Goal: Task Accomplishment & Management: Manage account settings

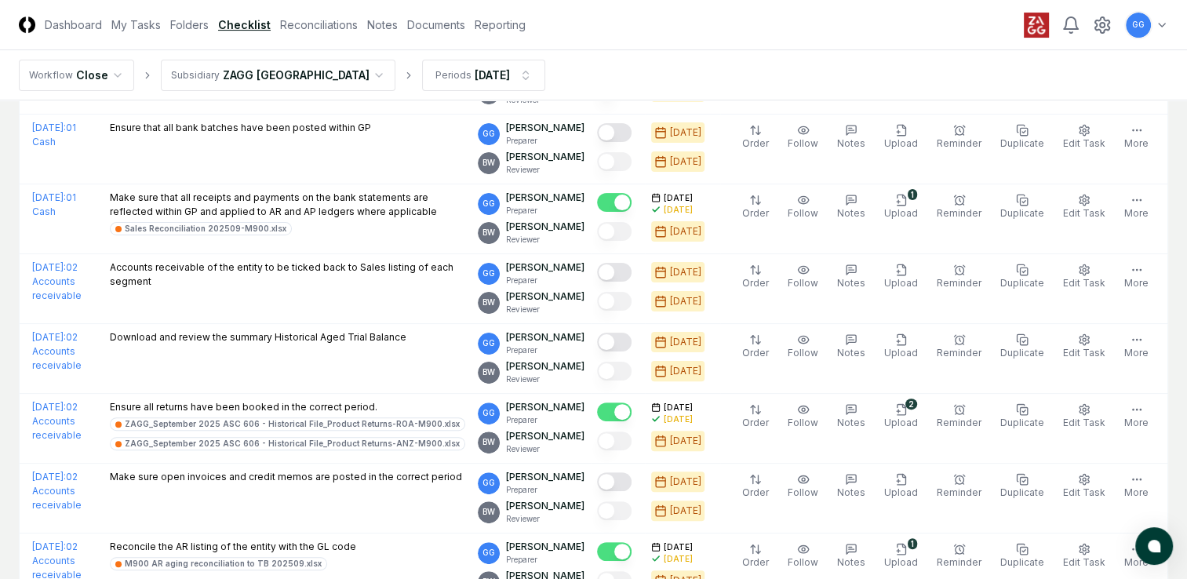
scroll to position [286, 0]
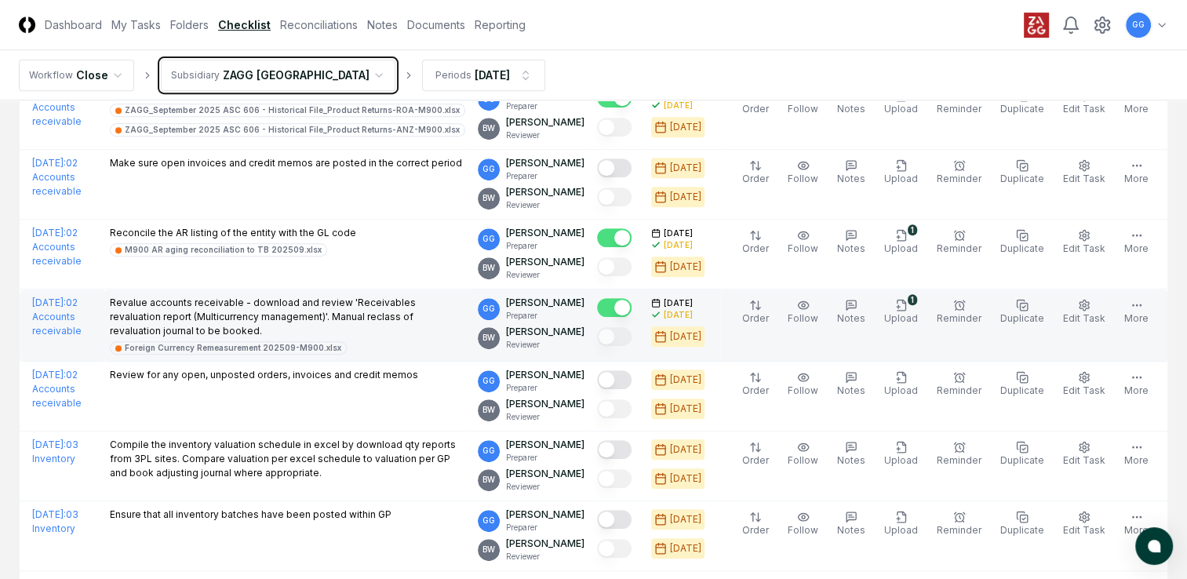
scroll to position [757, 0]
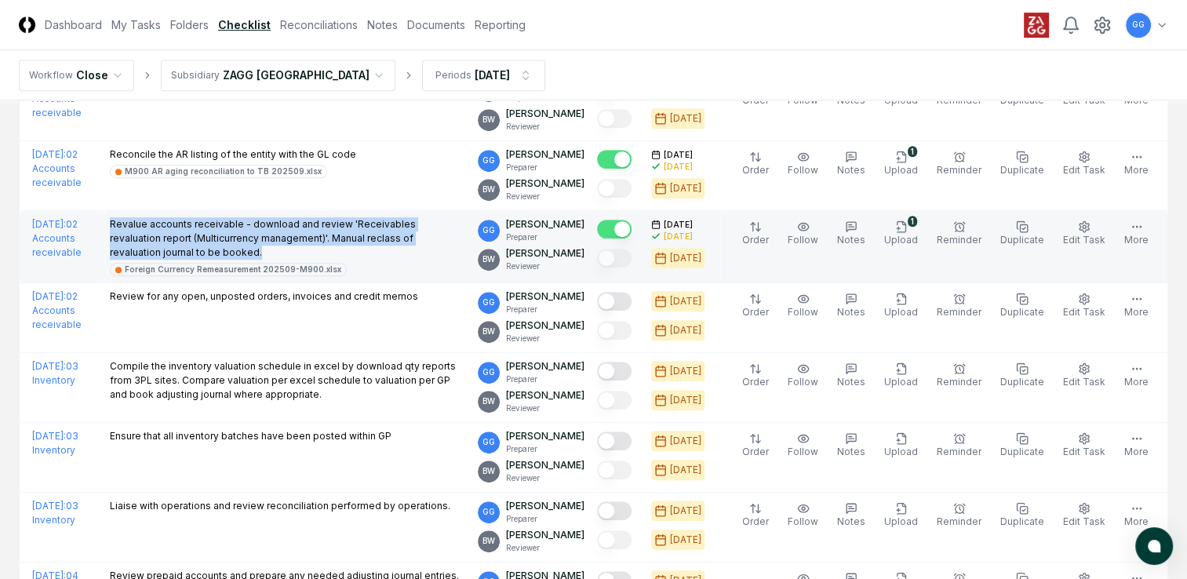
drag, startPoint x: 158, startPoint y: 221, endPoint x: 255, endPoint y: 249, distance: 101.3
click at [255, 249] on td "Revalue accounts receivable - download and review 'Receivables revaluation repo…" at bounding box center [288, 247] width 368 height 72
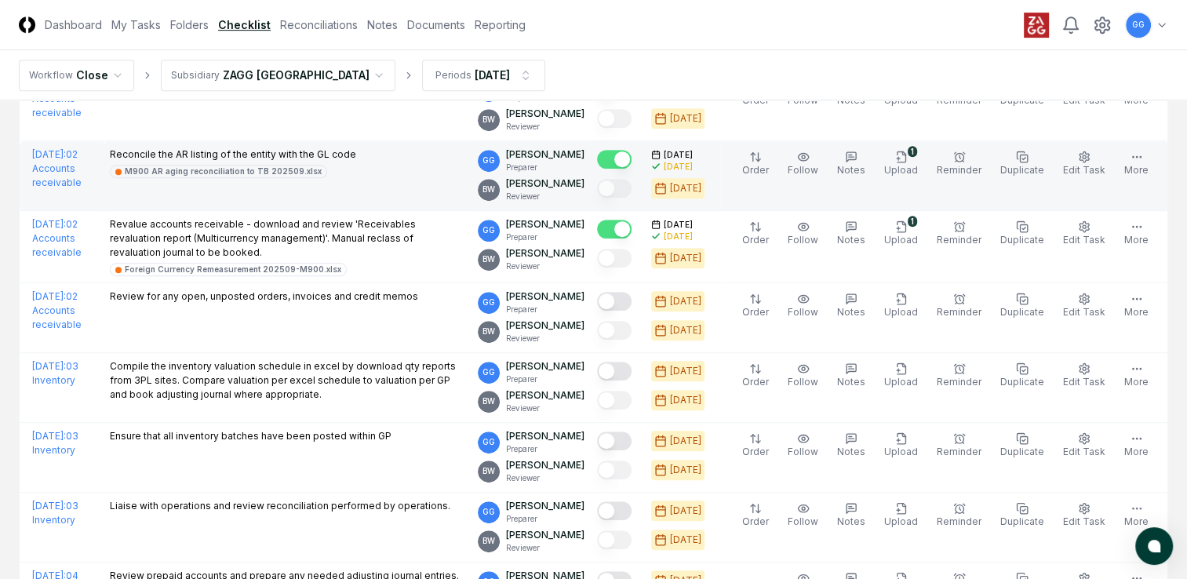
click at [458, 191] on td "Reconcile the AR listing of the entity with the GL code M900 AR aging reconcili…" at bounding box center [288, 176] width 368 height 70
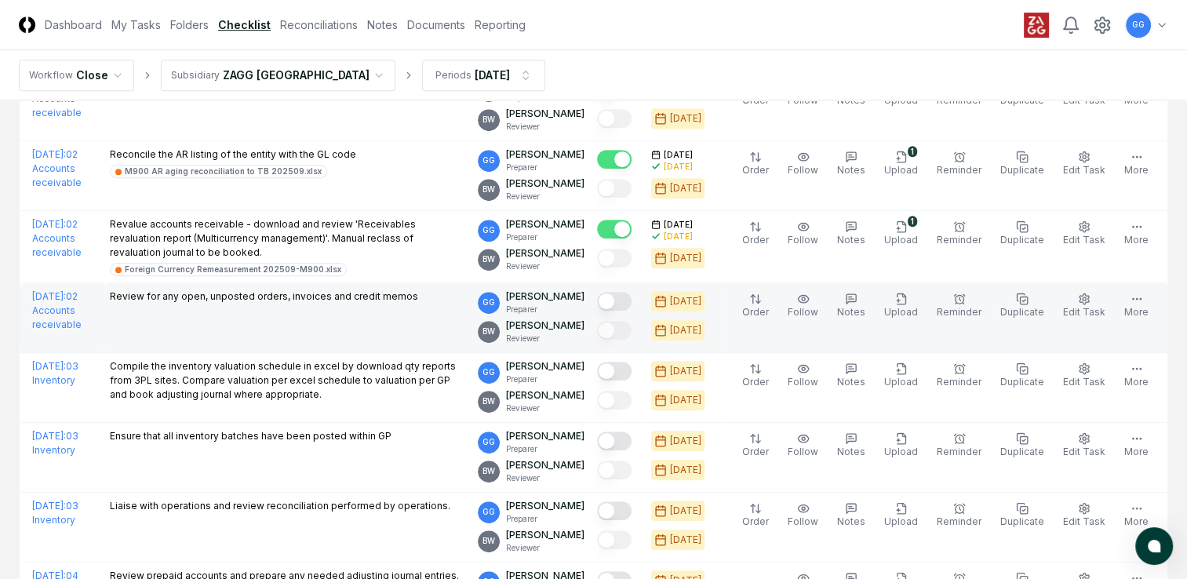
scroll to position [836, 0]
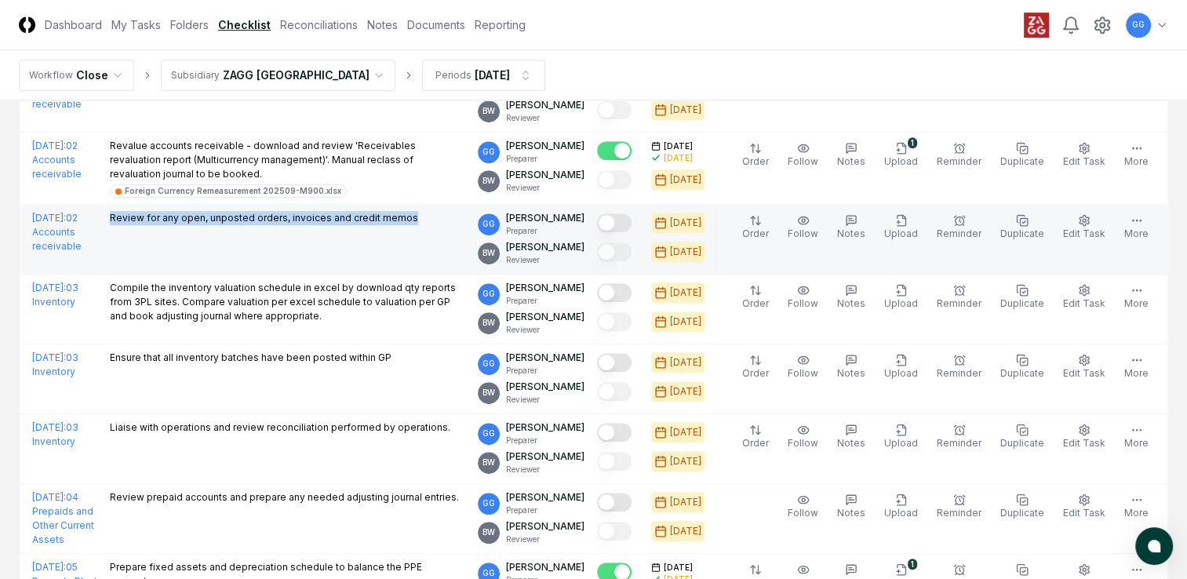
drag, startPoint x: 157, startPoint y: 213, endPoint x: 471, endPoint y: 221, distance: 314.0
click at [471, 221] on td "Review for any open, unposted orders, invoices and credit memos" at bounding box center [288, 240] width 368 height 70
click at [377, 245] on td "Review for any open, unposted orders, invoices and credit memos" at bounding box center [288, 240] width 368 height 70
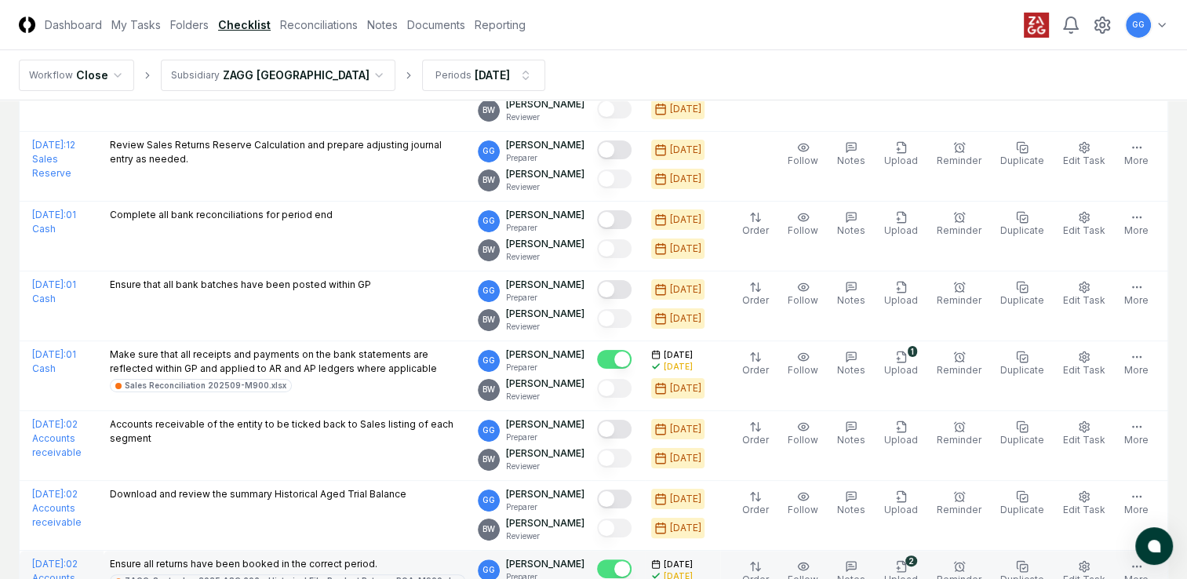
scroll to position [0, 0]
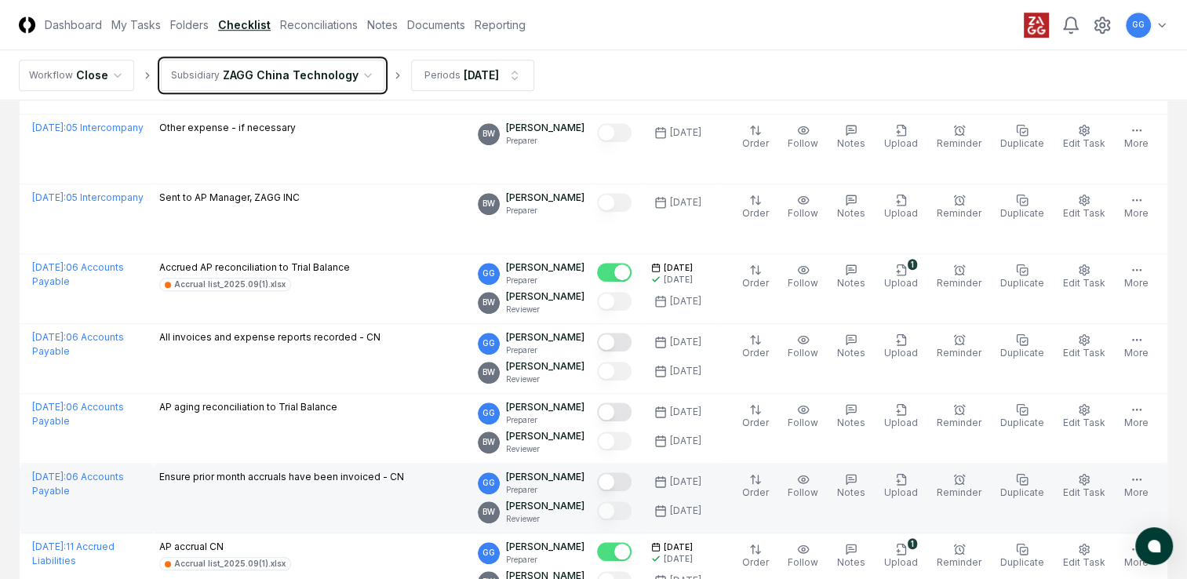
scroll to position [1569, 0]
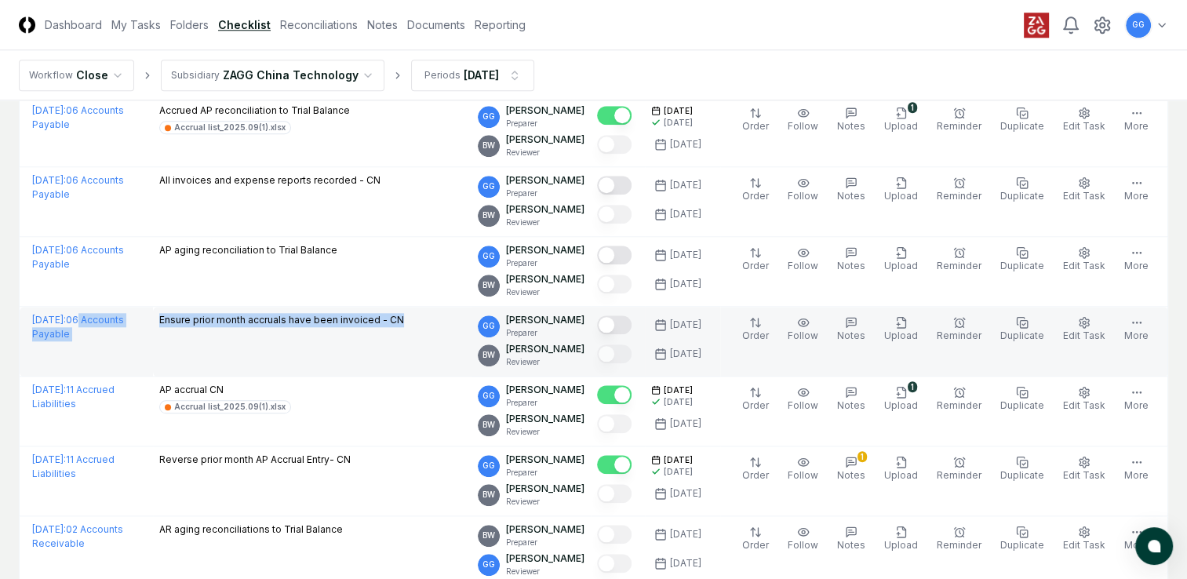
drag, startPoint x: 151, startPoint y: 309, endPoint x: 415, endPoint y: 315, distance: 263.7
click at [415, 315] on tr "[DATE] : 06 Accounts Payable Ensure prior month accruals have been invoiced - C…" at bounding box center [594, 342] width 1149 height 70
click at [348, 334] on td "Ensure prior month accruals have been invoiced - CN" at bounding box center [312, 342] width 319 height 70
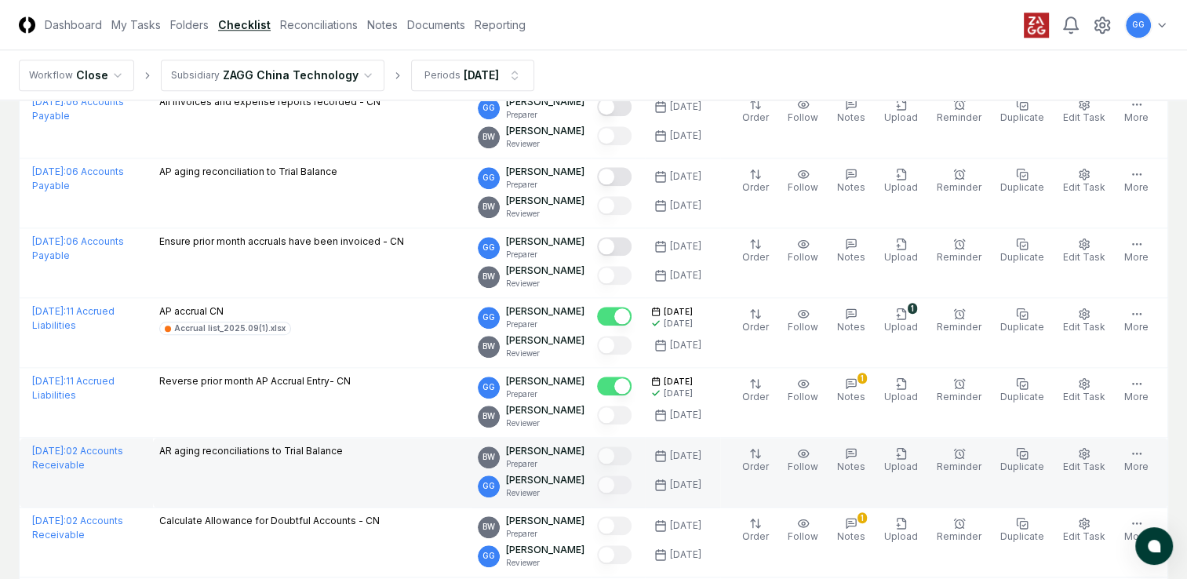
scroll to position [1726, 0]
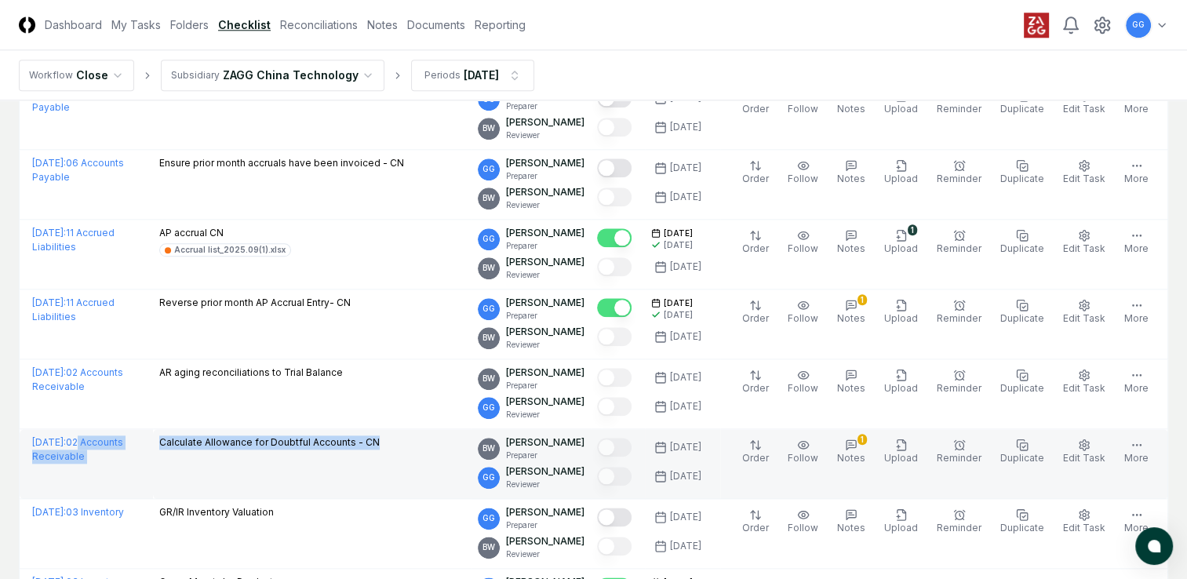
drag, startPoint x: 148, startPoint y: 436, endPoint x: 408, endPoint y: 437, distance: 259.8
click at [408, 437] on tr "[DATE] : 02 Accounts Receivable Calculate Allowance for Doubtful Accounts - CN …" at bounding box center [594, 464] width 1149 height 70
click at [366, 473] on td "Calculate Allowance for Doubtful Accounts - CN" at bounding box center [312, 464] width 319 height 70
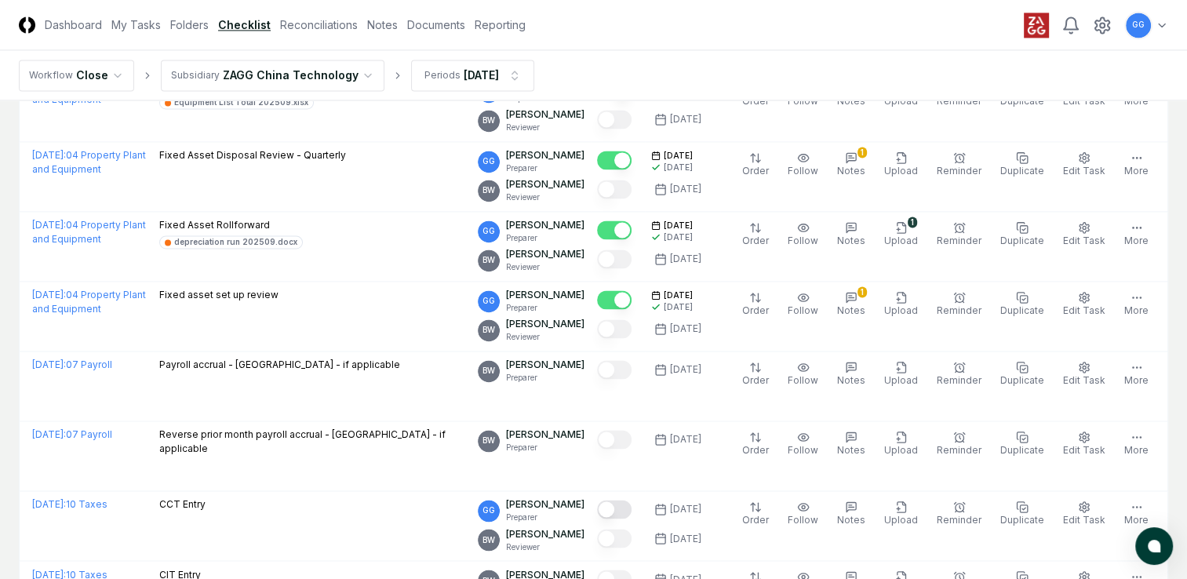
scroll to position [2511, 0]
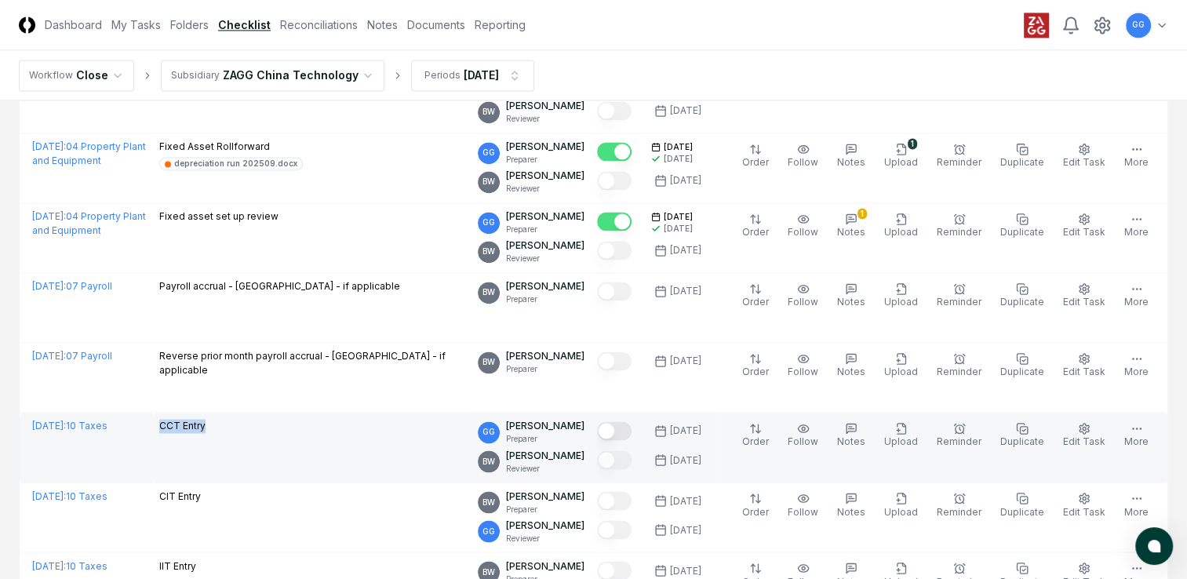
drag, startPoint x: 159, startPoint y: 416, endPoint x: 220, endPoint y: 416, distance: 61.2
click at [220, 419] on div "CCT Entry" at bounding box center [312, 427] width 307 height 17
click at [187, 443] on td "CCT Entry" at bounding box center [312, 448] width 319 height 70
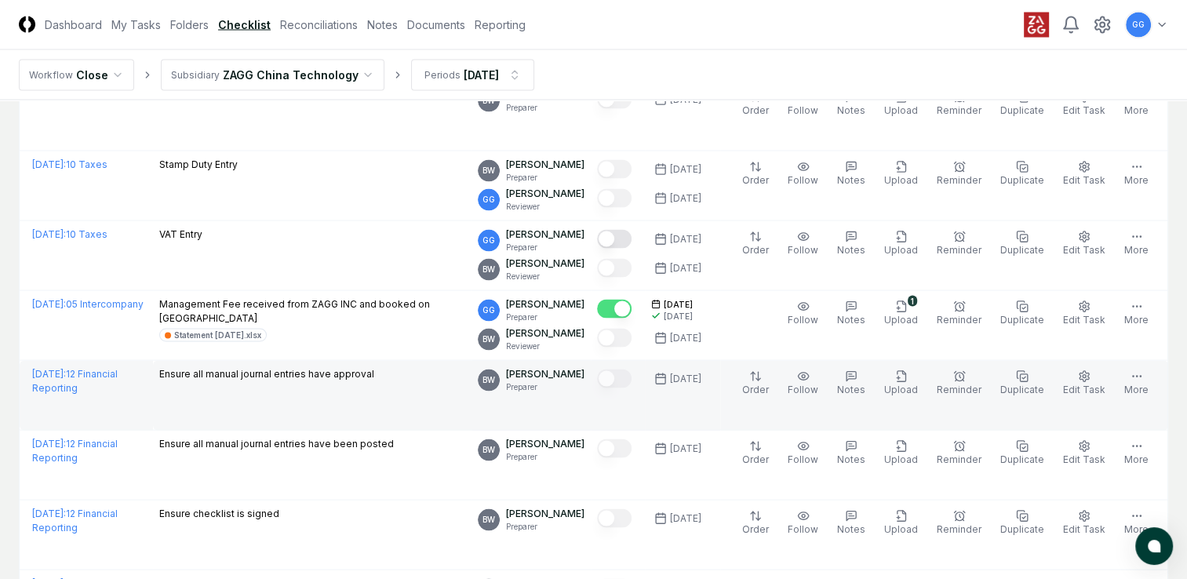
scroll to position [3139, 0]
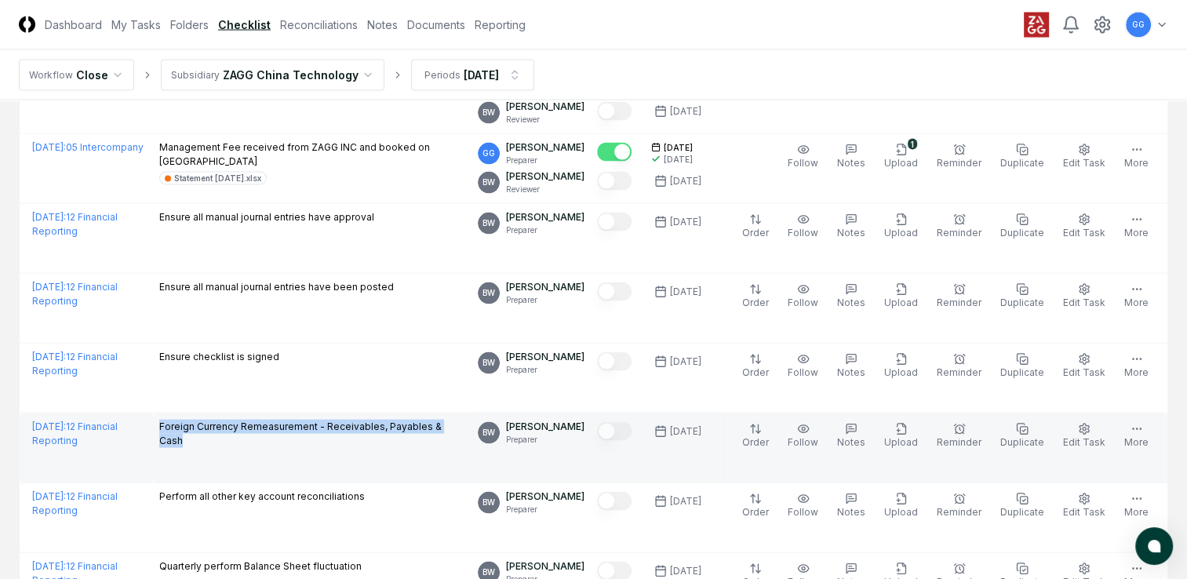
drag, startPoint x: 160, startPoint y: 419, endPoint x: 465, endPoint y: 427, distance: 305.4
click at [465, 427] on div "Foreign Currency Remeasurement - Receivables, Payables & Cash" at bounding box center [312, 435] width 307 height 31
click at [367, 461] on td "Foreign Currency Remeasurement - Receivables, Payables & Cash" at bounding box center [312, 449] width 319 height 70
click at [858, 425] on icon "button" at bounding box center [851, 429] width 13 height 13
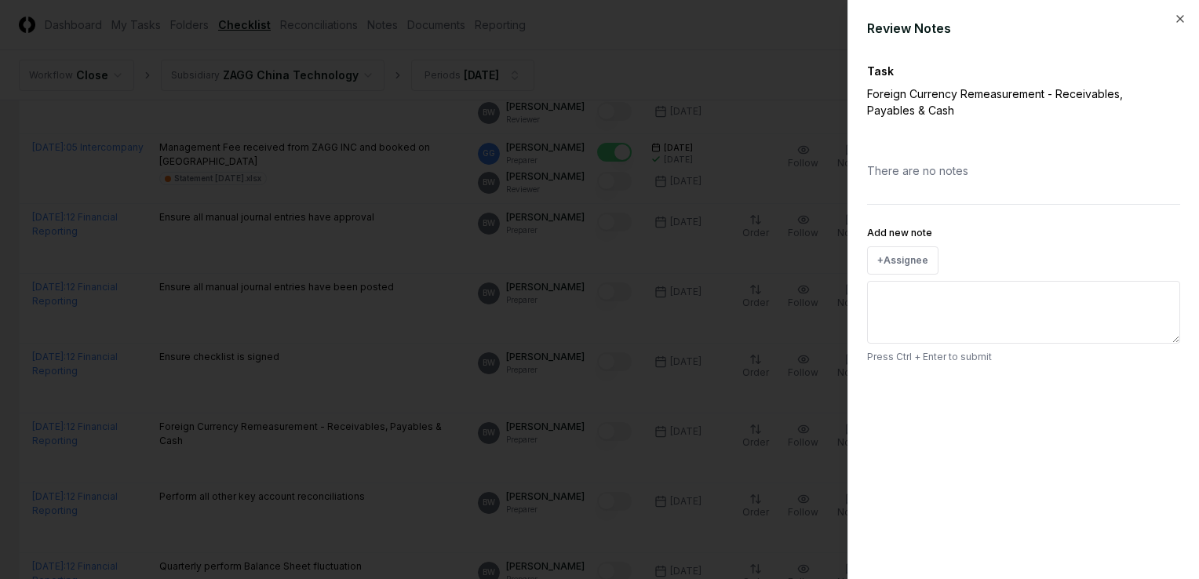
click at [807, 265] on div at bounding box center [599, 289] width 1199 height 579
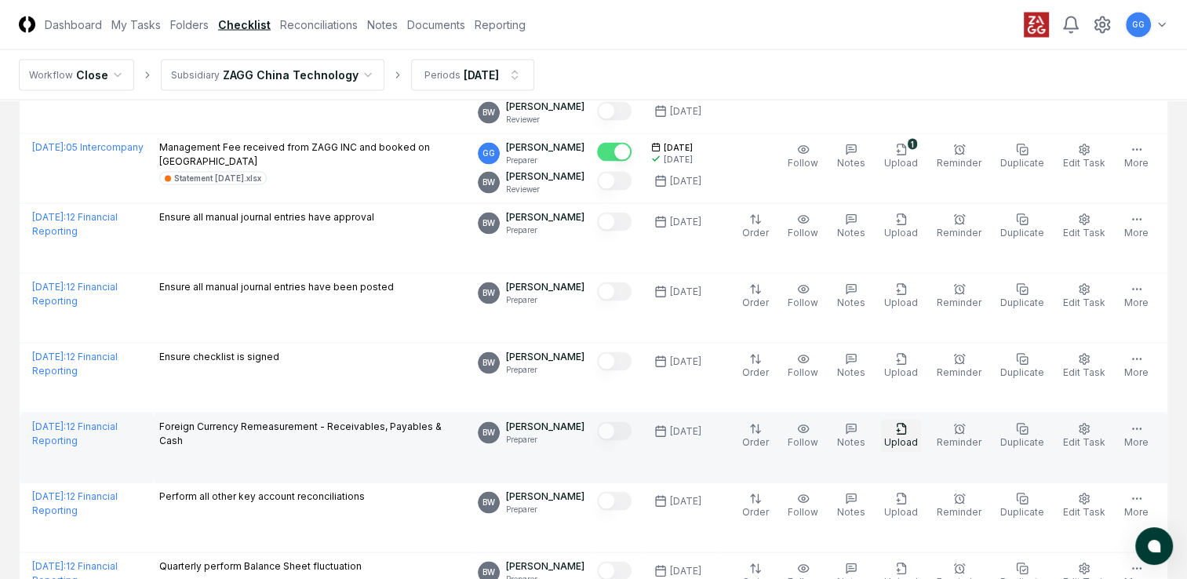
click at [902, 424] on button "Upload" at bounding box center [901, 436] width 40 height 33
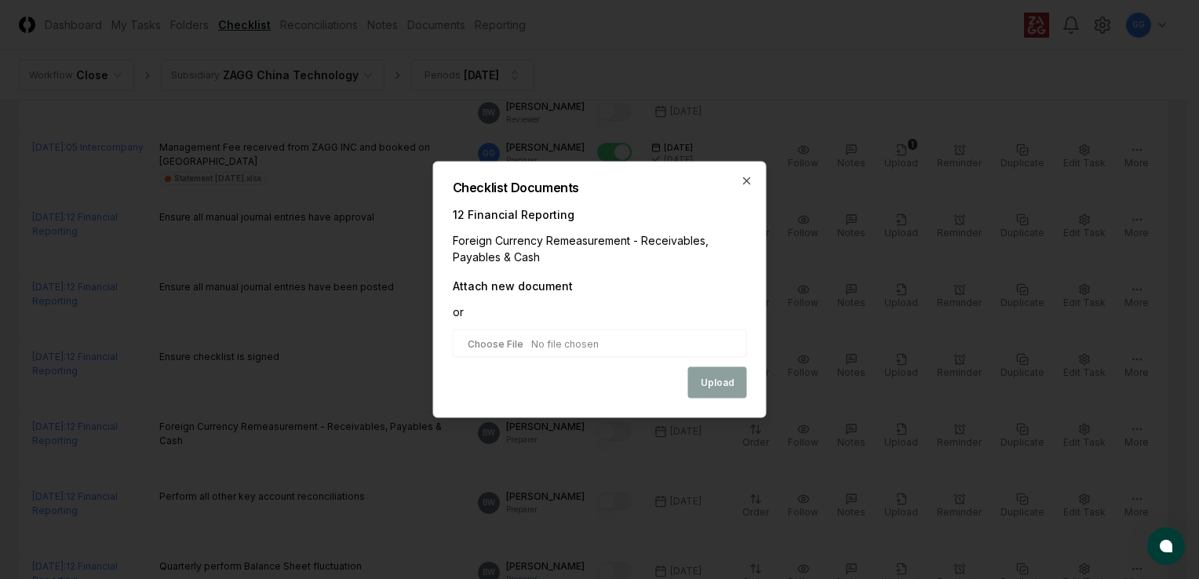
click at [578, 353] on input "file" at bounding box center [600, 344] width 294 height 28
type input "**********"
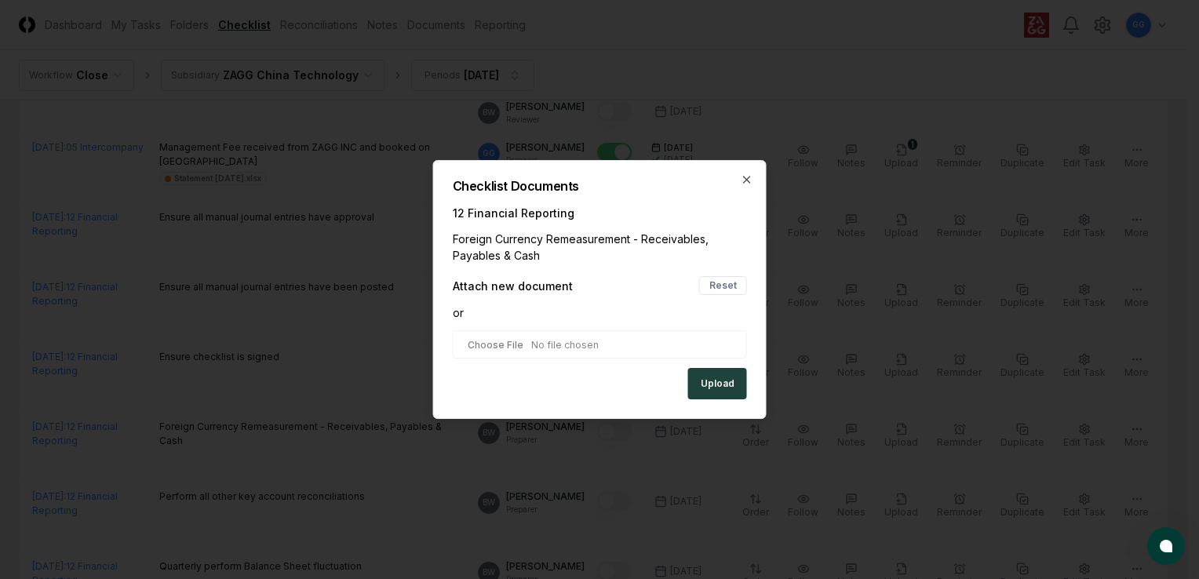
click at [716, 384] on button "Upload" at bounding box center [717, 383] width 59 height 31
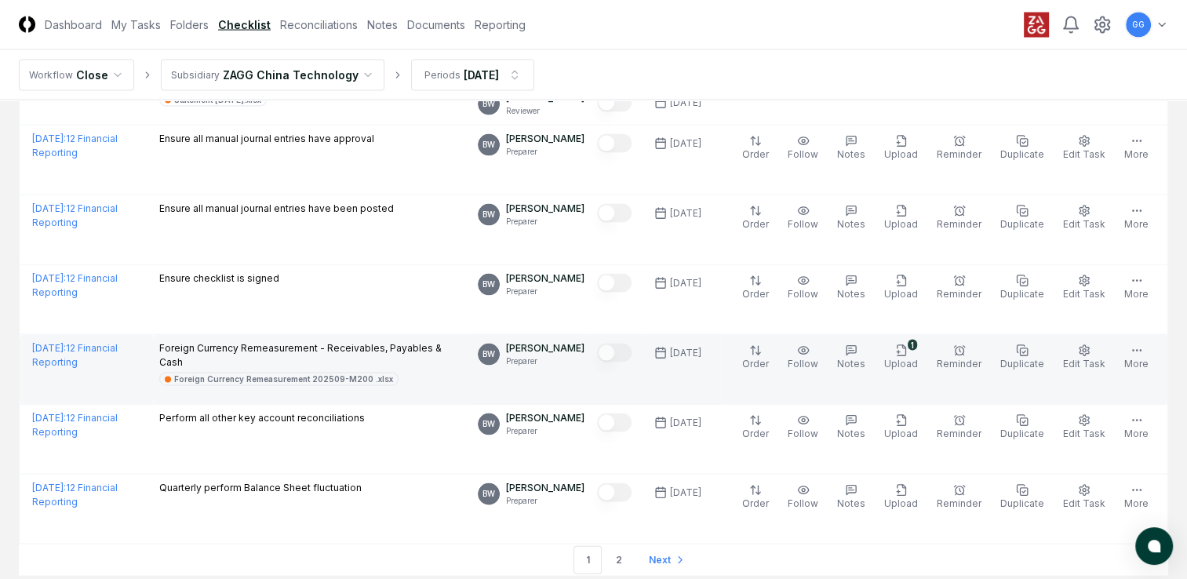
scroll to position [3296, 0]
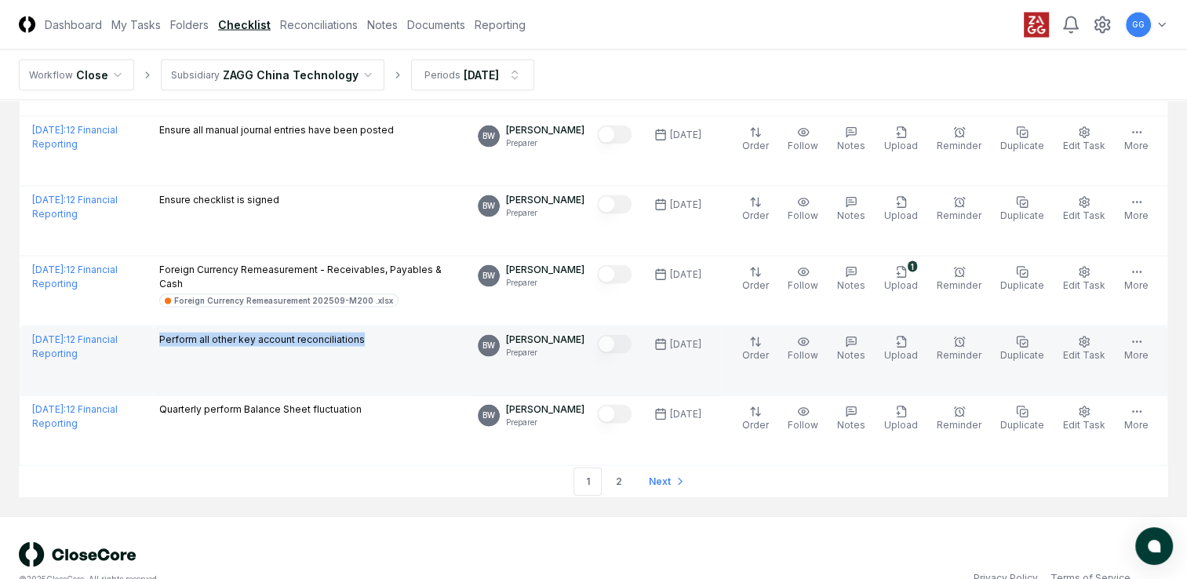
drag, startPoint x: 155, startPoint y: 329, endPoint x: 424, endPoint y: 338, distance: 269.3
click at [424, 338] on td "Perform all other key account reconciliations" at bounding box center [312, 361] width 319 height 70
click at [364, 367] on td "Perform all other key account reconciliations" at bounding box center [312, 361] width 319 height 70
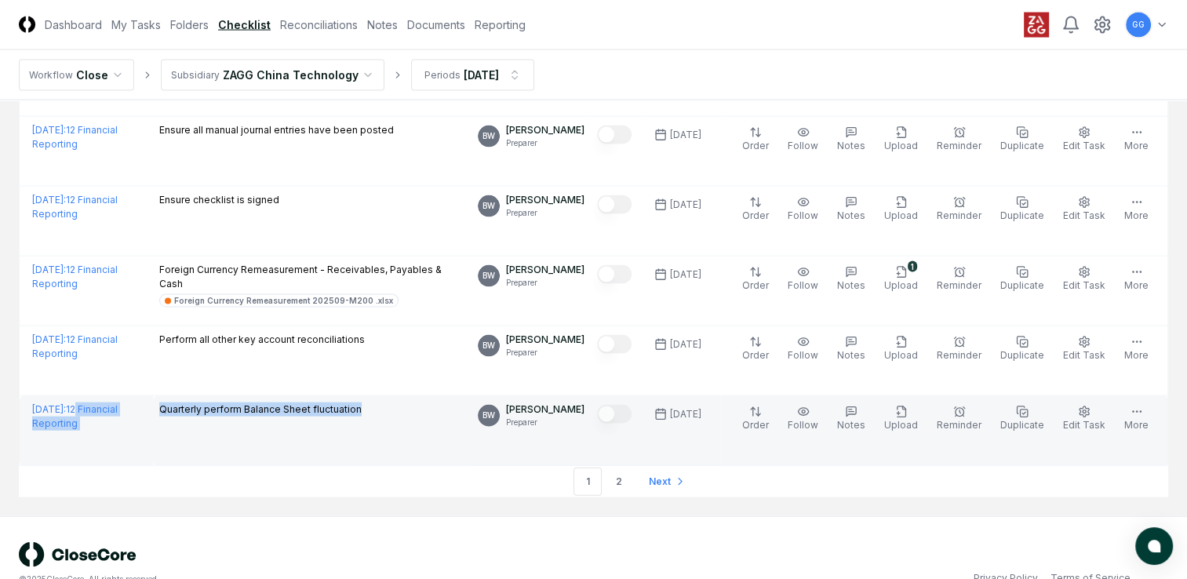
drag, startPoint x: 149, startPoint y: 399, endPoint x: 408, endPoint y: 409, distance: 259.2
click at [408, 409] on tr "[DATE] : 12 Financial Reporting Quarterly perform Balance Sheet fluctuation BW …" at bounding box center [594, 431] width 1149 height 70
click at [259, 432] on td "Quarterly perform Balance Sheet fluctuation" at bounding box center [312, 431] width 319 height 70
drag, startPoint x: 157, startPoint y: 398, endPoint x: 366, endPoint y: 406, distance: 209.7
click at [366, 406] on td "Quarterly perform Balance Sheet fluctuation" at bounding box center [312, 431] width 319 height 70
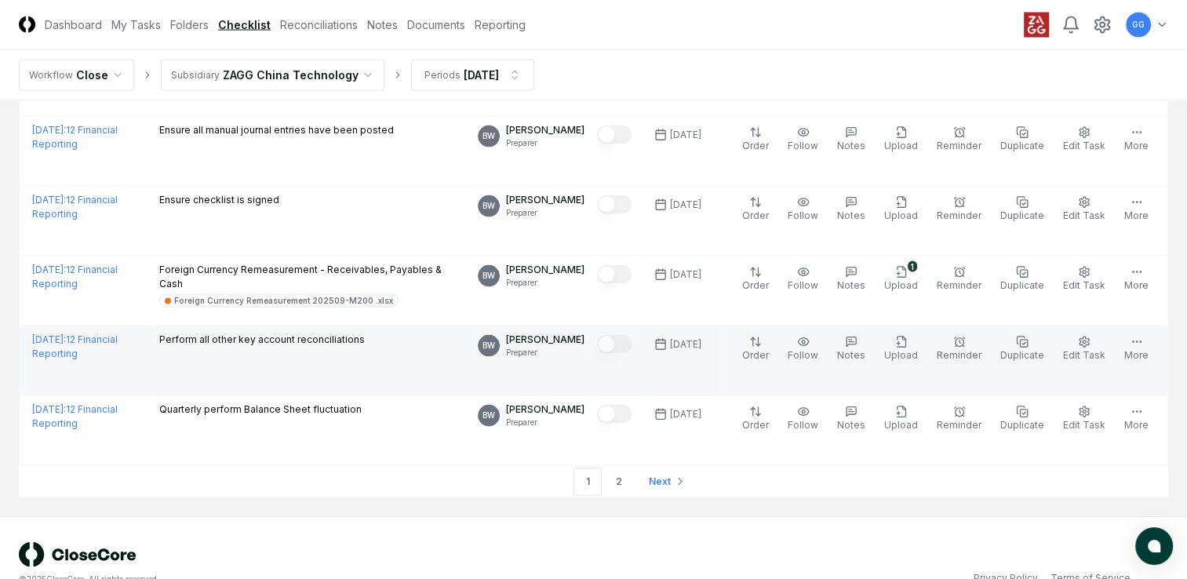
click at [438, 326] on td "Perform all other key account reconciliations" at bounding box center [312, 361] width 319 height 70
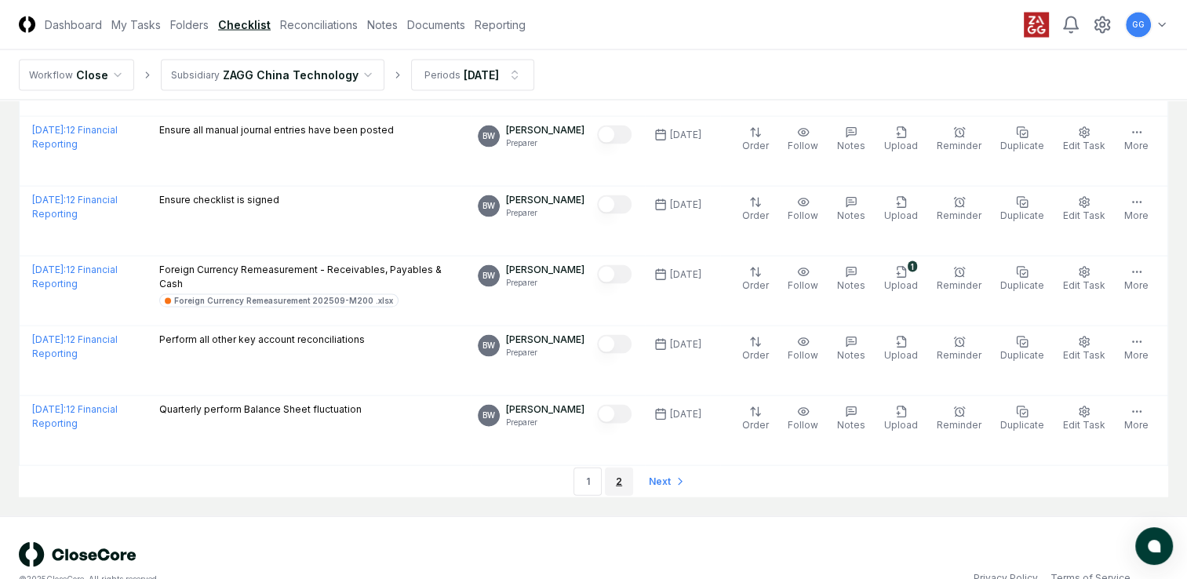
click at [618, 473] on link "2" at bounding box center [619, 482] width 28 height 28
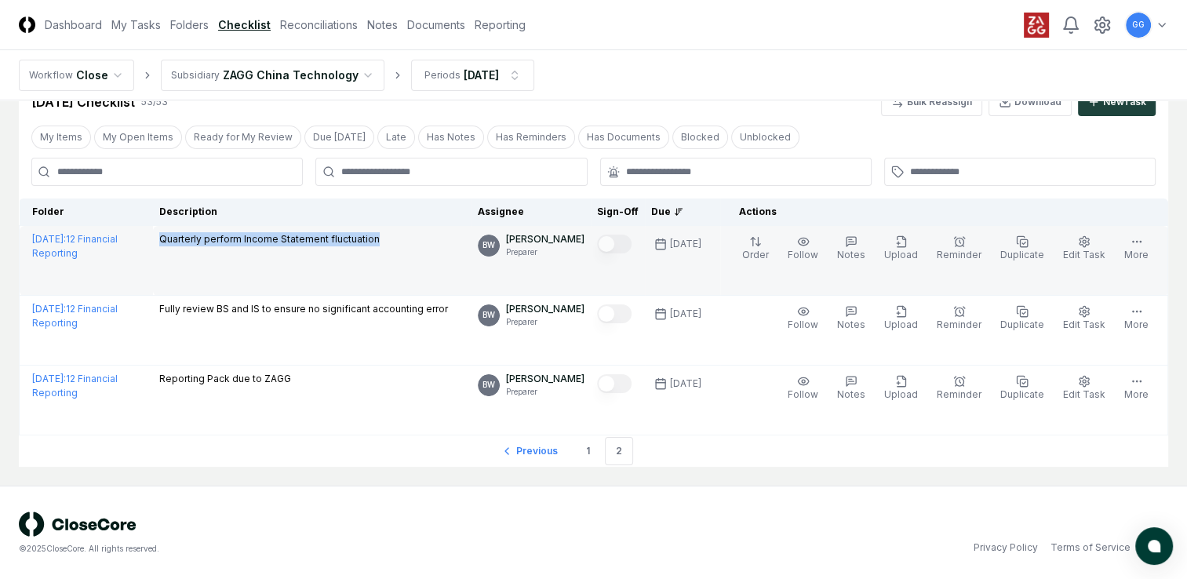
drag, startPoint x: 157, startPoint y: 235, endPoint x: 386, endPoint y: 253, distance: 229.9
click at [386, 253] on td "Quarterly perform Income Statement fluctuation" at bounding box center [312, 261] width 319 height 70
click at [361, 268] on td "Quarterly perform Income Statement fluctuation" at bounding box center [312, 261] width 319 height 70
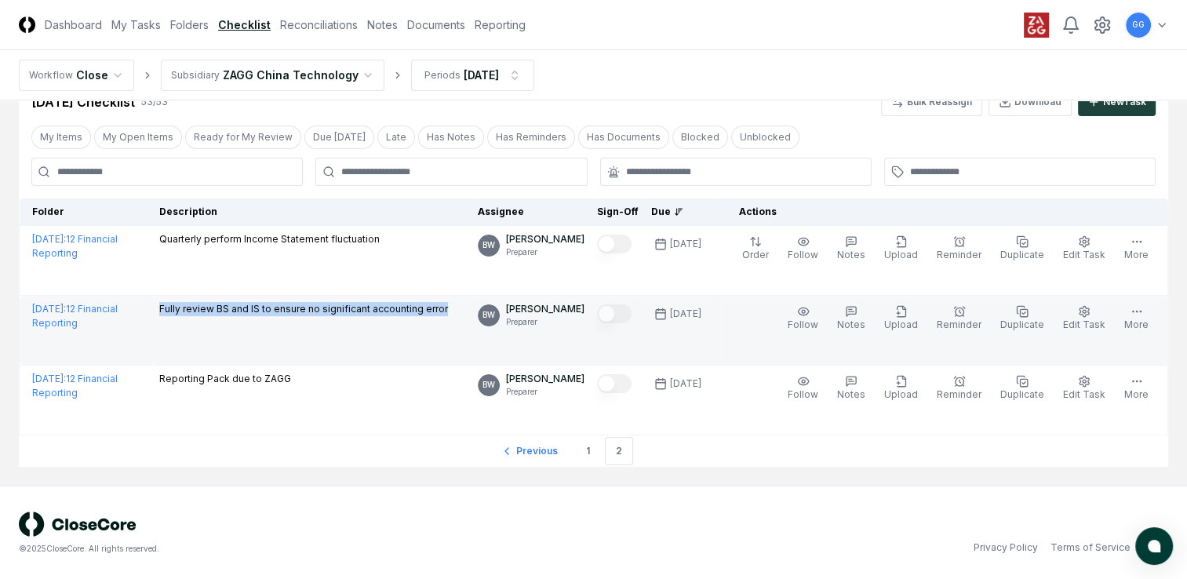
drag, startPoint x: 158, startPoint y: 306, endPoint x: 484, endPoint y: 312, distance: 326.5
click at [472, 312] on td "Fully review BS and IS to ensure no significant accounting error" at bounding box center [312, 331] width 319 height 70
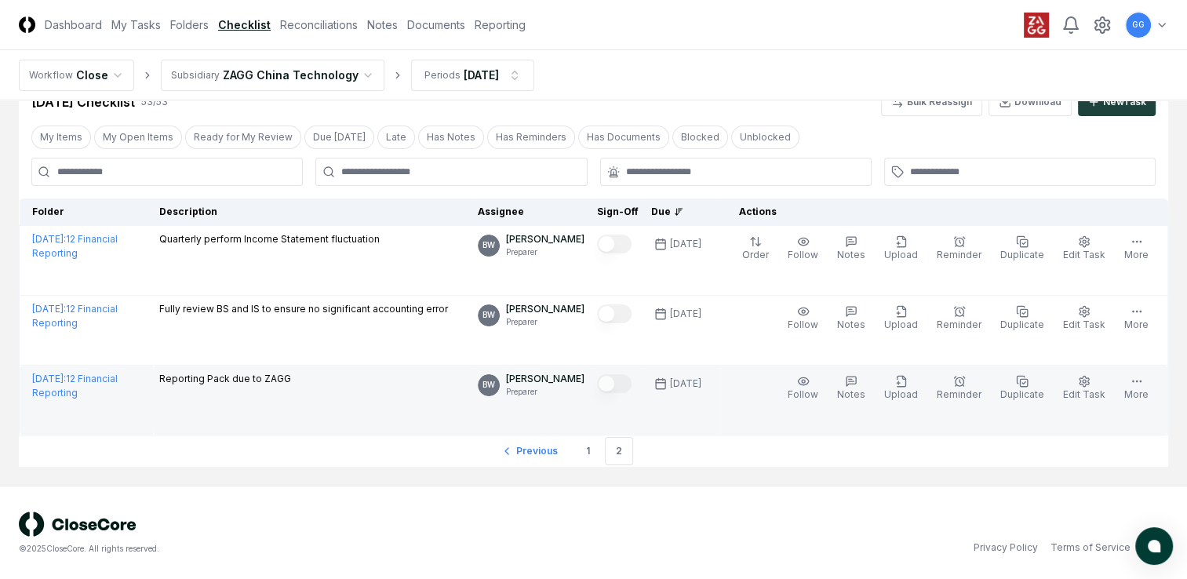
click at [417, 405] on td "Reporting Pack due to ZAGG" at bounding box center [312, 401] width 319 height 70
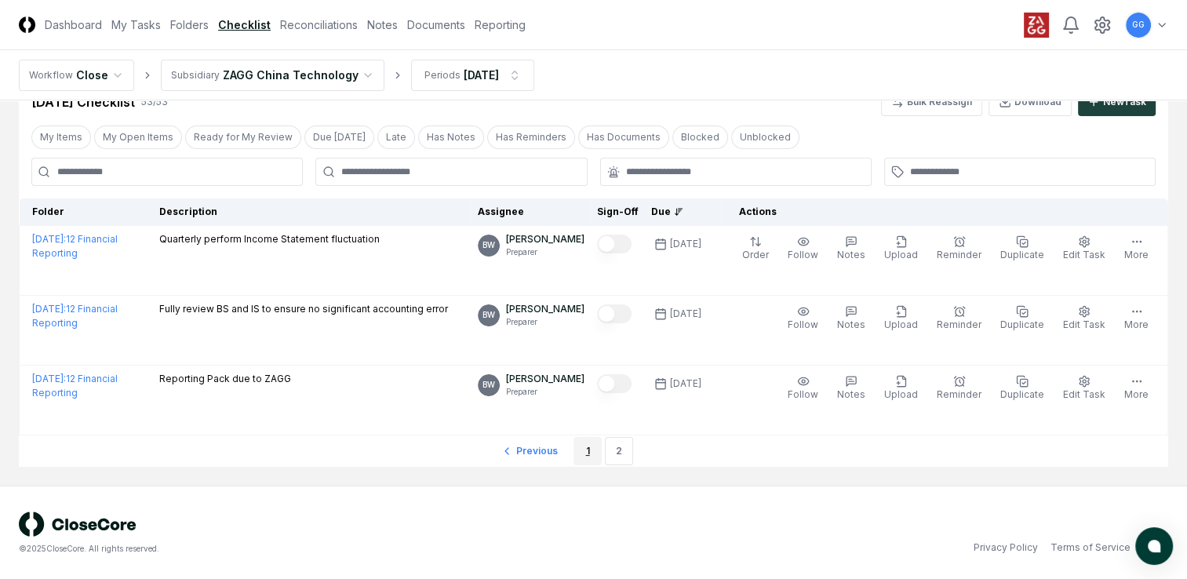
click at [584, 447] on link "1" at bounding box center [588, 451] width 28 height 28
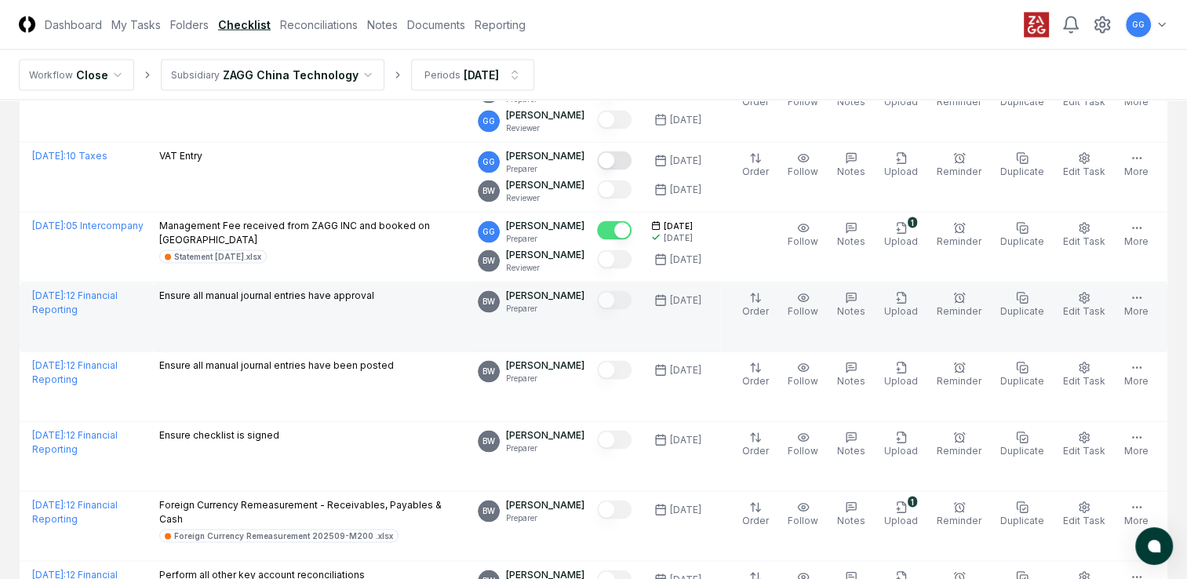
scroll to position [2825, 0]
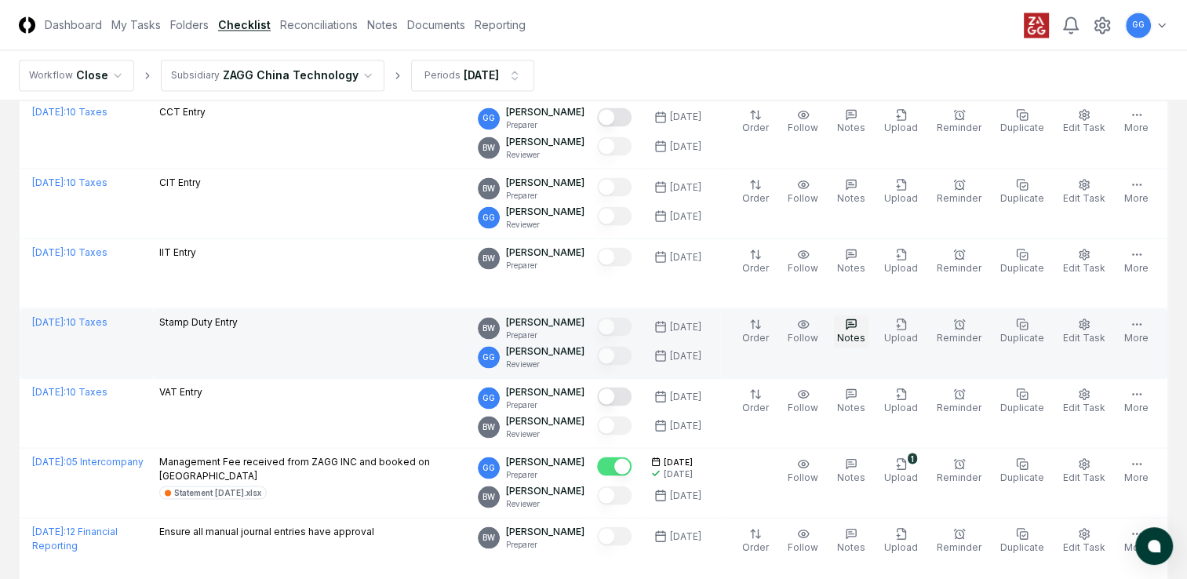
click at [858, 318] on icon "button" at bounding box center [851, 324] width 13 height 13
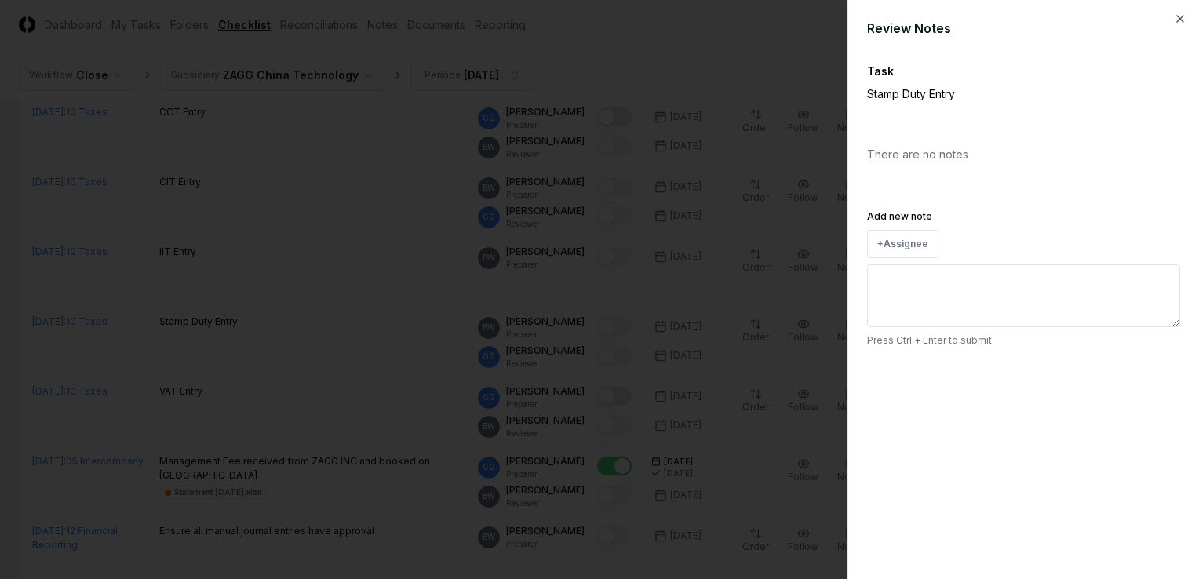
click at [926, 285] on textarea "Add new note" at bounding box center [1023, 295] width 313 height 63
type textarea "*"
type textarea "**"
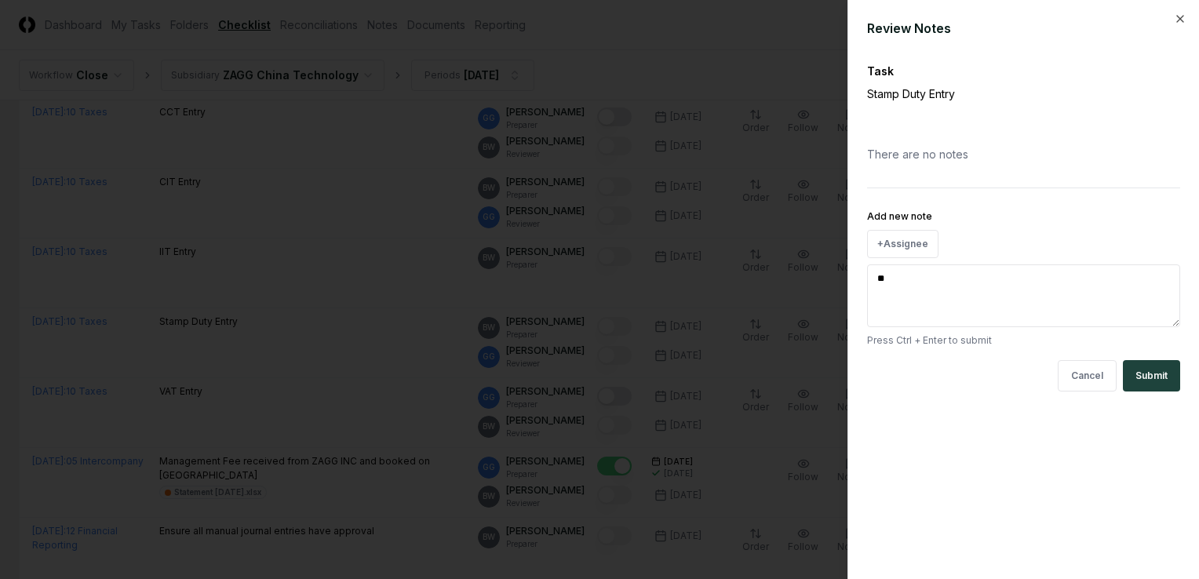
type textarea "*"
type textarea "**"
click at [1143, 379] on button "Submit" at bounding box center [1151, 375] width 57 height 31
type textarea "*"
click at [363, 385] on div at bounding box center [599, 289] width 1199 height 579
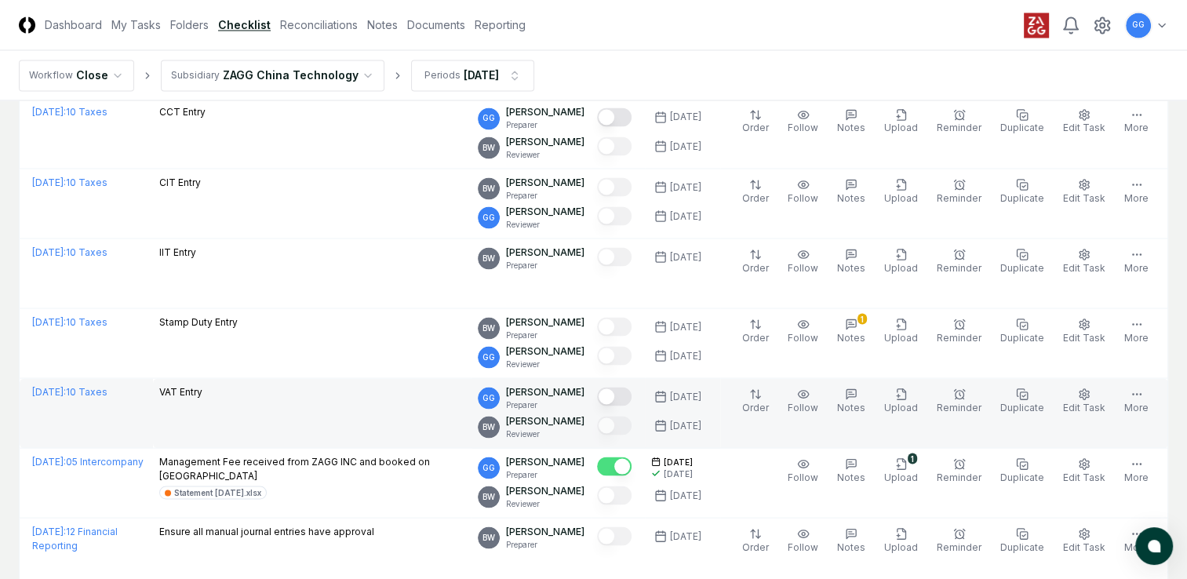
click at [632, 387] on button "Mark complete" at bounding box center [614, 396] width 35 height 19
click at [906, 388] on icon "button" at bounding box center [901, 393] width 9 height 10
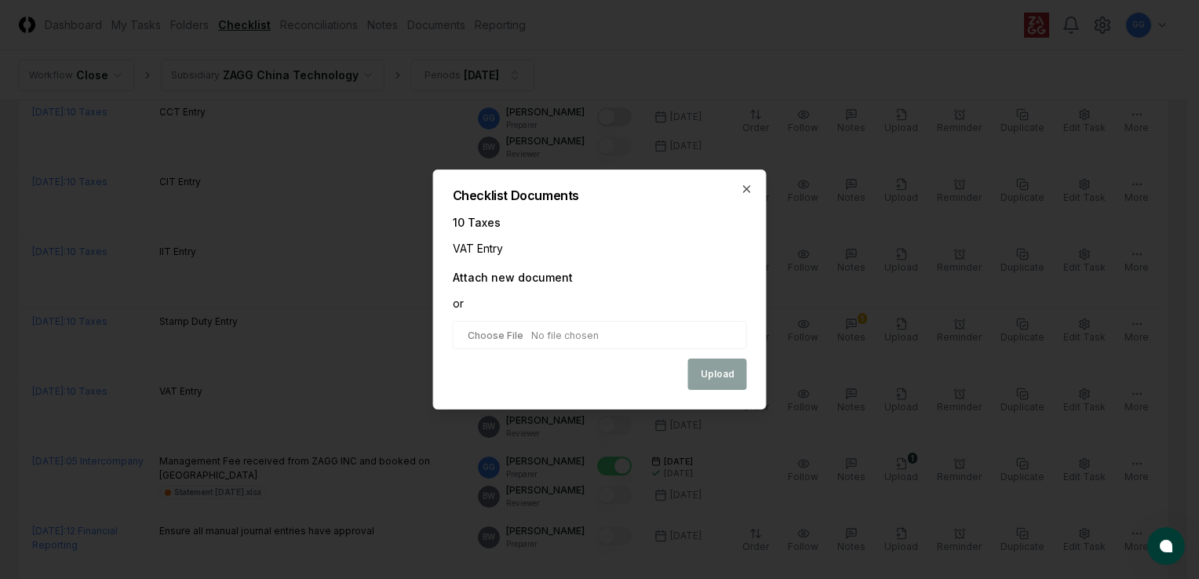
click at [579, 338] on input "file" at bounding box center [600, 335] width 294 height 28
type input "**********"
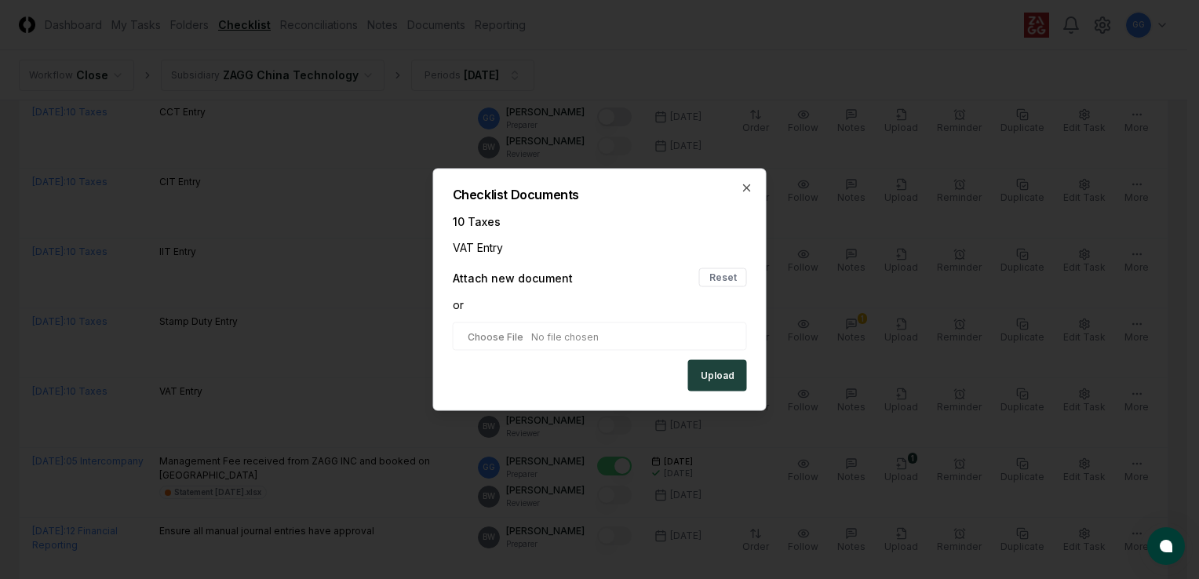
click at [713, 377] on button "Upload" at bounding box center [717, 375] width 59 height 31
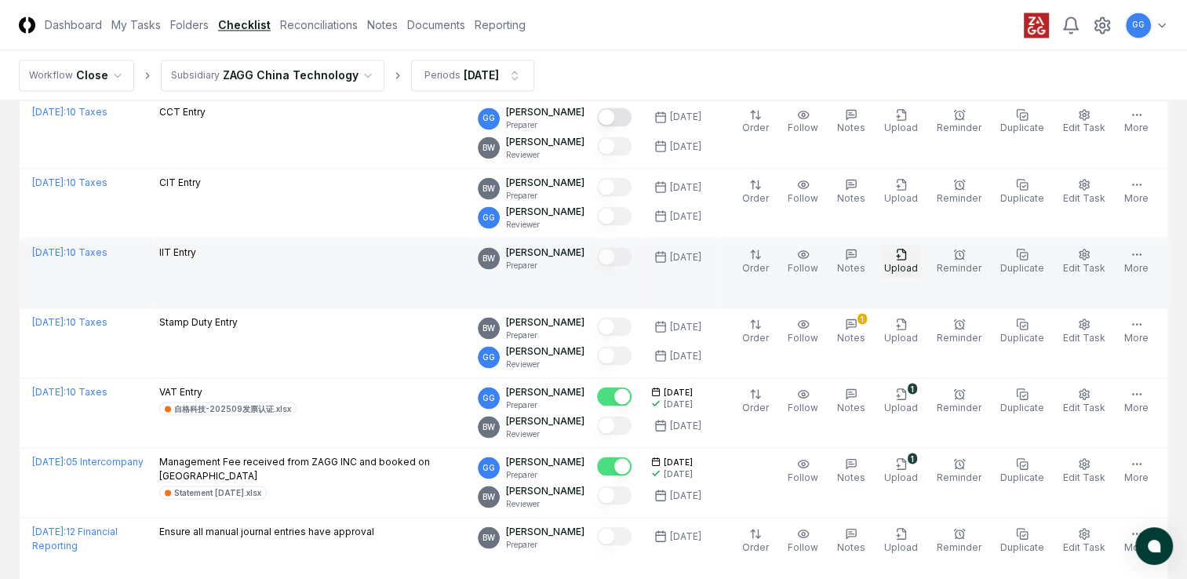
click at [908, 248] on icon "button" at bounding box center [901, 254] width 13 height 13
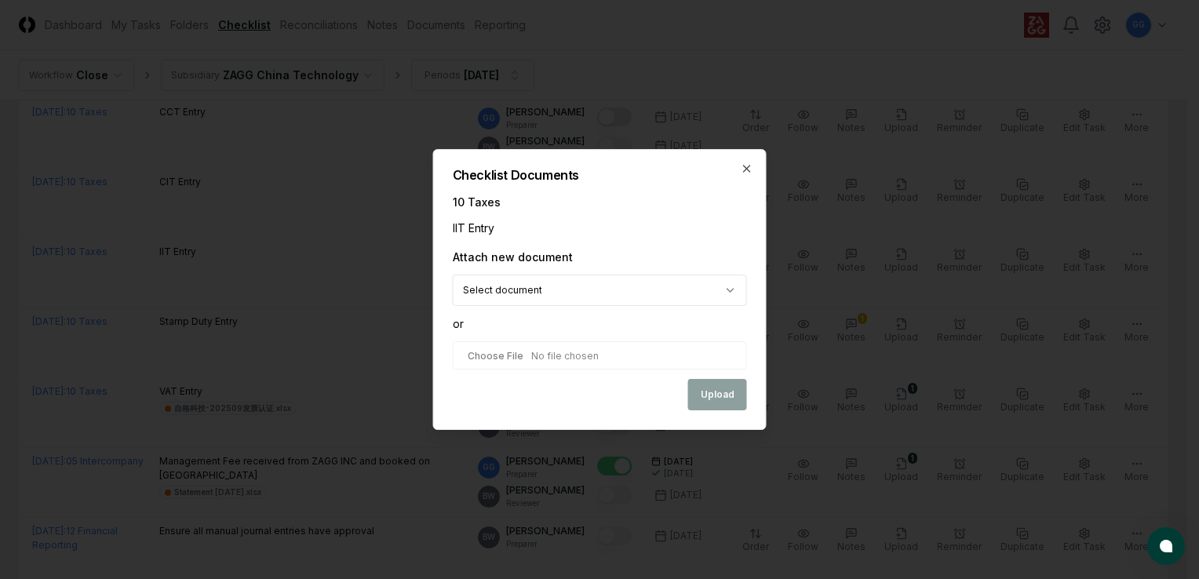
click at [527, 360] on input "file" at bounding box center [600, 355] width 294 height 28
type input "**********"
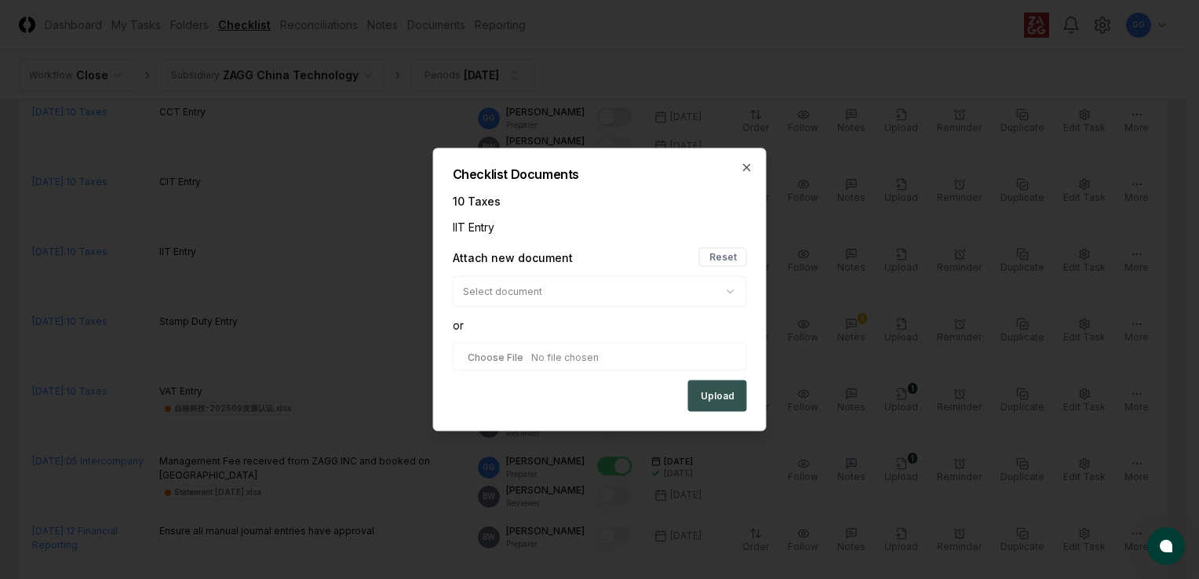
click at [709, 399] on button "Upload" at bounding box center [717, 396] width 59 height 31
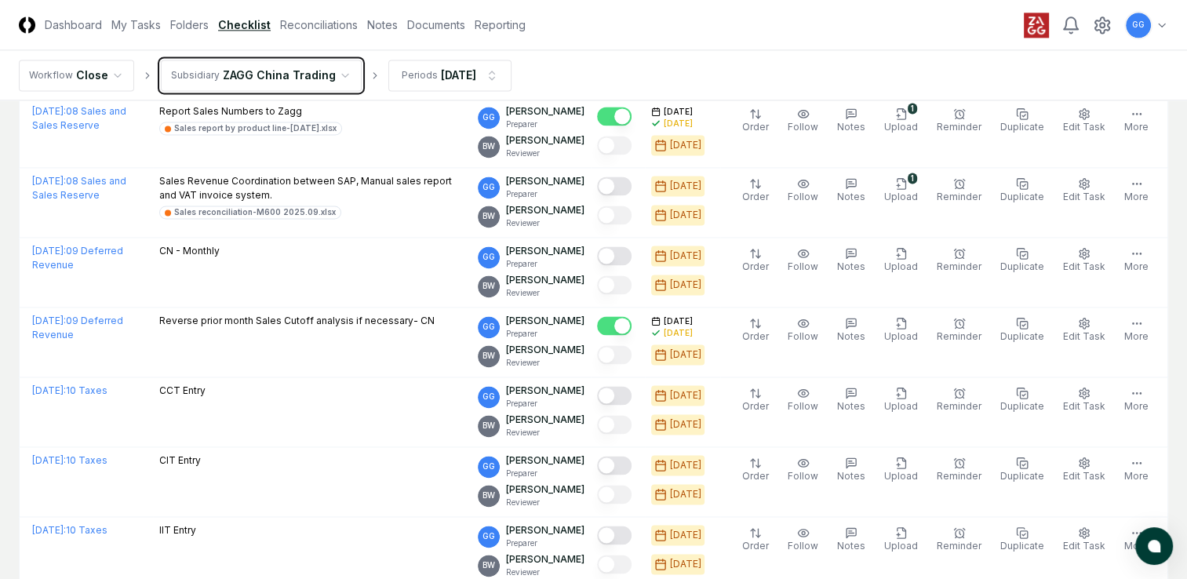
scroll to position [2276, 0]
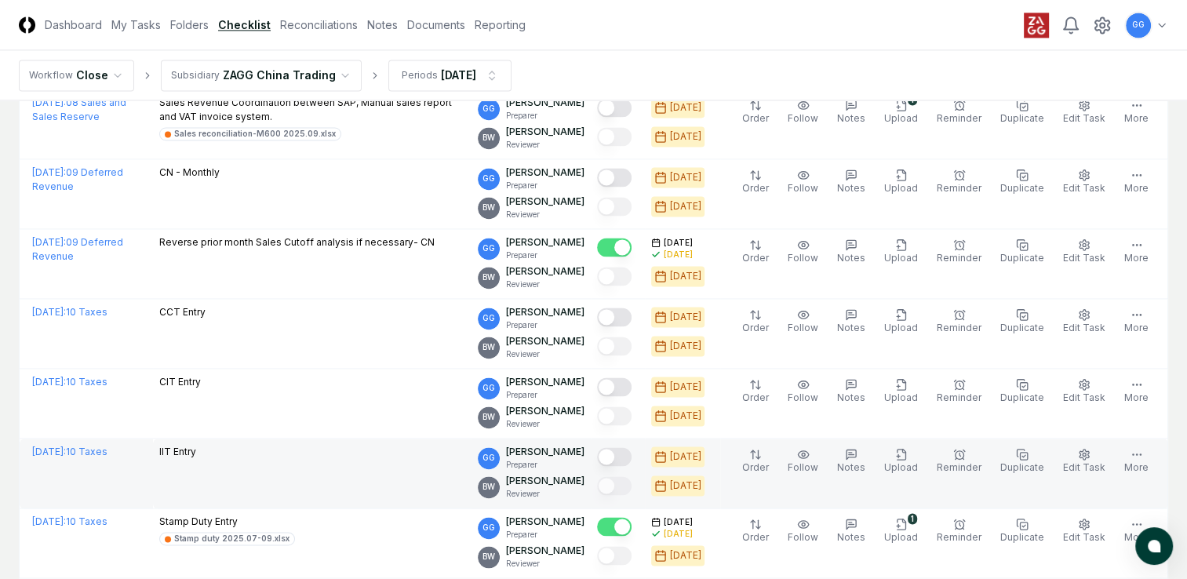
click at [632, 456] on button "Mark complete" at bounding box center [614, 456] width 35 height 19
click at [908, 448] on icon "button" at bounding box center [901, 454] width 13 height 13
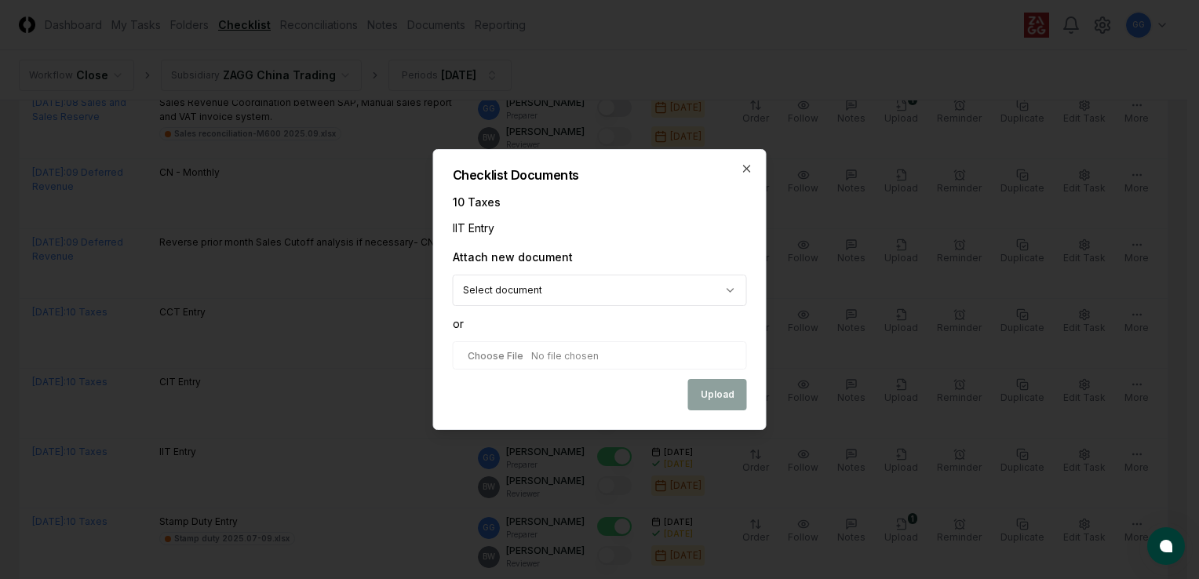
click at [522, 359] on input "file" at bounding box center [600, 355] width 294 height 28
type input "**********"
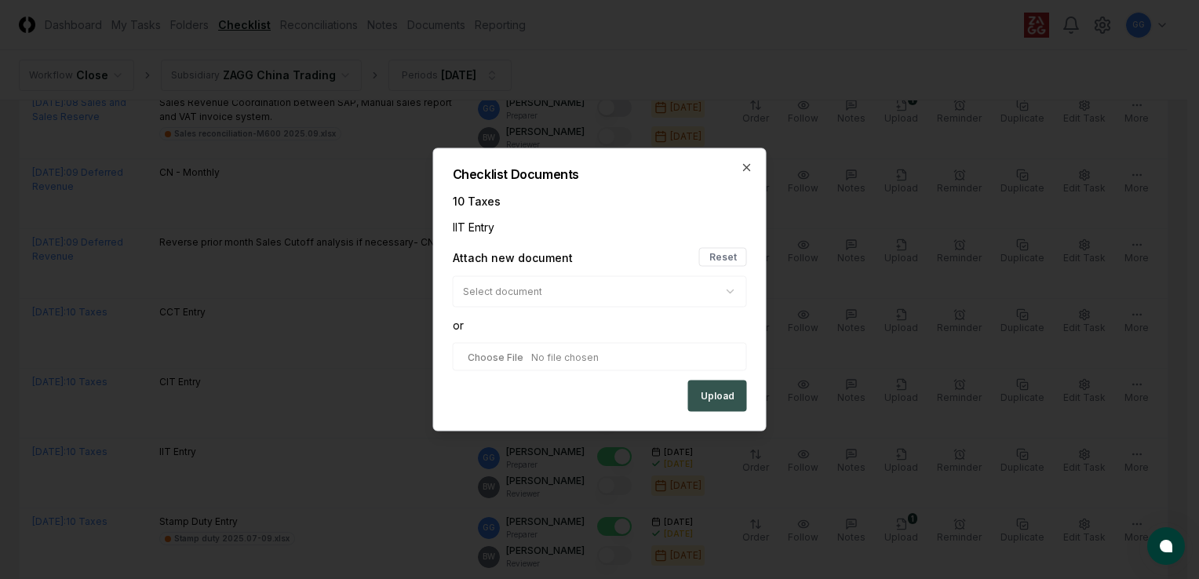
click at [709, 396] on button "Upload" at bounding box center [717, 396] width 59 height 31
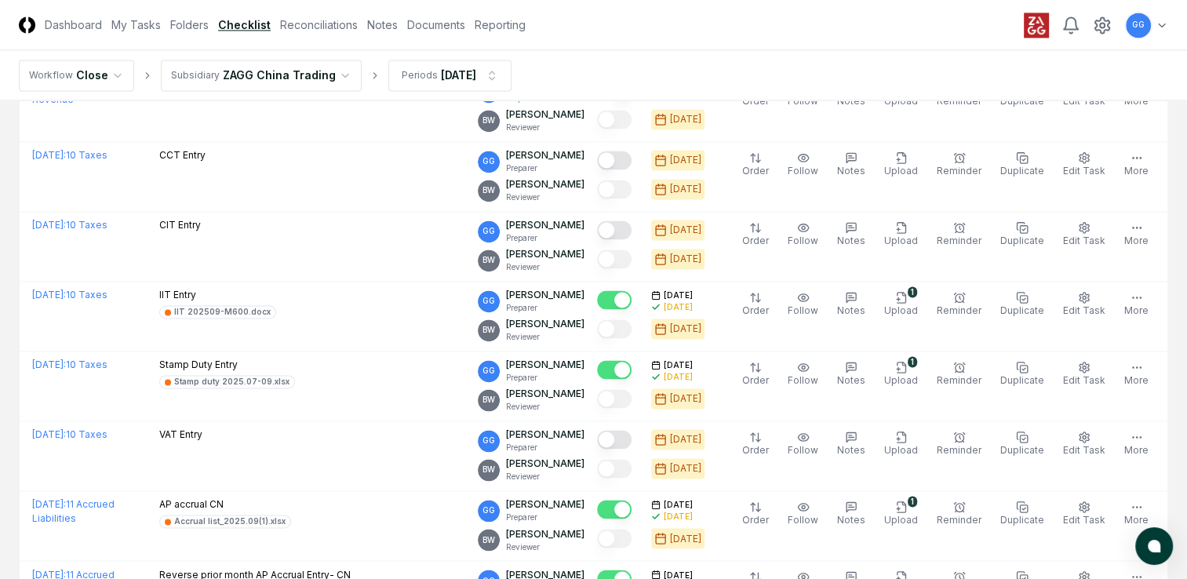
scroll to position [2590, 0]
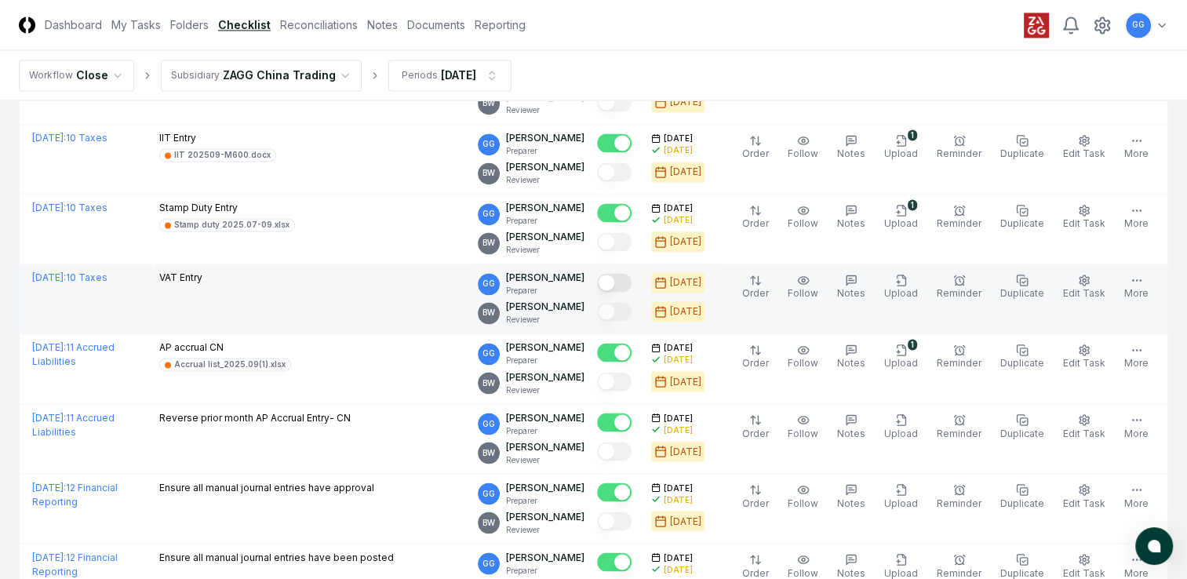
click at [628, 278] on button "Mark complete" at bounding box center [614, 282] width 35 height 19
click at [908, 275] on icon "button" at bounding box center [901, 280] width 13 height 13
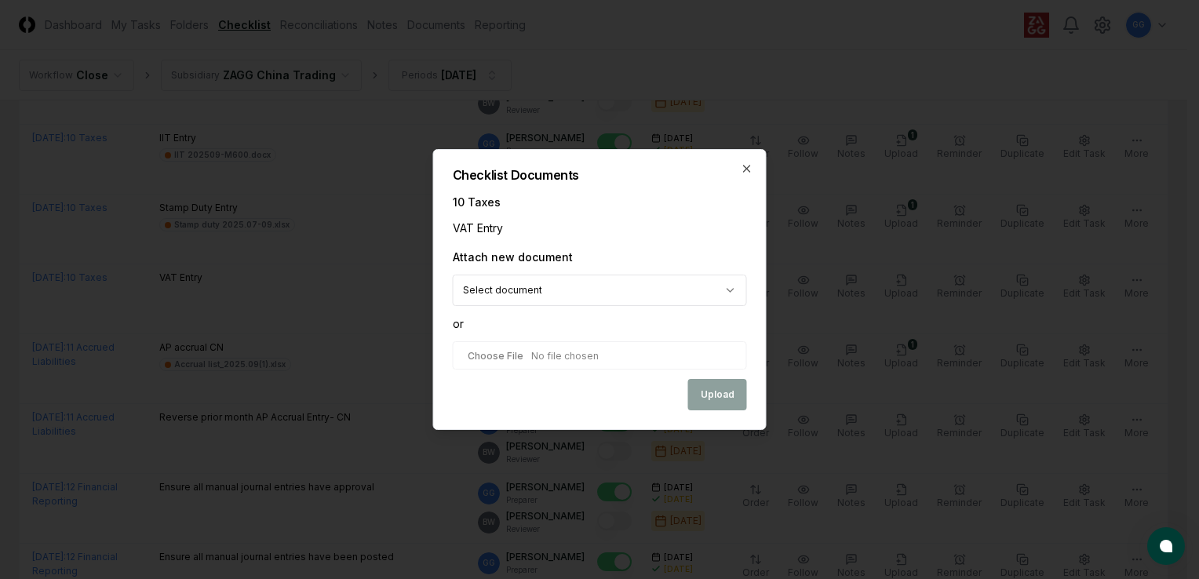
click at [602, 358] on input "file" at bounding box center [600, 355] width 294 height 28
type input "**********"
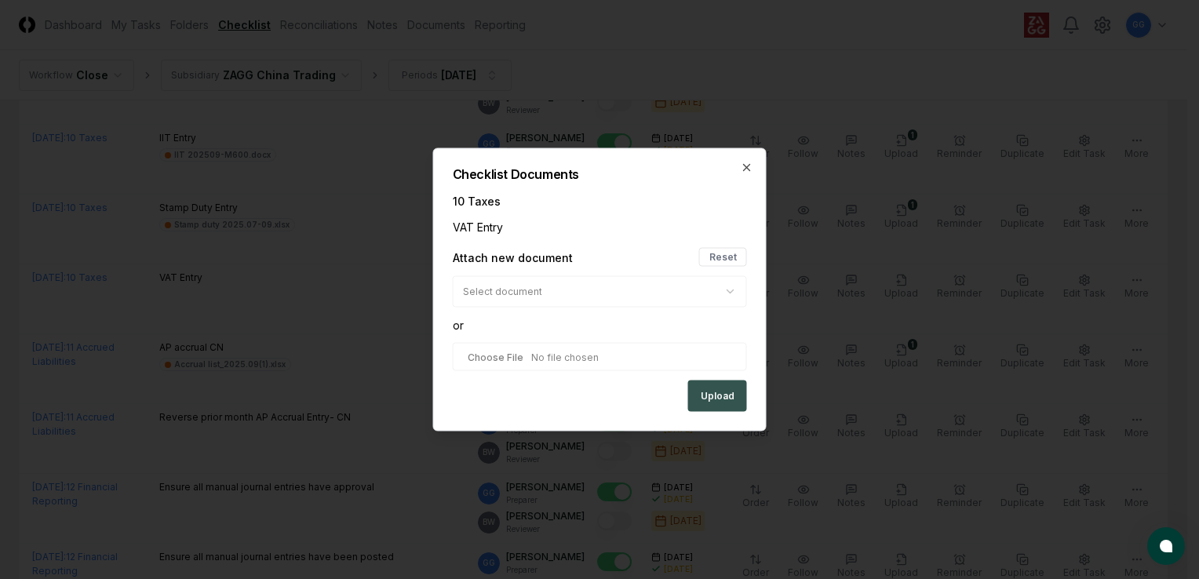
click at [709, 399] on button "Upload" at bounding box center [717, 396] width 59 height 31
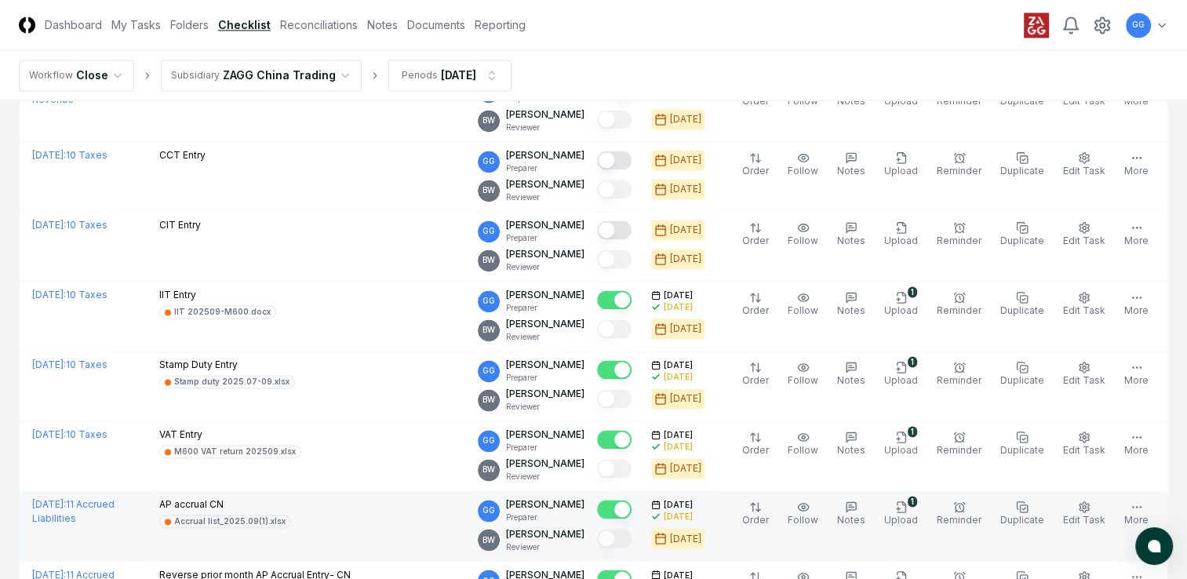
scroll to position [2276, 0]
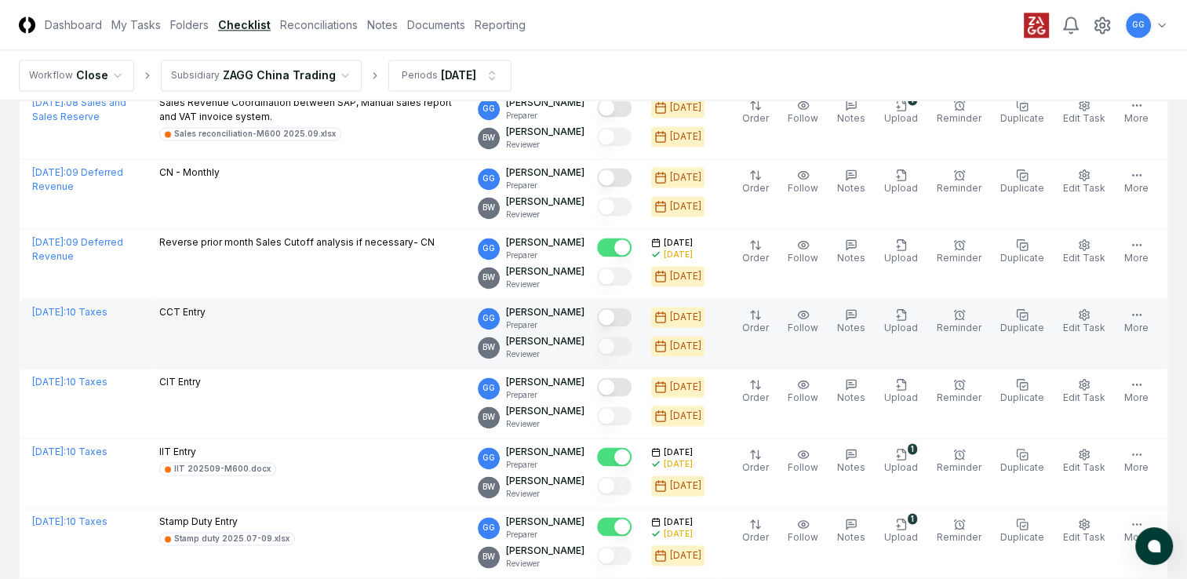
click at [629, 310] on button "Mark complete" at bounding box center [614, 317] width 35 height 19
click at [906, 313] on icon "button" at bounding box center [901, 314] width 13 height 13
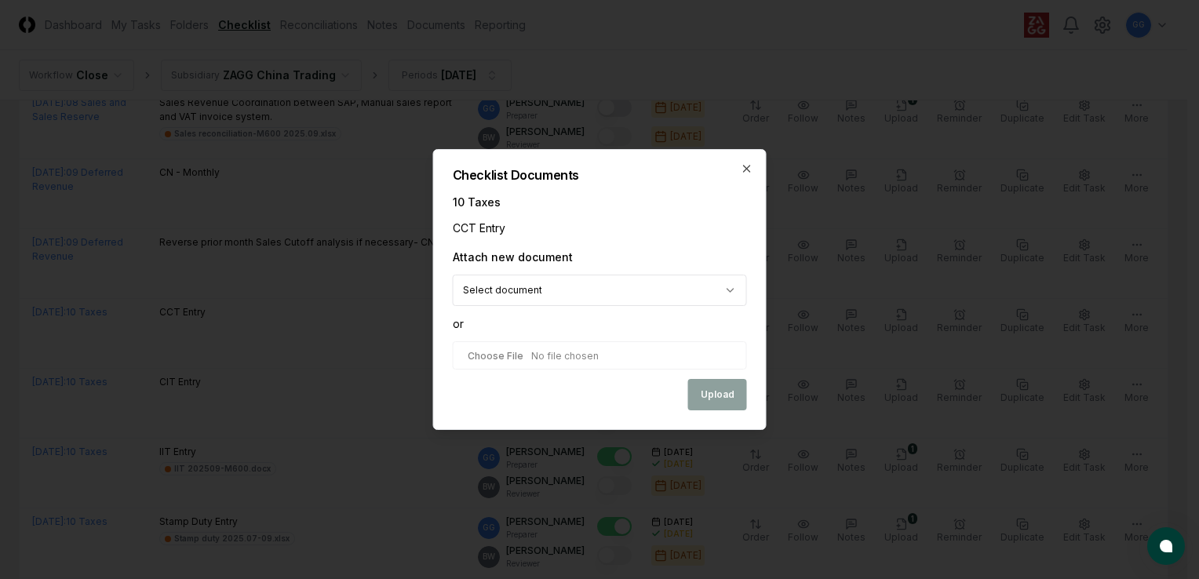
click at [524, 359] on input "file" at bounding box center [600, 355] width 294 height 28
type input "**********"
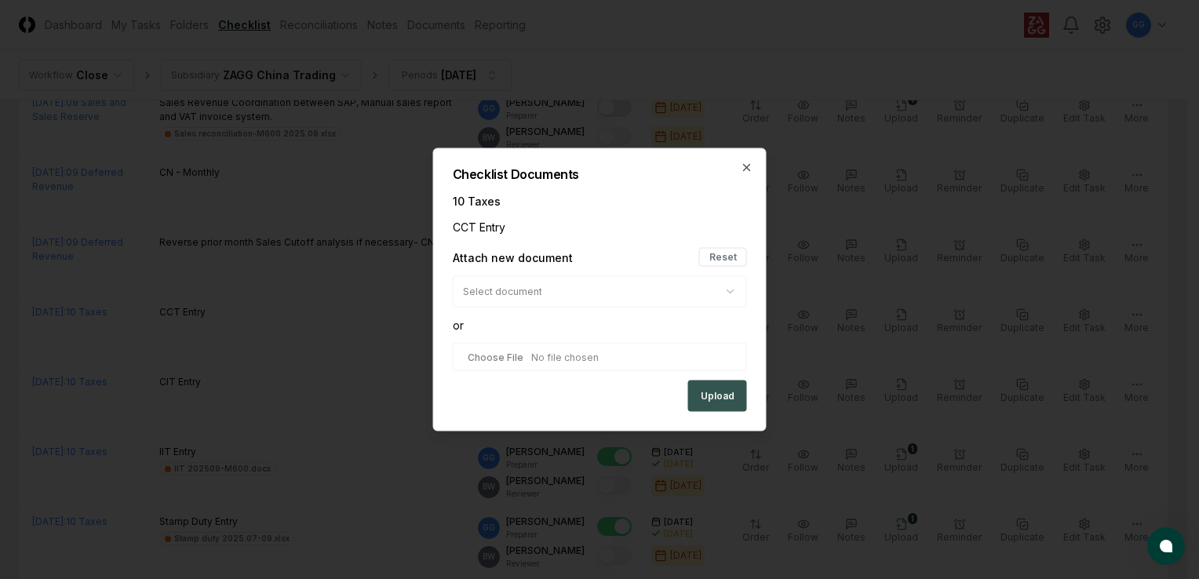
click at [713, 402] on button "Upload" at bounding box center [717, 396] width 59 height 31
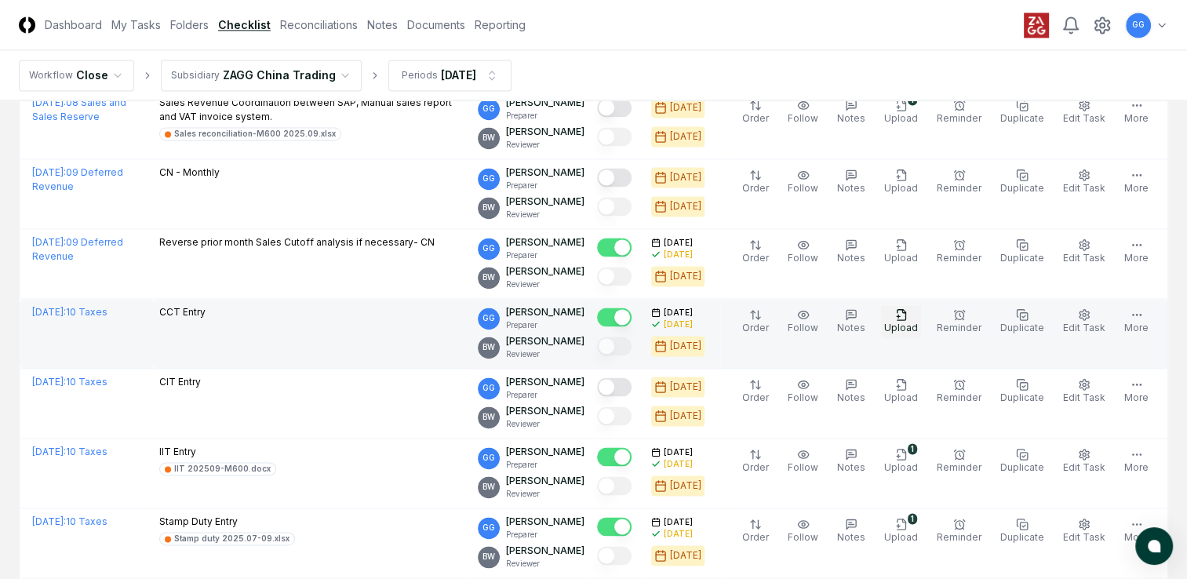
click at [906, 308] on icon "button" at bounding box center [901, 314] width 13 height 13
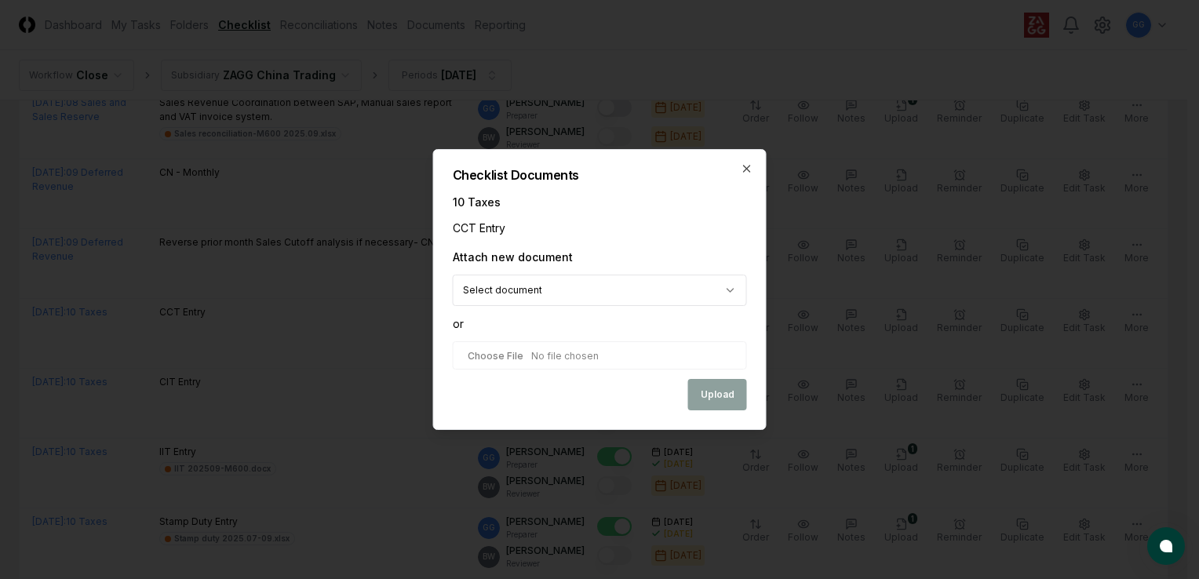
click at [524, 350] on input "file" at bounding box center [600, 355] width 294 height 28
type input "**********"
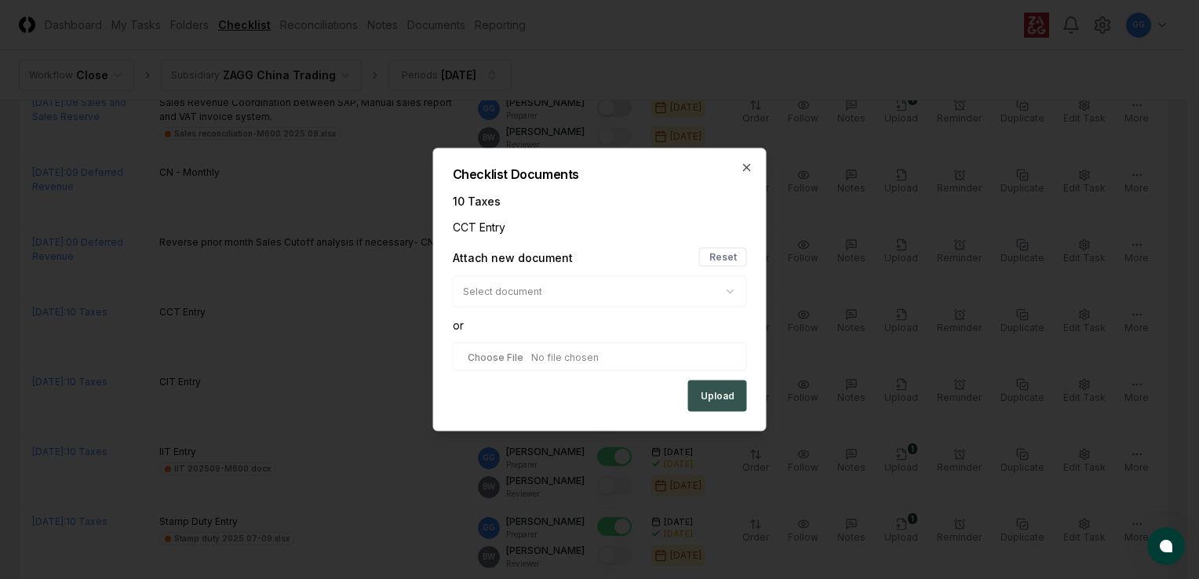
click at [713, 399] on button "Upload" at bounding box center [717, 396] width 59 height 31
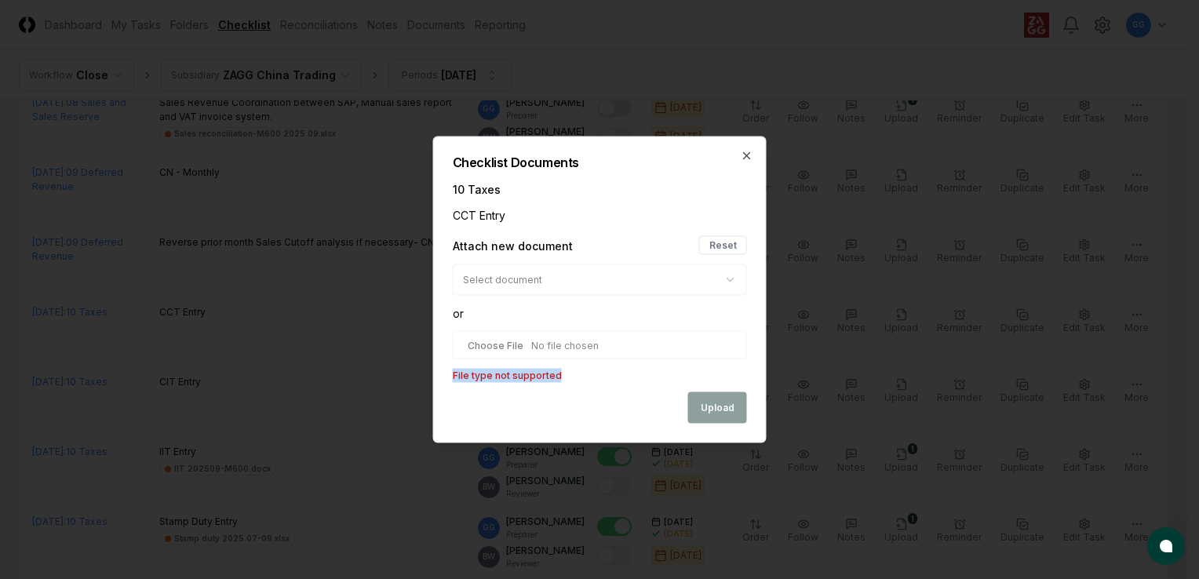
drag, startPoint x: 451, startPoint y: 373, endPoint x: 564, endPoint y: 379, distance: 113.2
click at [564, 379] on div "**********" at bounding box center [600, 290] width 334 height 307
click at [713, 348] on input "file" at bounding box center [600, 345] width 294 height 28
click at [609, 340] on input "file" at bounding box center [600, 344] width 294 height 28
type input "**********"
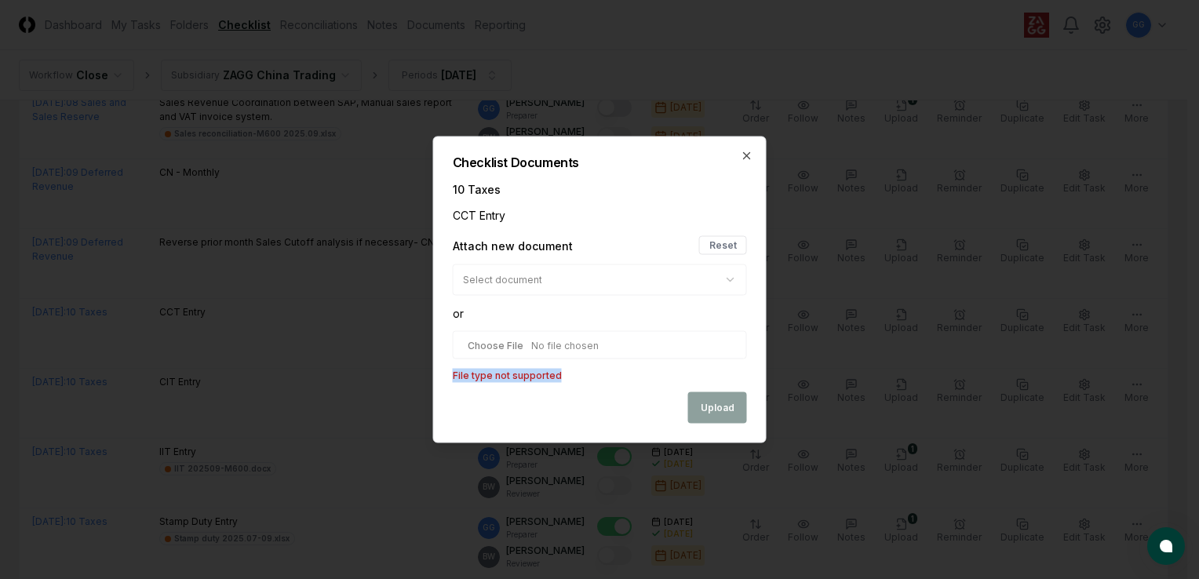
click at [562, 369] on p "File type not supported" at bounding box center [600, 376] width 294 height 14
click at [565, 373] on p "File type not supported" at bounding box center [600, 376] width 294 height 14
click at [716, 413] on div "Upload" at bounding box center [600, 407] width 294 height 31
click at [717, 410] on div "Upload" at bounding box center [600, 407] width 294 height 31
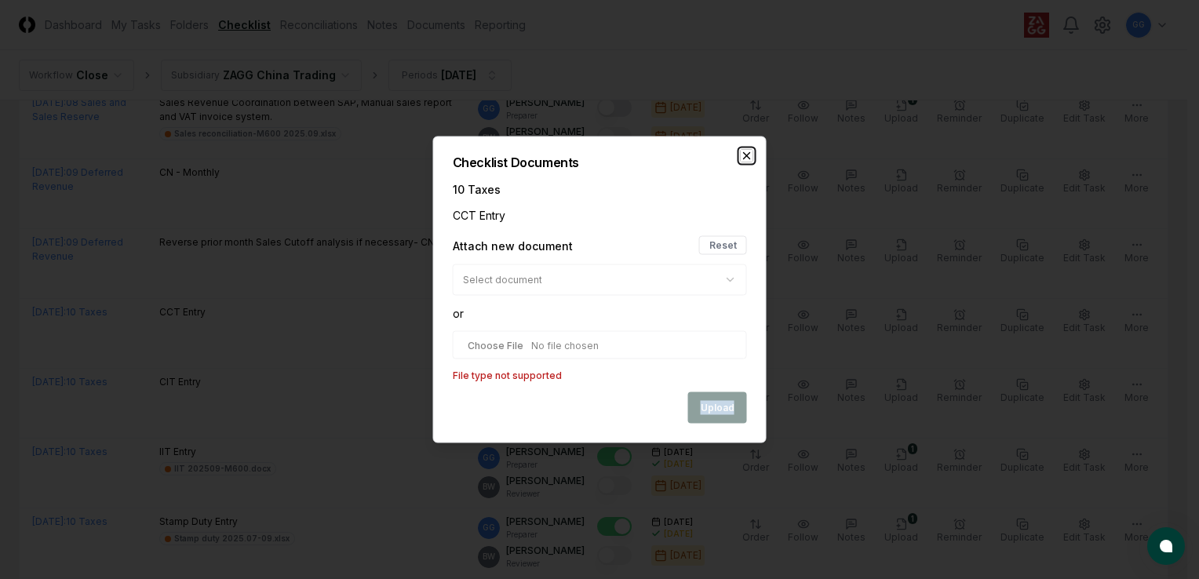
click at [744, 155] on icon "button" at bounding box center [747, 156] width 13 height 13
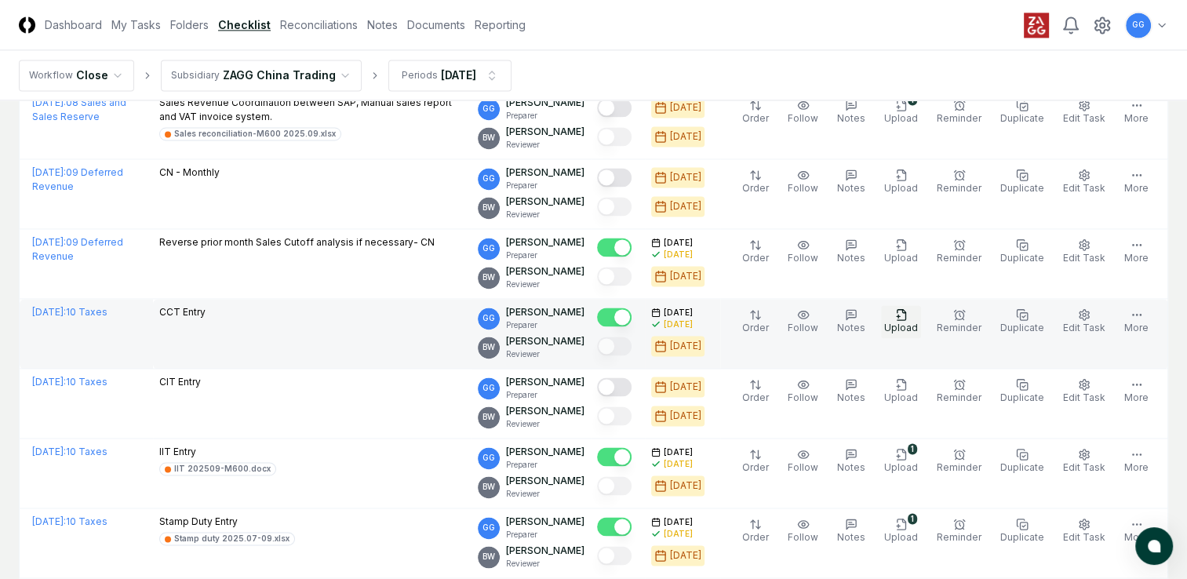
click at [908, 311] on icon "button" at bounding box center [901, 314] width 13 height 13
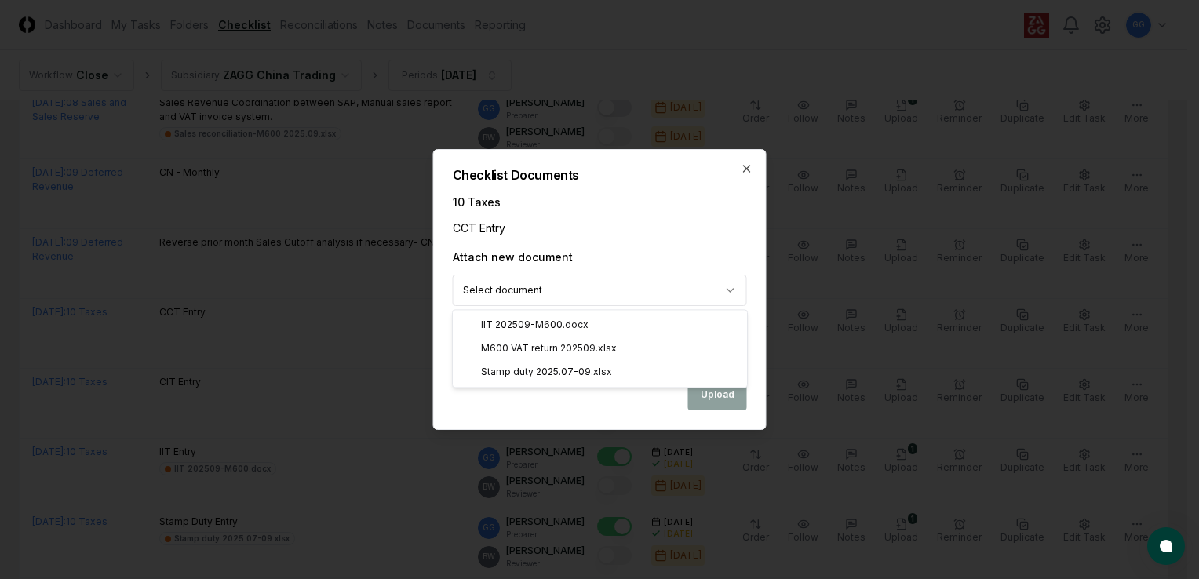
select select "**********"
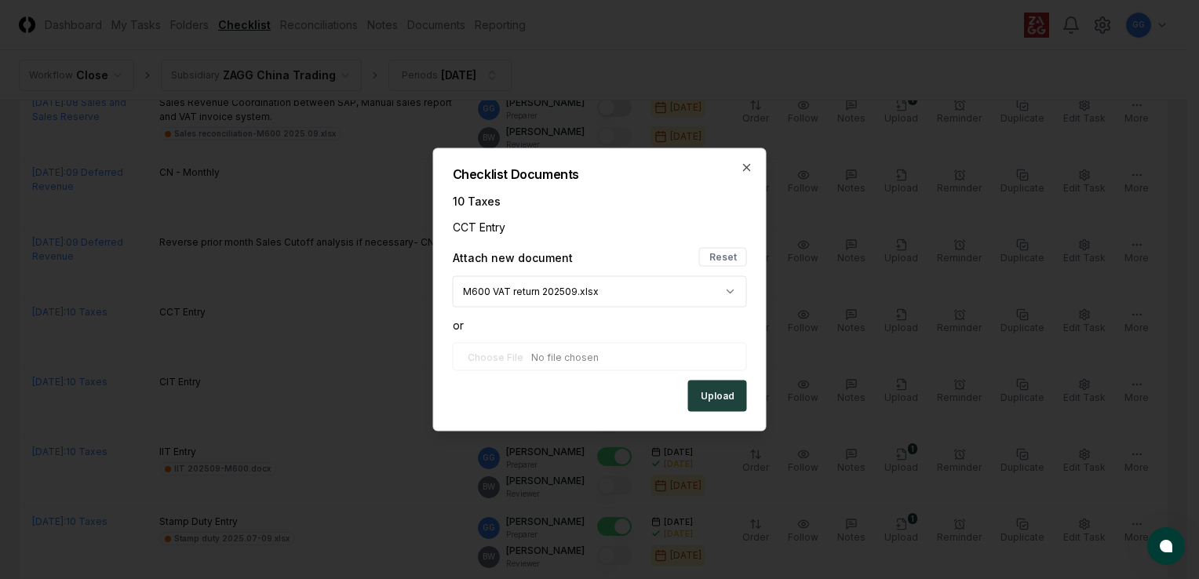
click at [450, 257] on div "**********" at bounding box center [600, 289] width 334 height 283
click at [728, 256] on button "Reset" at bounding box center [723, 257] width 48 height 19
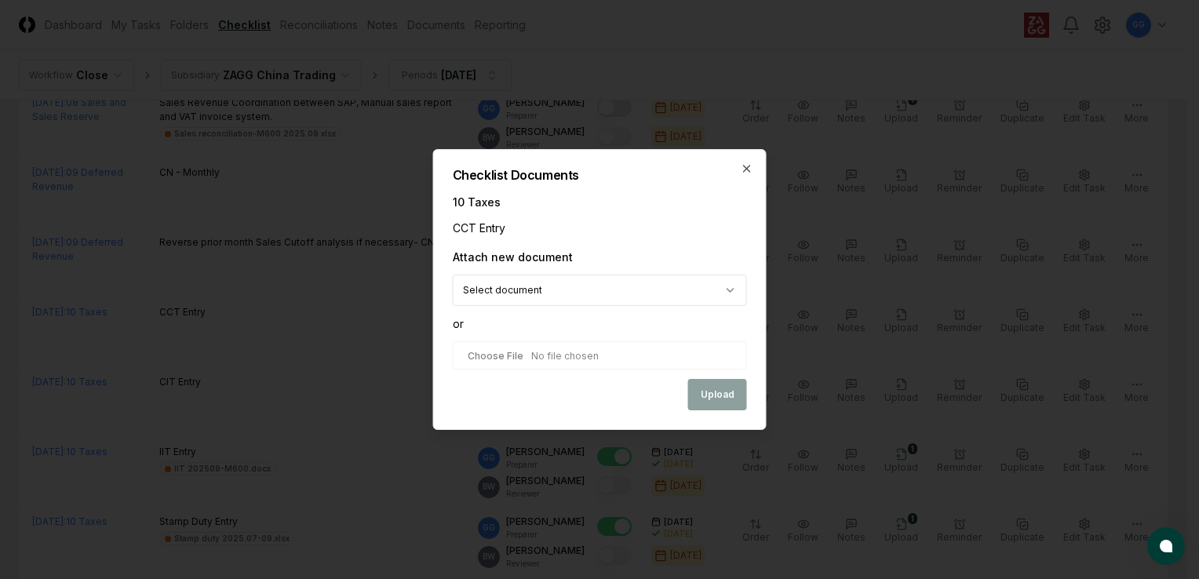
select select
click at [567, 360] on input "file" at bounding box center [600, 355] width 294 height 28
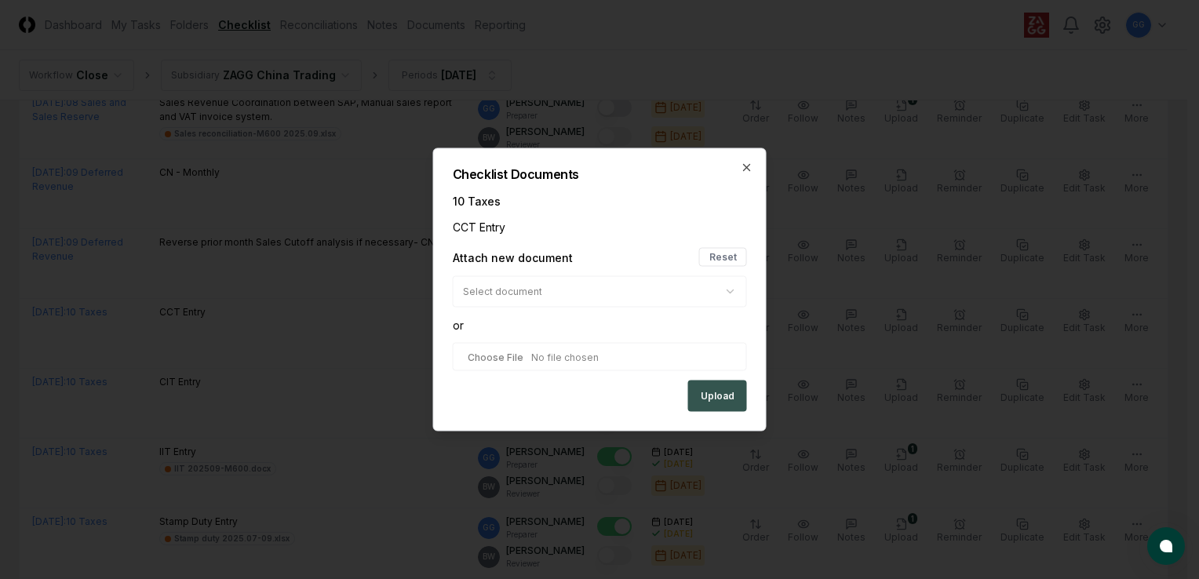
click at [711, 394] on button "Upload" at bounding box center [717, 396] width 59 height 31
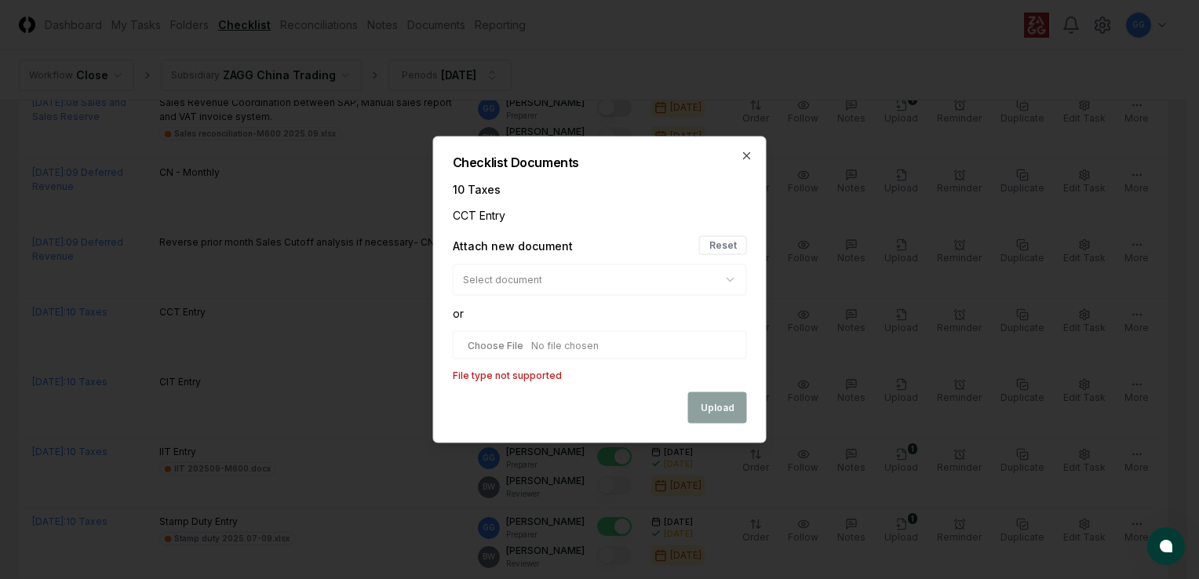
click at [720, 344] on input "file" at bounding box center [600, 345] width 294 height 28
type input "**********"
click at [575, 373] on p "File type not supported" at bounding box center [600, 376] width 294 height 14
click at [737, 243] on button "Reset" at bounding box center [723, 245] width 48 height 19
select select
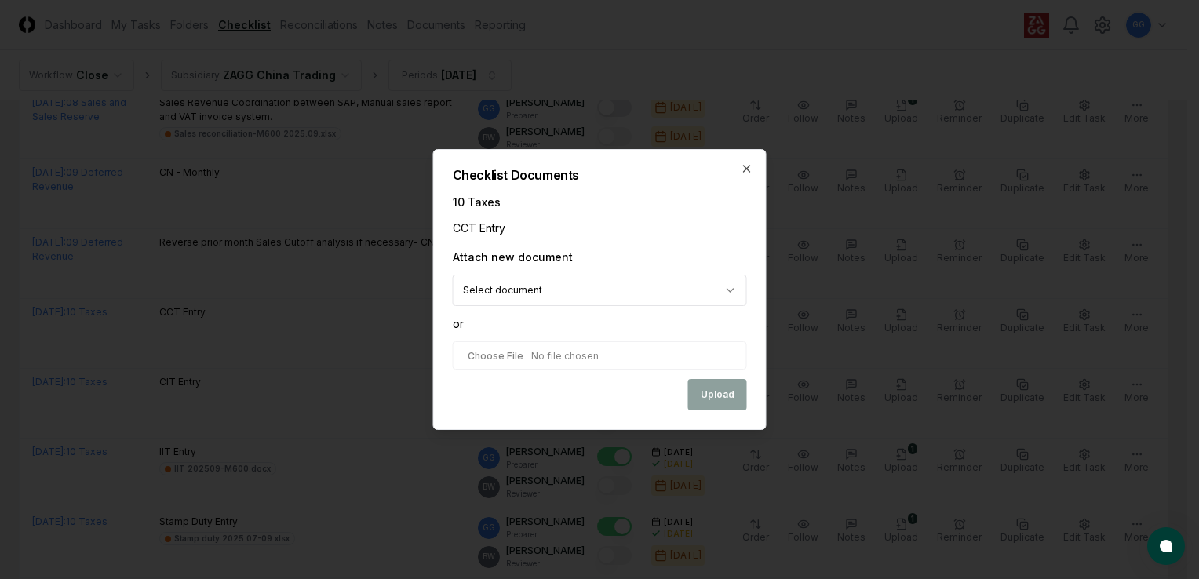
click at [581, 354] on input "file" at bounding box center [600, 355] width 294 height 28
type input "**********"
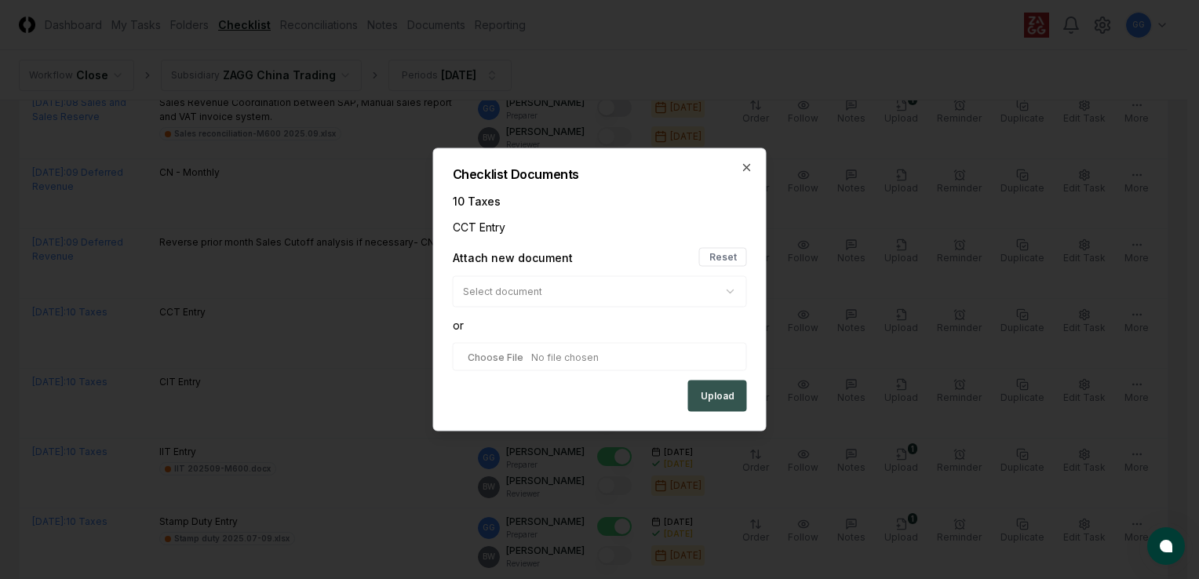
click at [708, 397] on button "Upload" at bounding box center [717, 396] width 59 height 31
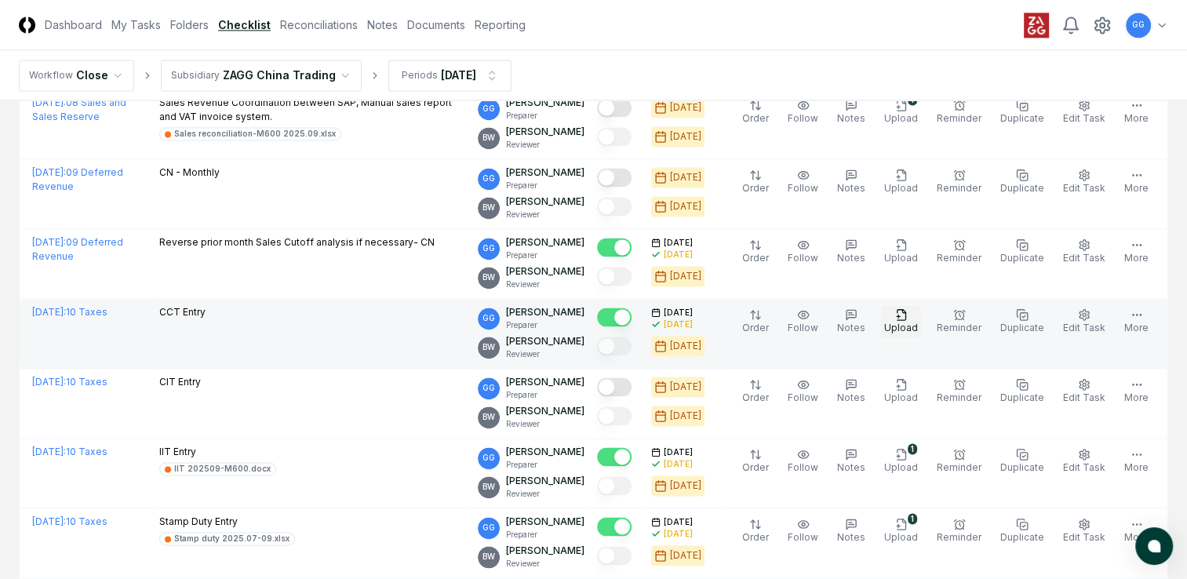
click at [905, 313] on icon "button" at bounding box center [901, 314] width 13 height 13
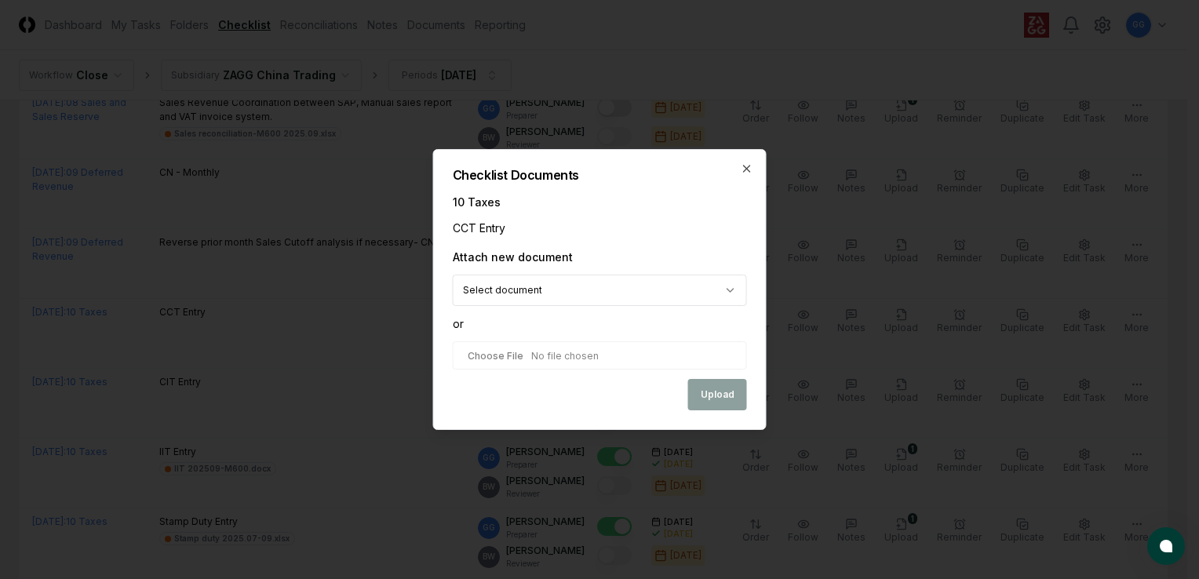
click at [706, 260] on div "Attach new document" at bounding box center [600, 257] width 294 height 16
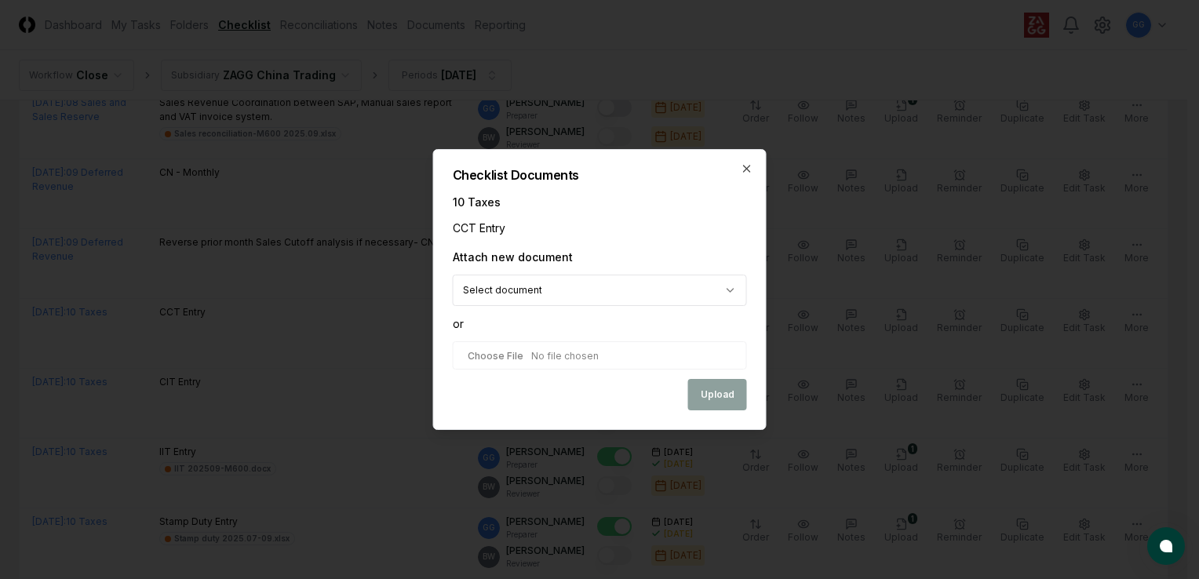
click at [606, 261] on div "Attach new document" at bounding box center [600, 257] width 294 height 16
click at [540, 239] on div "**********" at bounding box center [600, 289] width 334 height 281
select select "**********"
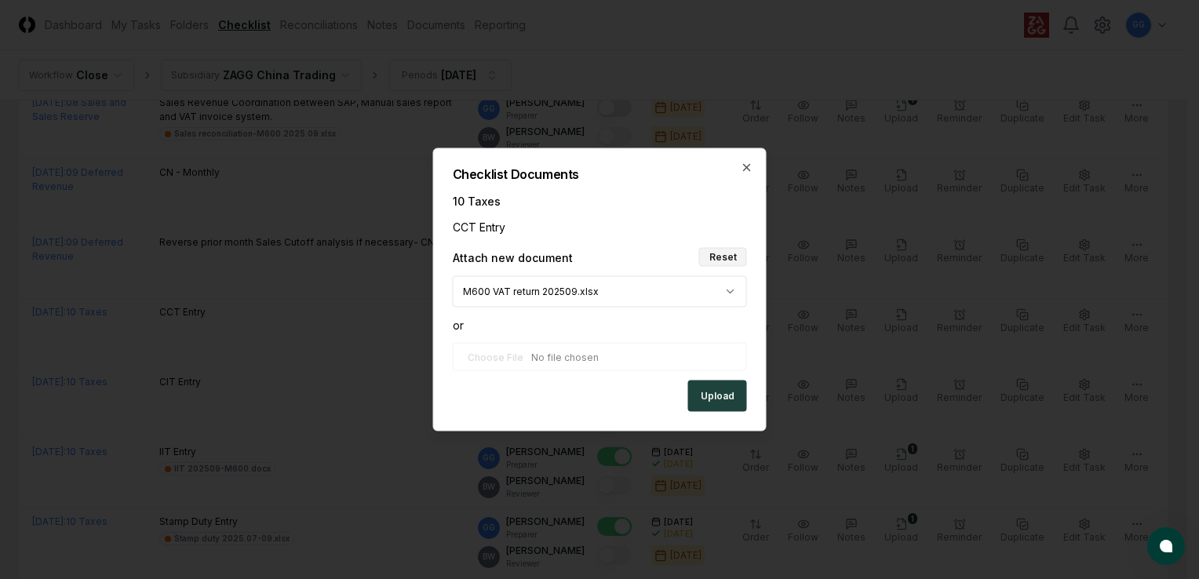
click at [729, 253] on button "Reset" at bounding box center [723, 257] width 48 height 19
select select
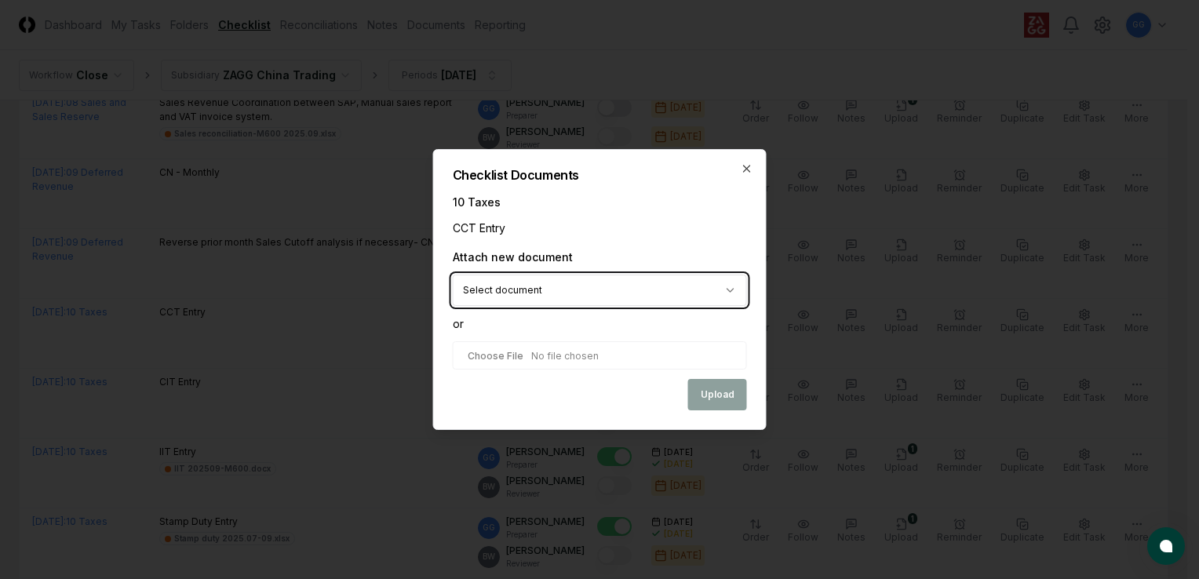
click at [747, 174] on icon "button" at bounding box center [747, 168] width 13 height 13
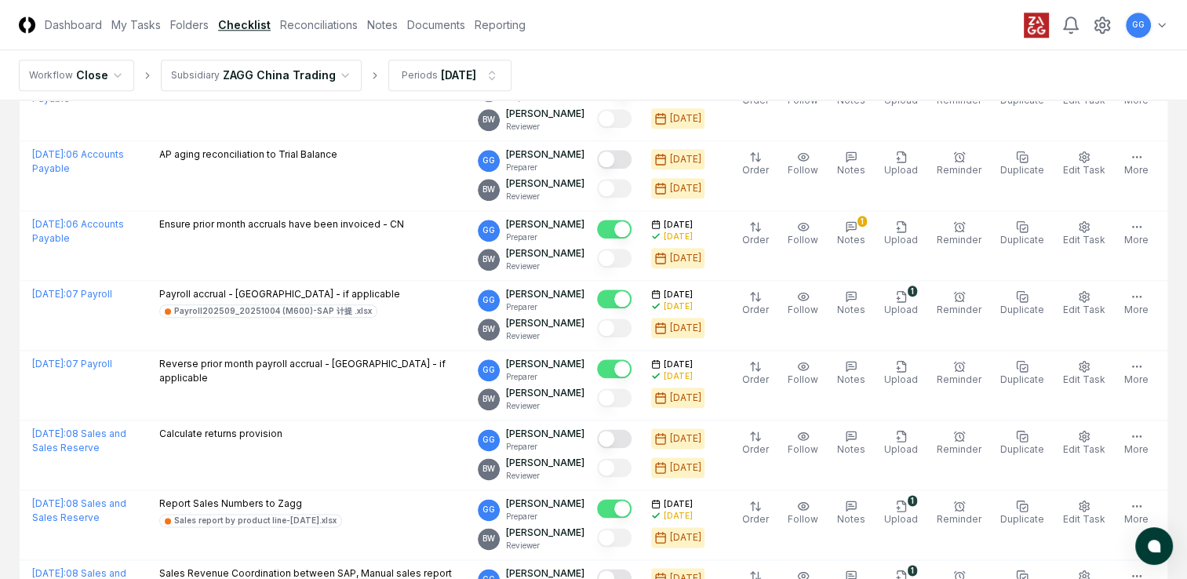
scroll to position [1726, 0]
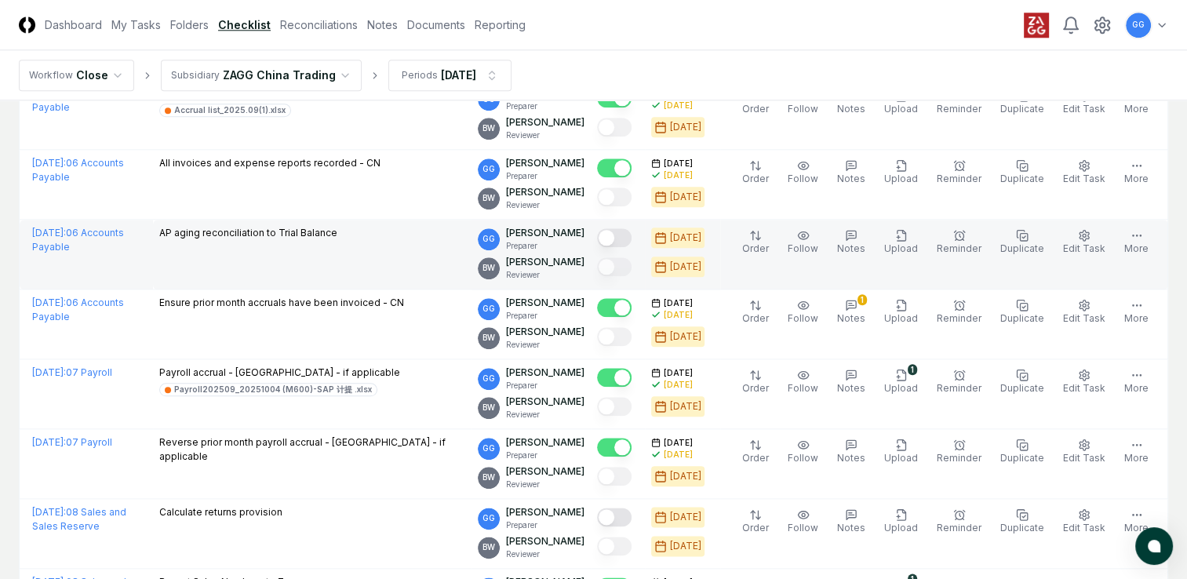
click at [628, 235] on button "Mark complete" at bounding box center [614, 237] width 35 height 19
click at [908, 237] on icon "button" at bounding box center [901, 235] width 13 height 13
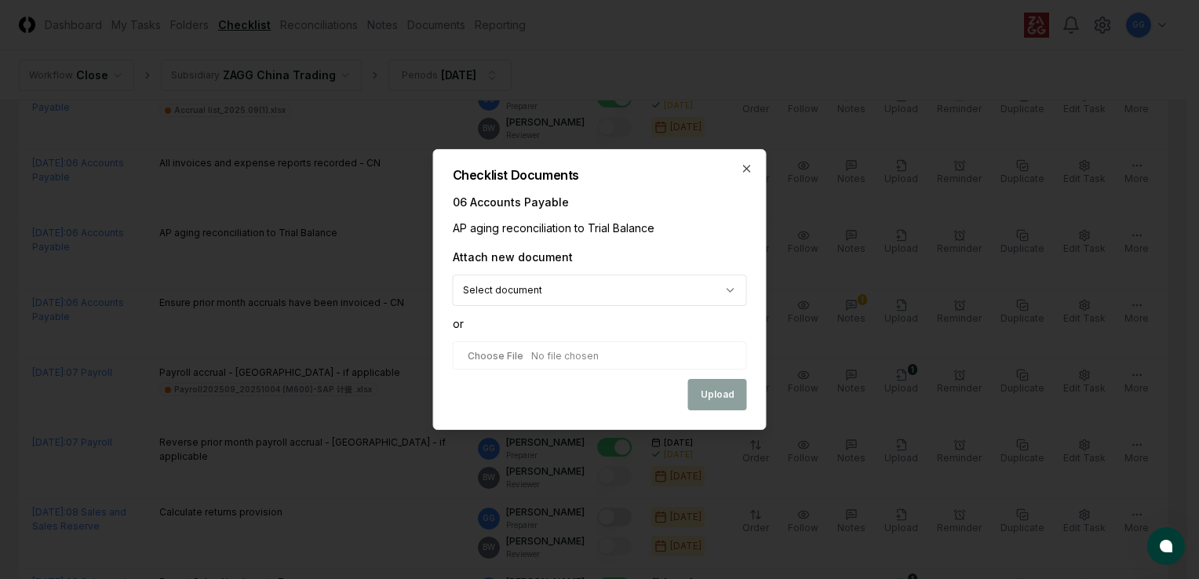
click at [630, 359] on input "file" at bounding box center [600, 355] width 294 height 28
type input "**********"
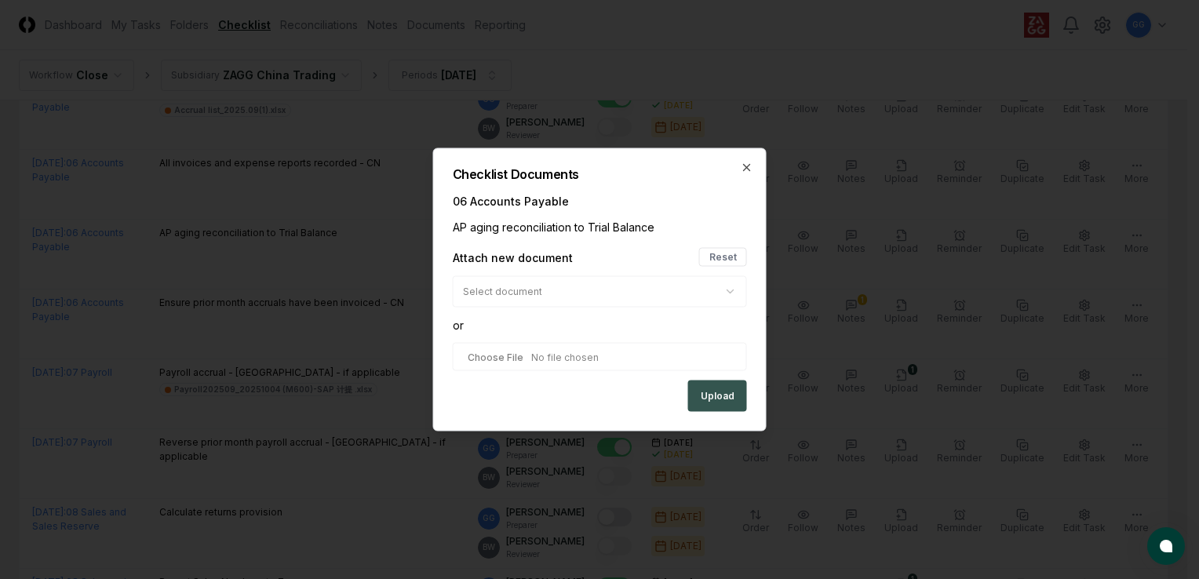
click at [723, 403] on button "Upload" at bounding box center [717, 396] width 59 height 31
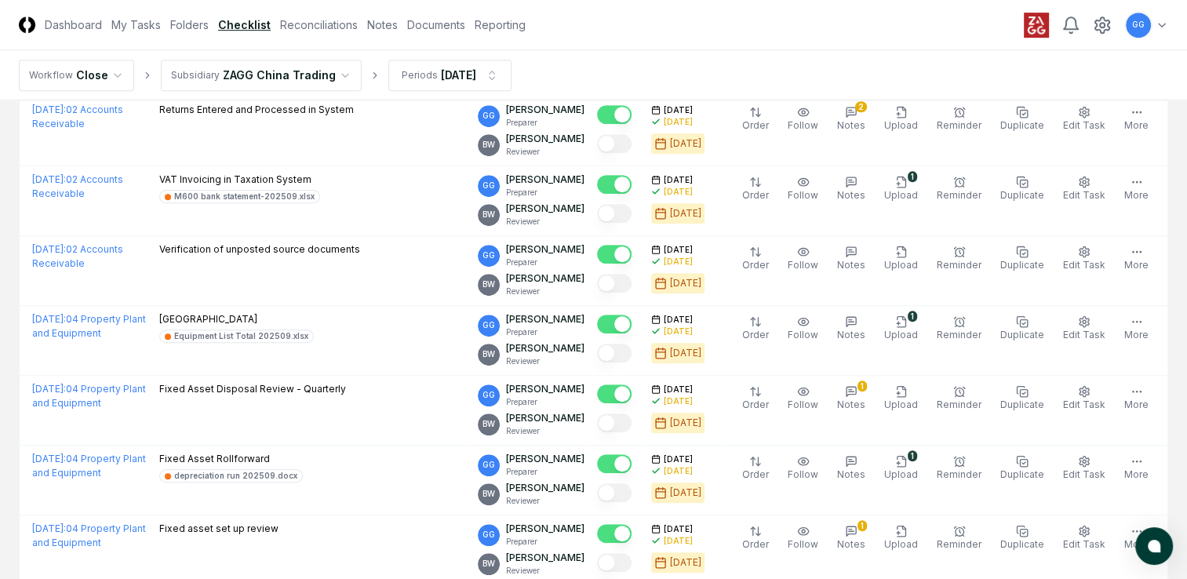
scroll to position [628, 0]
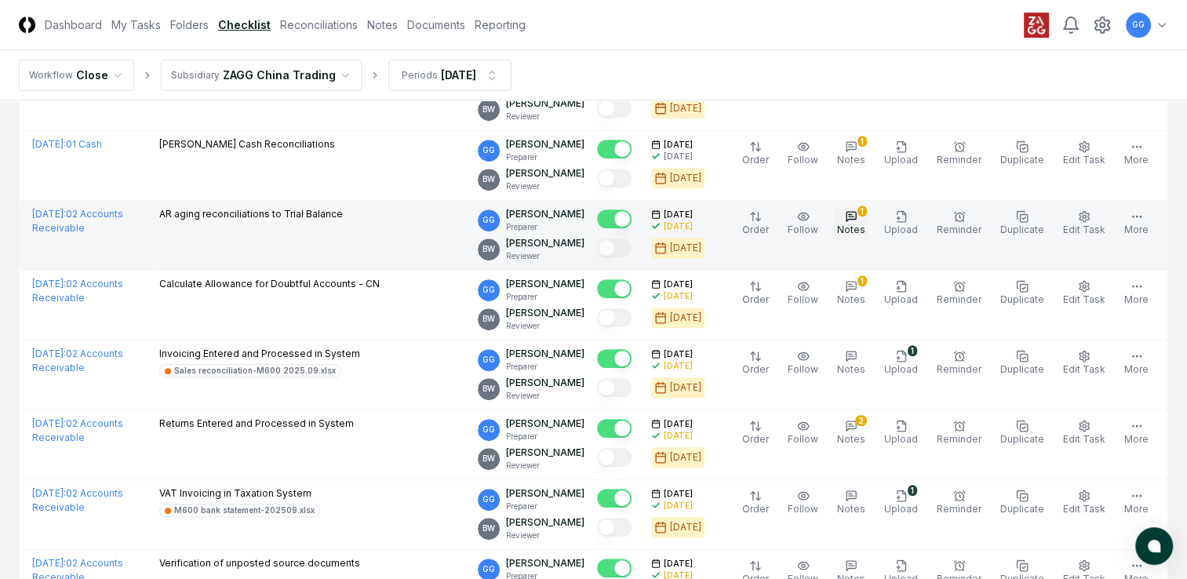
click at [855, 217] on icon "button" at bounding box center [851, 217] width 5 height 0
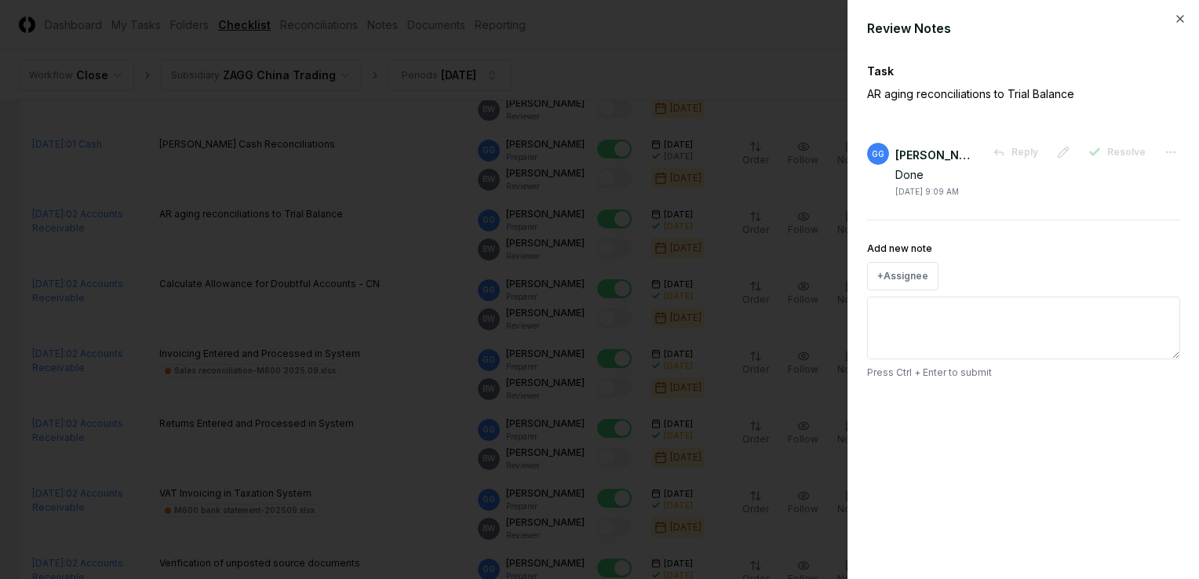
click at [464, 261] on div at bounding box center [599, 289] width 1199 height 579
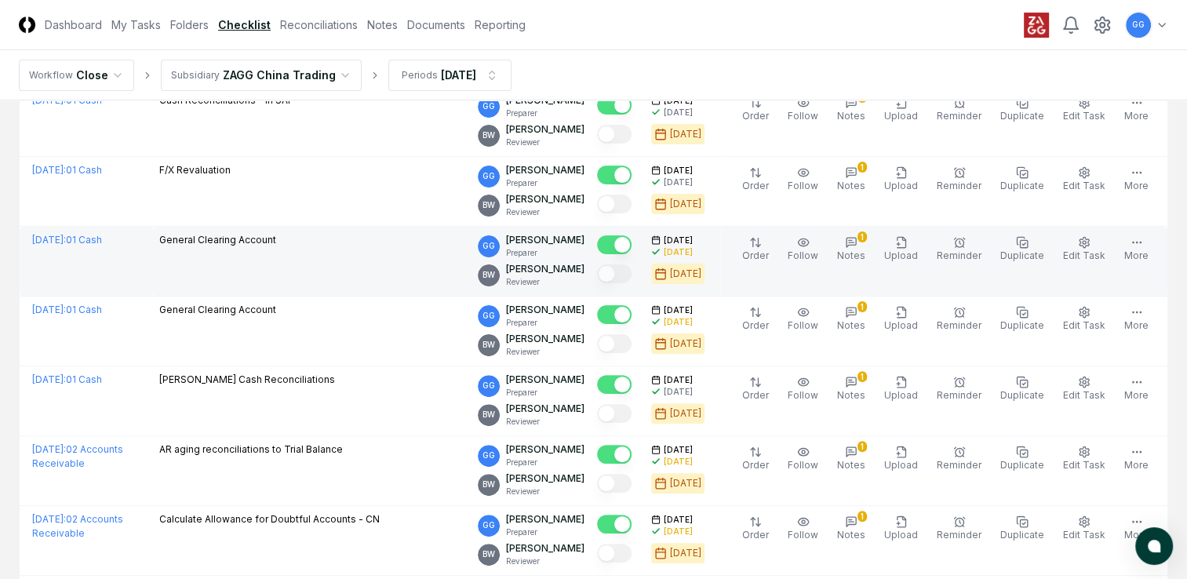
scroll to position [549, 0]
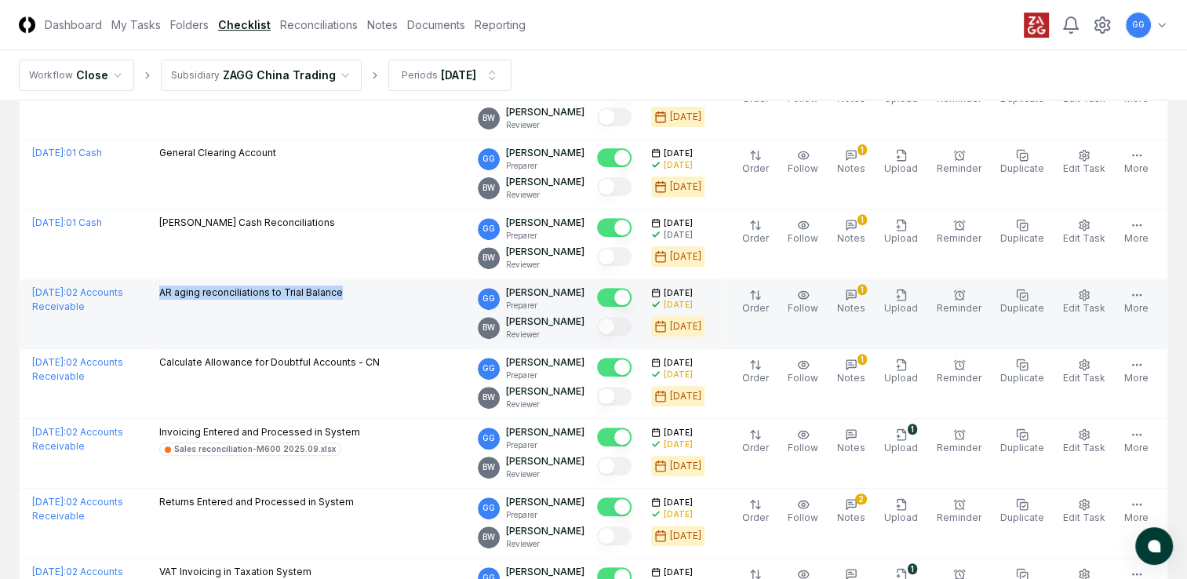
drag, startPoint x: 157, startPoint y: 287, endPoint x: 389, endPoint y: 306, distance: 233.0
click at [389, 306] on td "AR aging reconciliations to Trial Balance" at bounding box center [312, 314] width 319 height 70
click at [331, 324] on td "AR aging reconciliations to Trial Balance" at bounding box center [312, 314] width 319 height 70
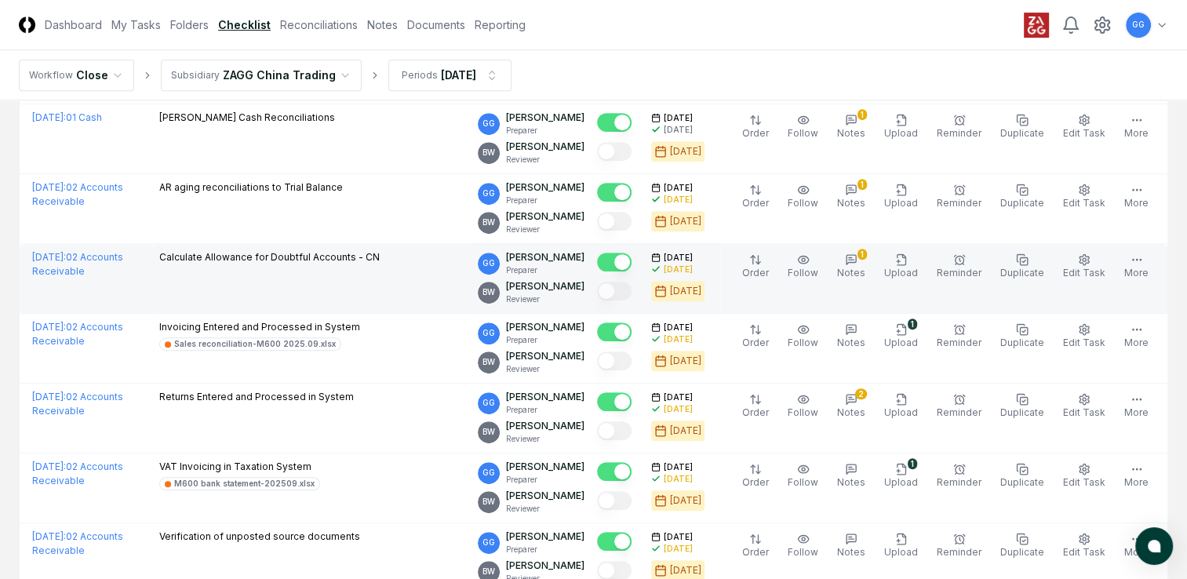
scroll to position [576, 0]
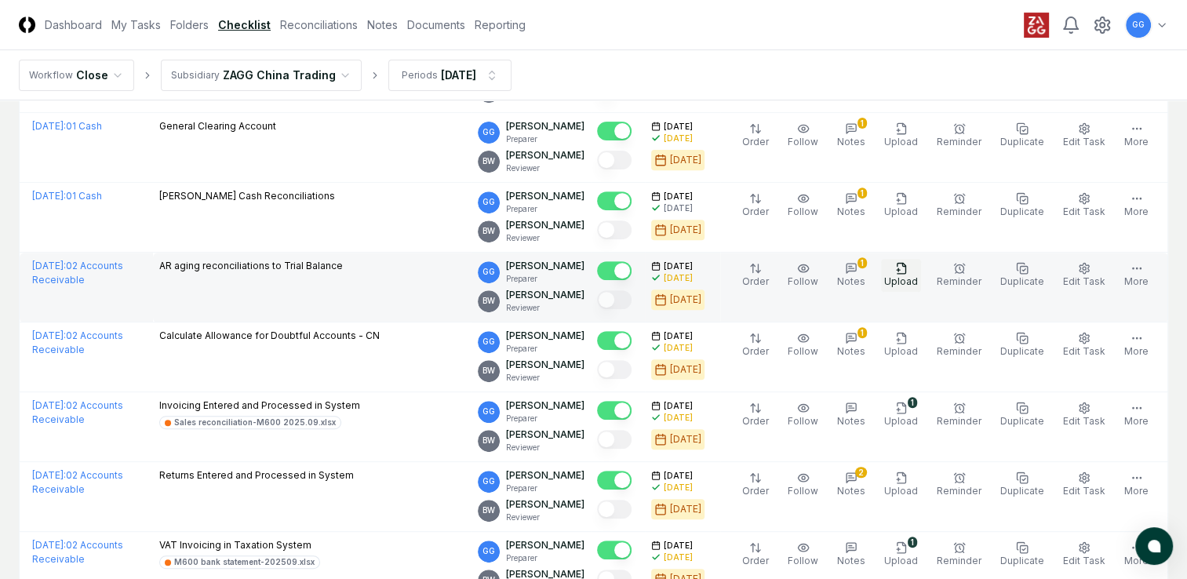
click at [908, 269] on icon "button" at bounding box center [901, 268] width 13 height 13
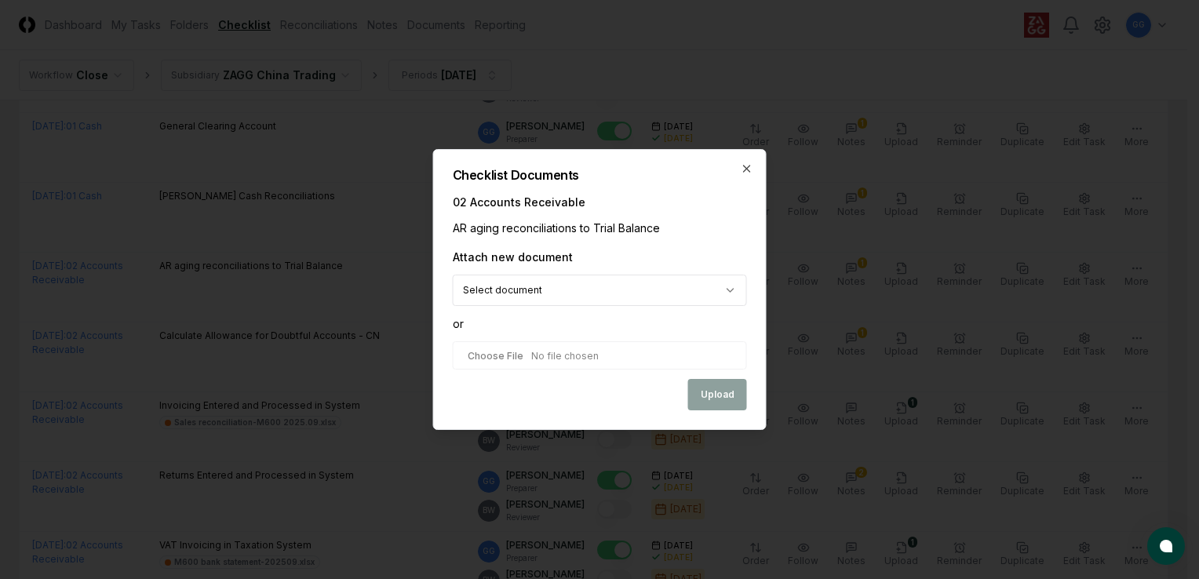
click at [524, 359] on input "file" at bounding box center [600, 355] width 294 height 28
type input "**********"
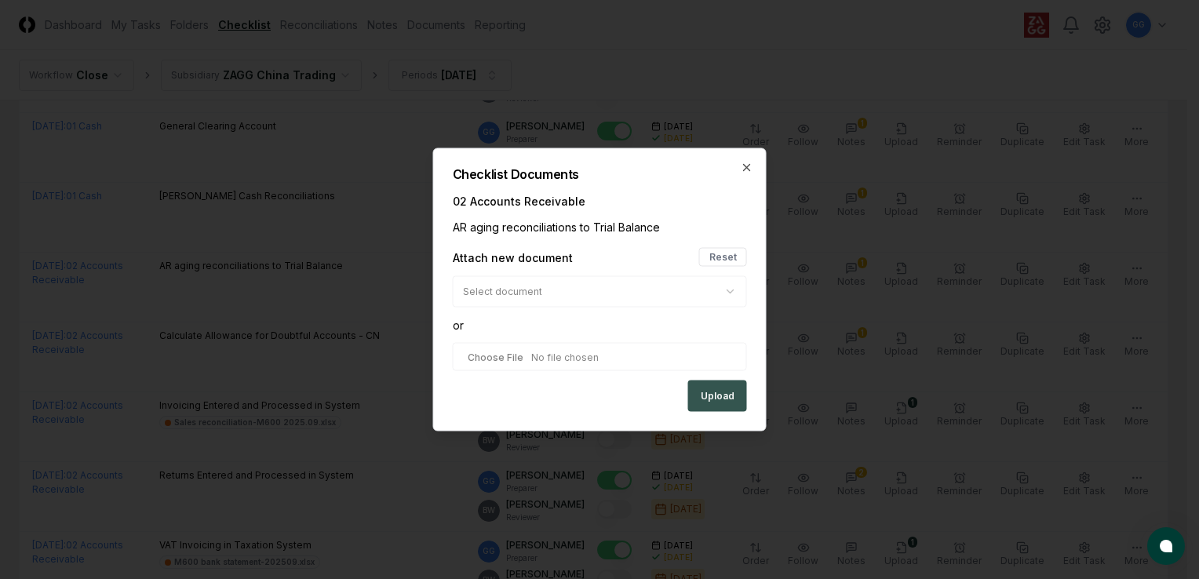
click at [721, 398] on button "Upload" at bounding box center [717, 396] width 59 height 31
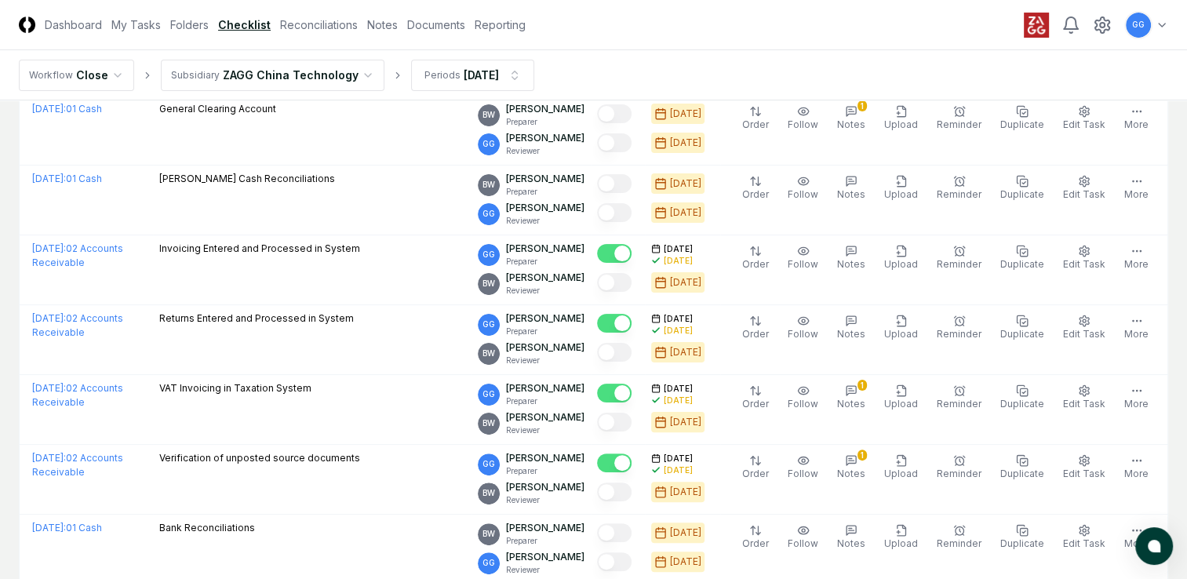
scroll to position [471, 0]
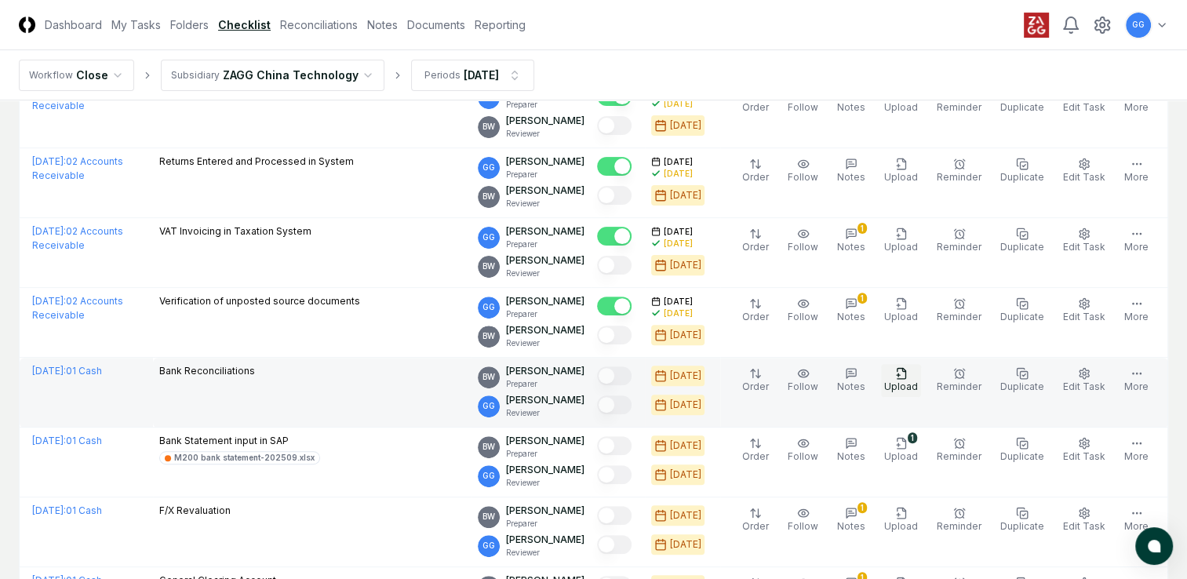
click at [908, 375] on icon "button" at bounding box center [901, 373] width 13 height 13
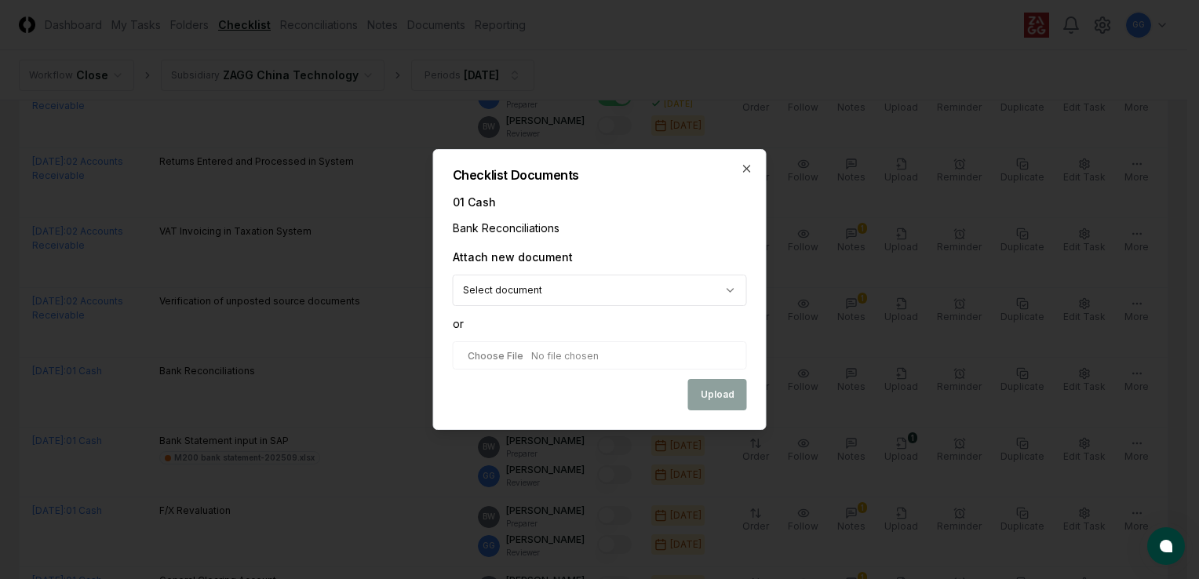
click at [574, 354] on input "file" at bounding box center [600, 355] width 294 height 28
type input "**********"
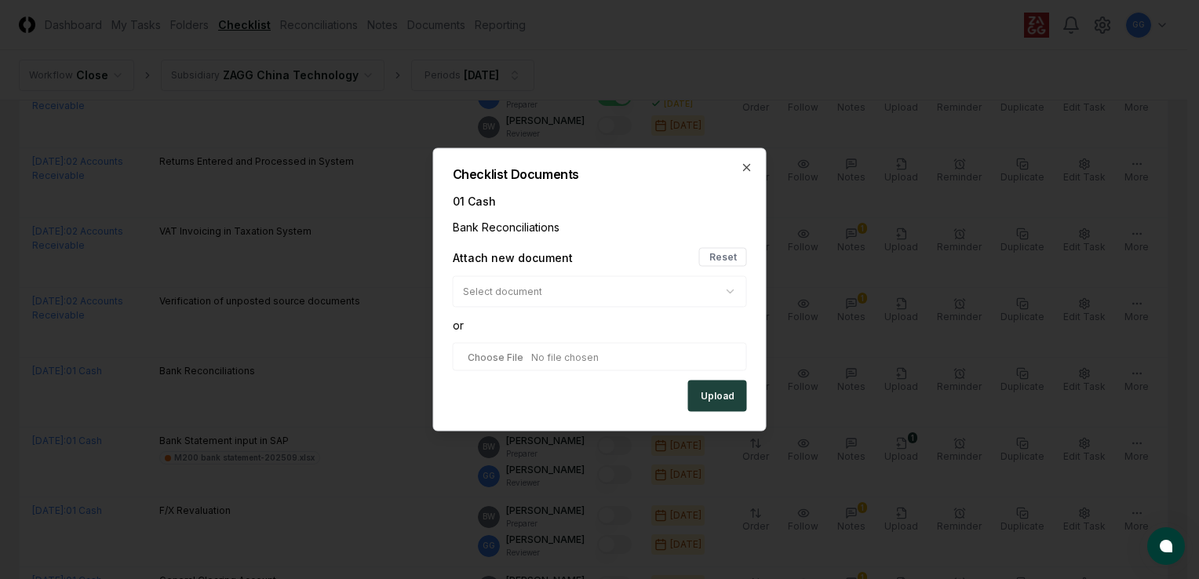
click at [716, 403] on button "Upload" at bounding box center [717, 396] width 59 height 31
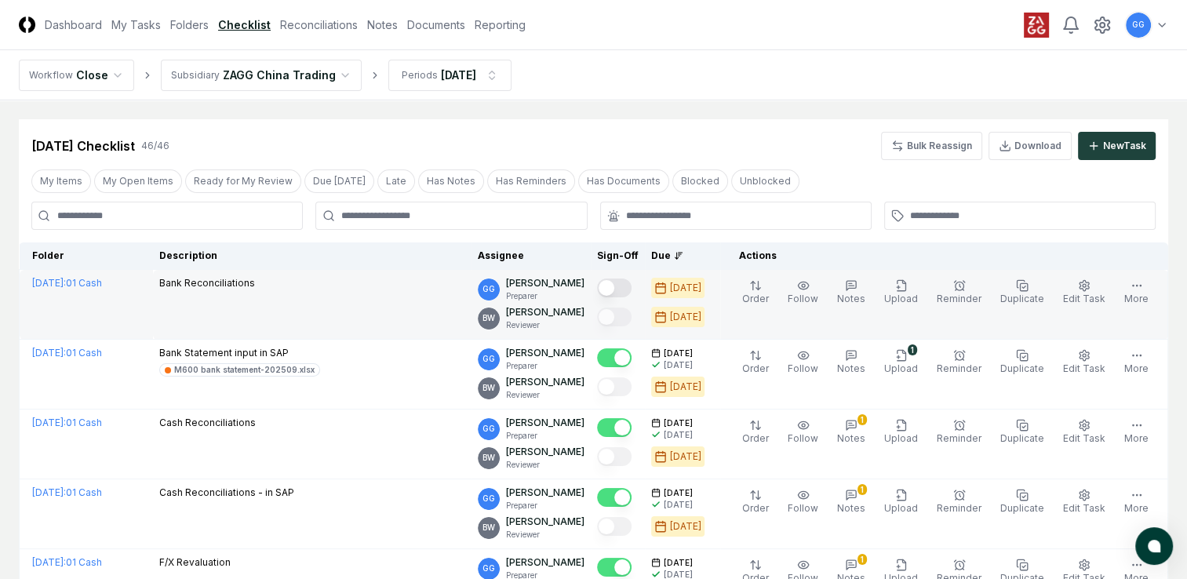
click at [632, 288] on button "Mark complete" at bounding box center [614, 288] width 35 height 19
click at [908, 285] on icon "button" at bounding box center [901, 285] width 13 height 13
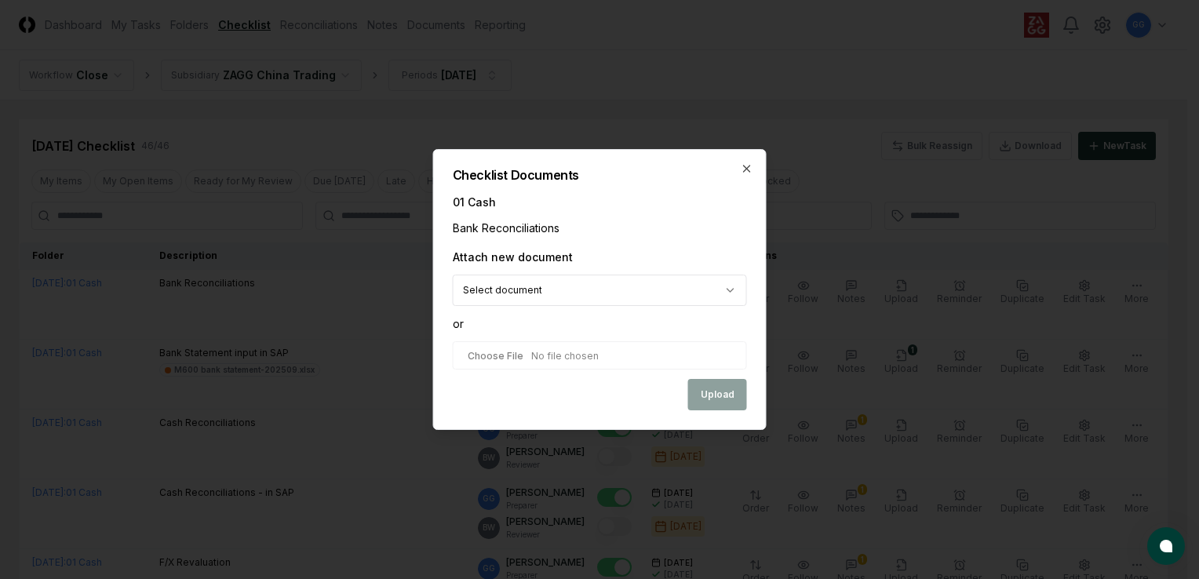
click at [572, 361] on input "file" at bounding box center [600, 355] width 294 height 28
type input "**********"
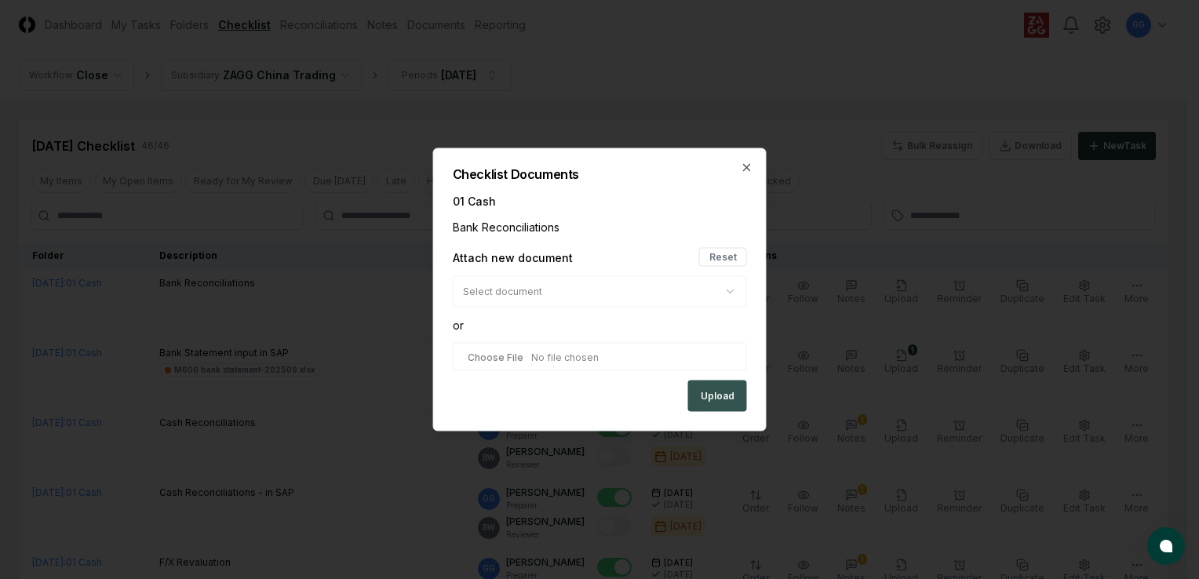
click at [729, 399] on button "Upload" at bounding box center [717, 396] width 59 height 31
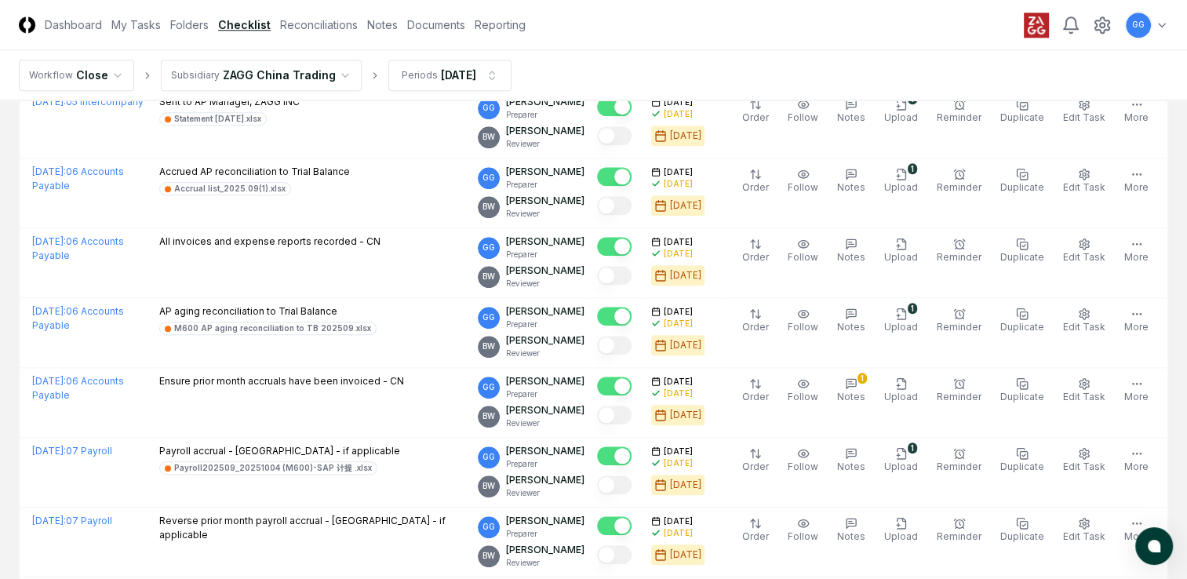
scroll to position [1883, 0]
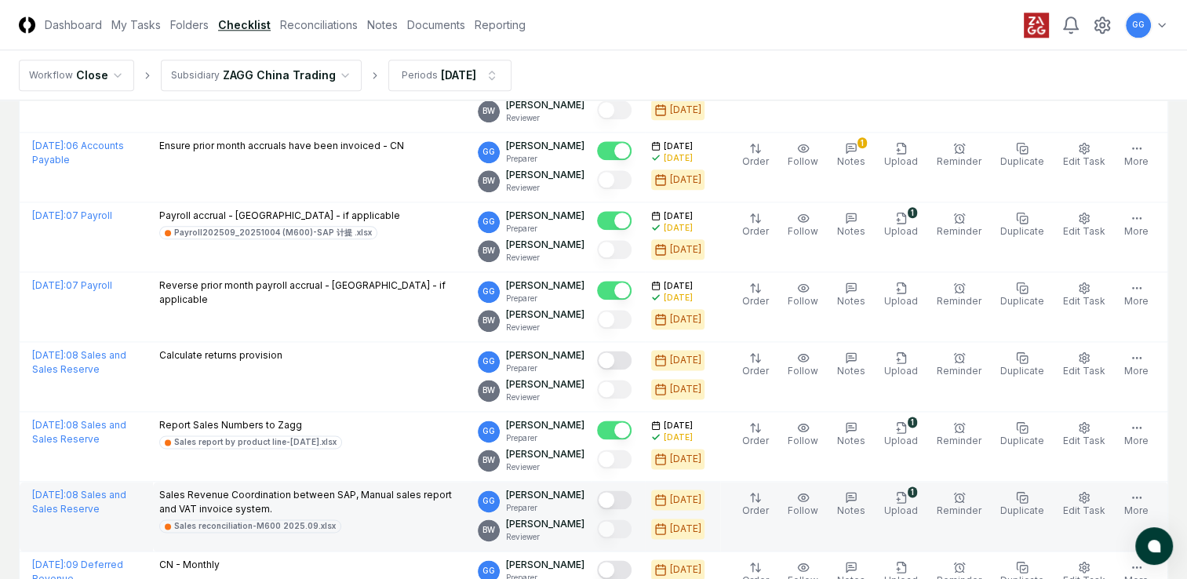
click at [630, 496] on button "Mark complete" at bounding box center [614, 499] width 35 height 19
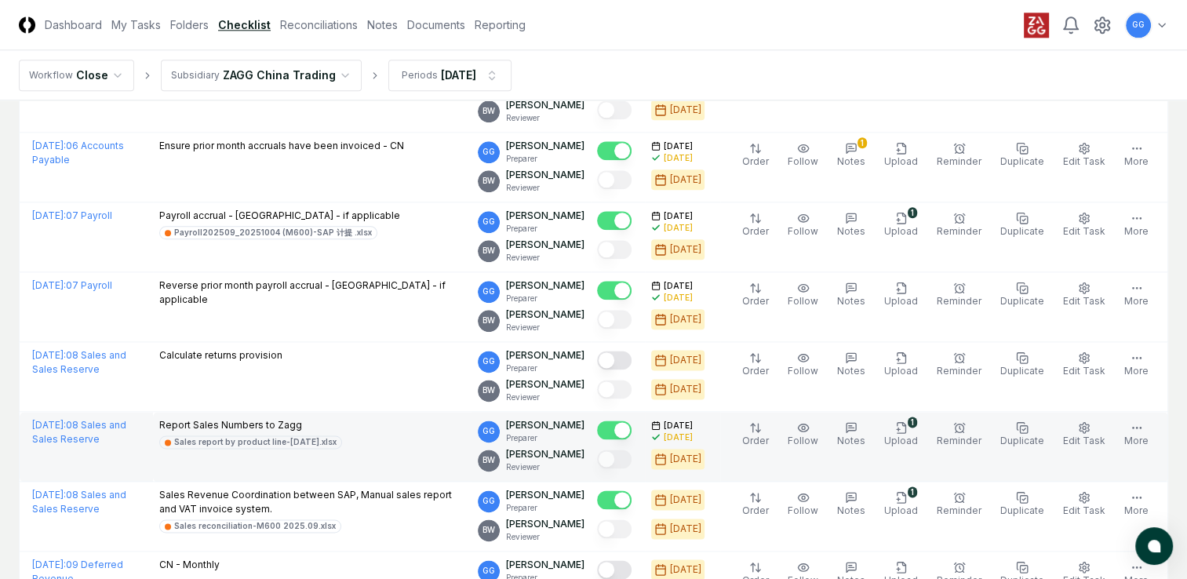
scroll to position [1962, 0]
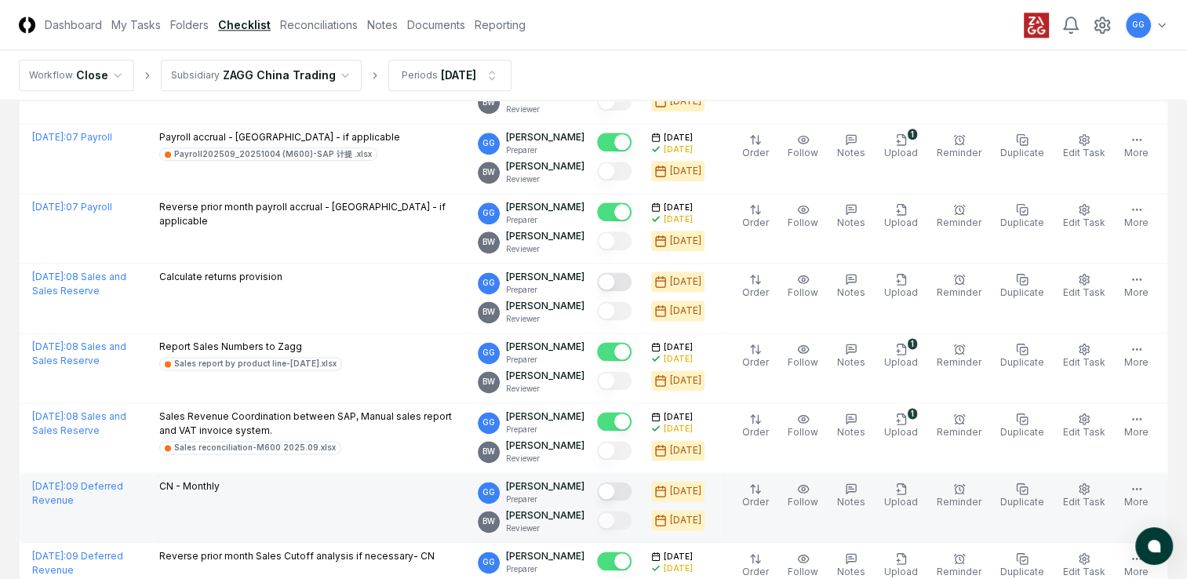
click at [632, 488] on button "Mark complete" at bounding box center [614, 491] width 35 height 19
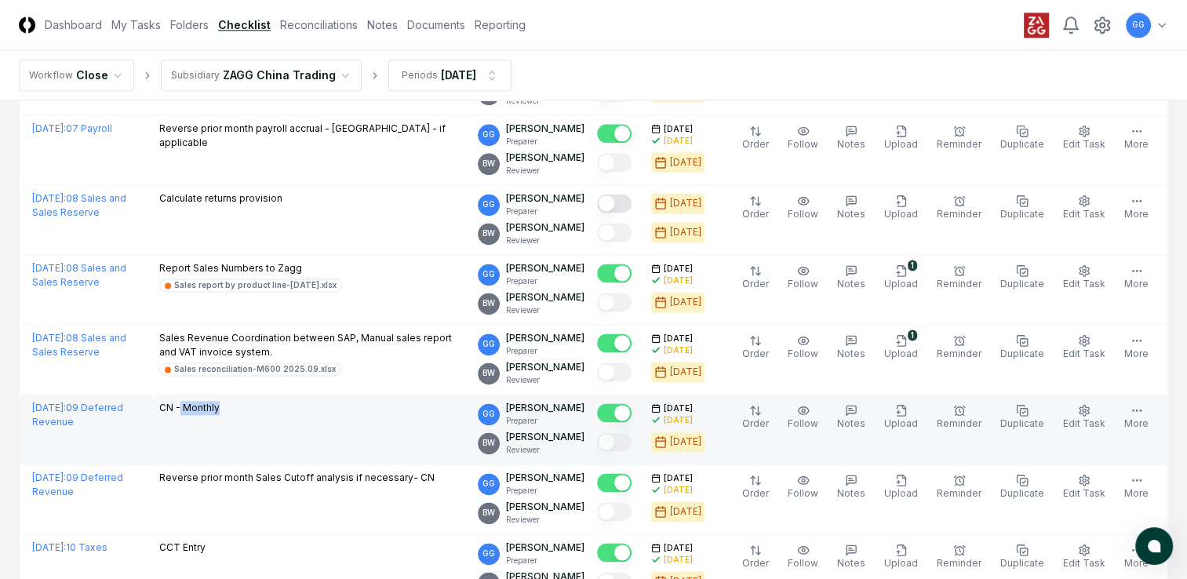
drag, startPoint x: 180, startPoint y: 399, endPoint x: 242, endPoint y: 405, distance: 61.5
click at [242, 405] on div "CN - Monthly" at bounding box center [312, 409] width 307 height 17
click at [385, 440] on td "CN - Monthly" at bounding box center [312, 430] width 319 height 70
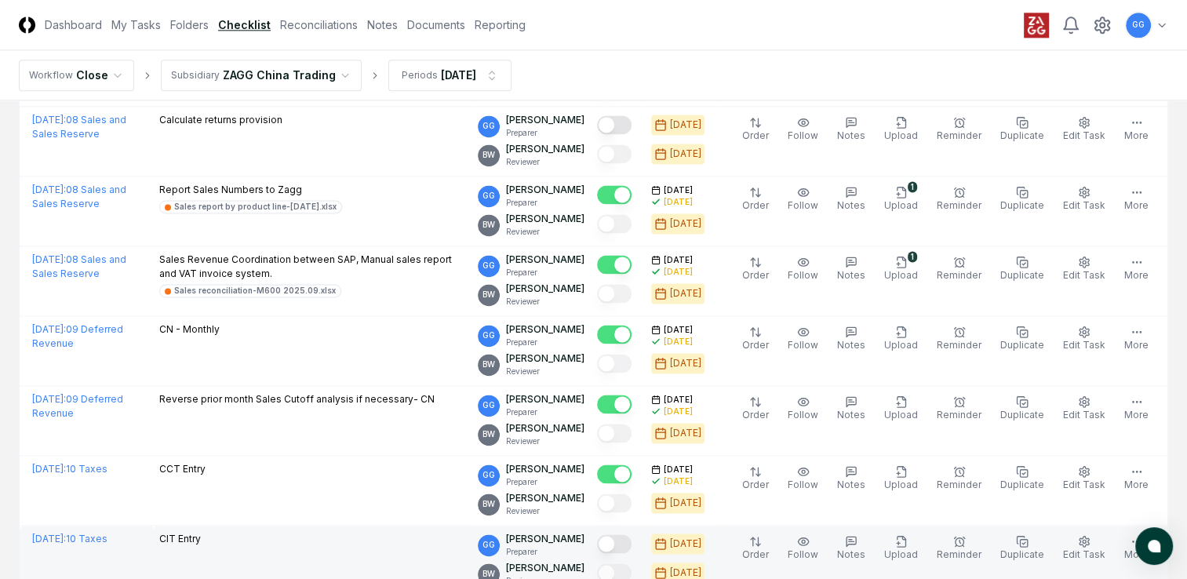
scroll to position [2197, 0]
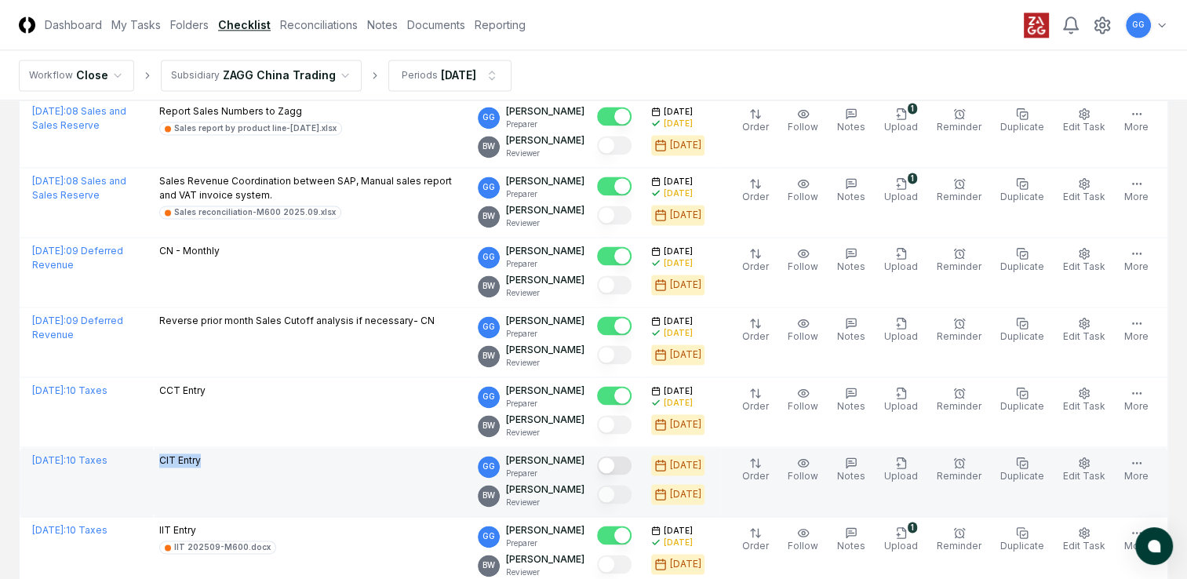
drag, startPoint x: 157, startPoint y: 450, endPoint x: 208, endPoint y: 457, distance: 51.4
click at [208, 457] on td "CIT Entry" at bounding box center [312, 482] width 319 height 70
click at [402, 493] on td "CIT Entry" at bounding box center [312, 482] width 319 height 70
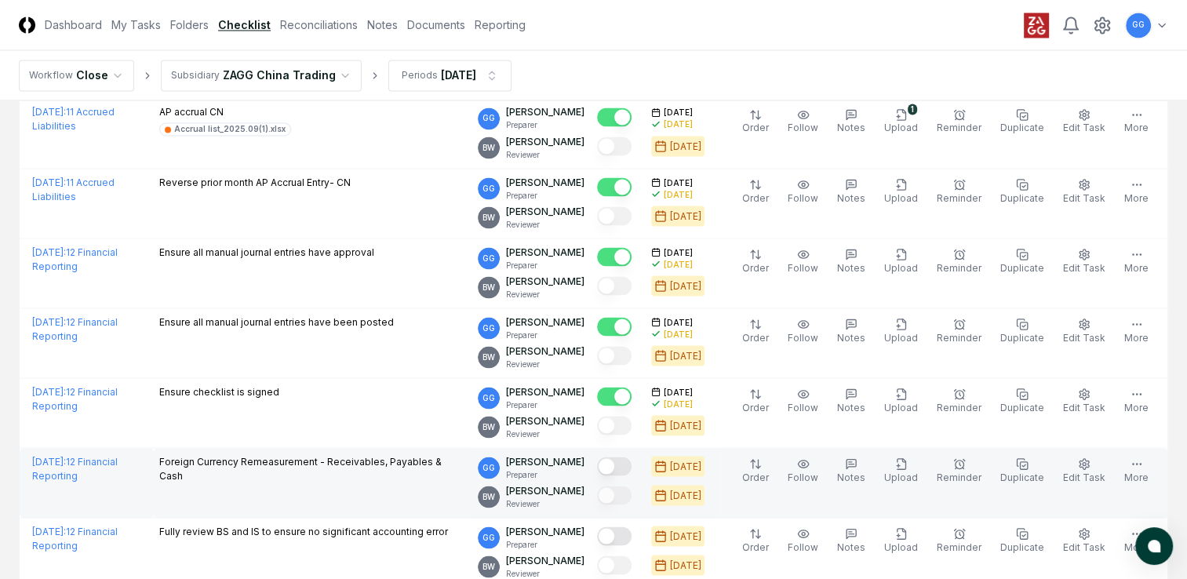
scroll to position [2904, 0]
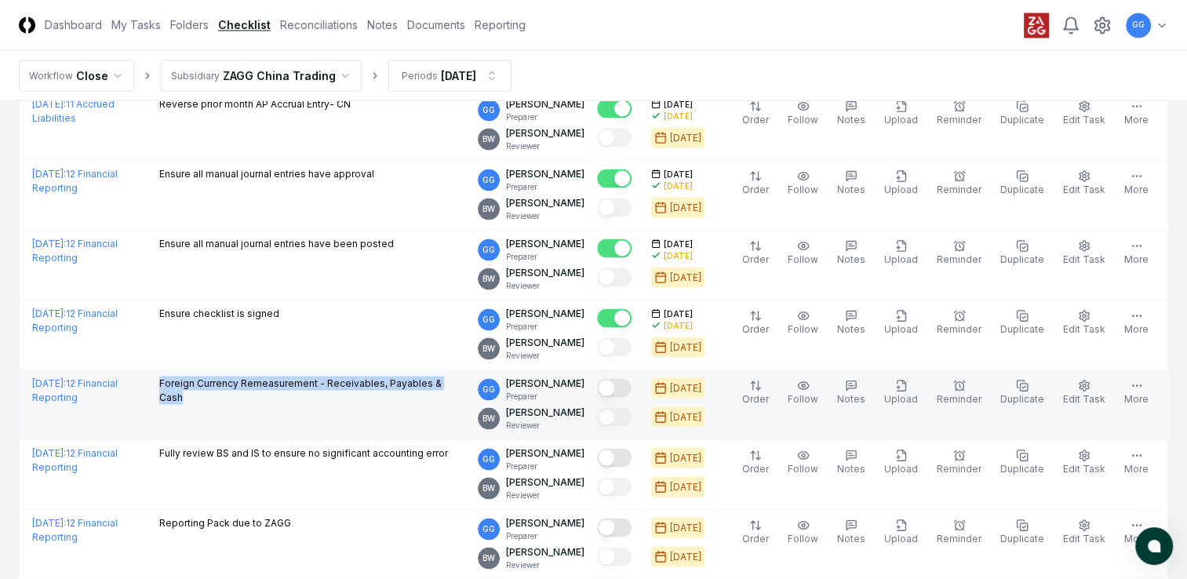
drag, startPoint x: 159, startPoint y: 369, endPoint x: 479, endPoint y: 381, distance: 319.6
click at [466, 381] on div "Foreign Currency Remeasurement - Receivables, Payables & Cash" at bounding box center [312, 391] width 307 height 31
click at [308, 426] on td "Foreign Currency Remeasurement - Receivables, Payables & Cash" at bounding box center [312, 405] width 319 height 70
click at [631, 379] on button "Mark complete" at bounding box center [614, 387] width 35 height 19
click at [908, 379] on icon "button" at bounding box center [901, 385] width 13 height 13
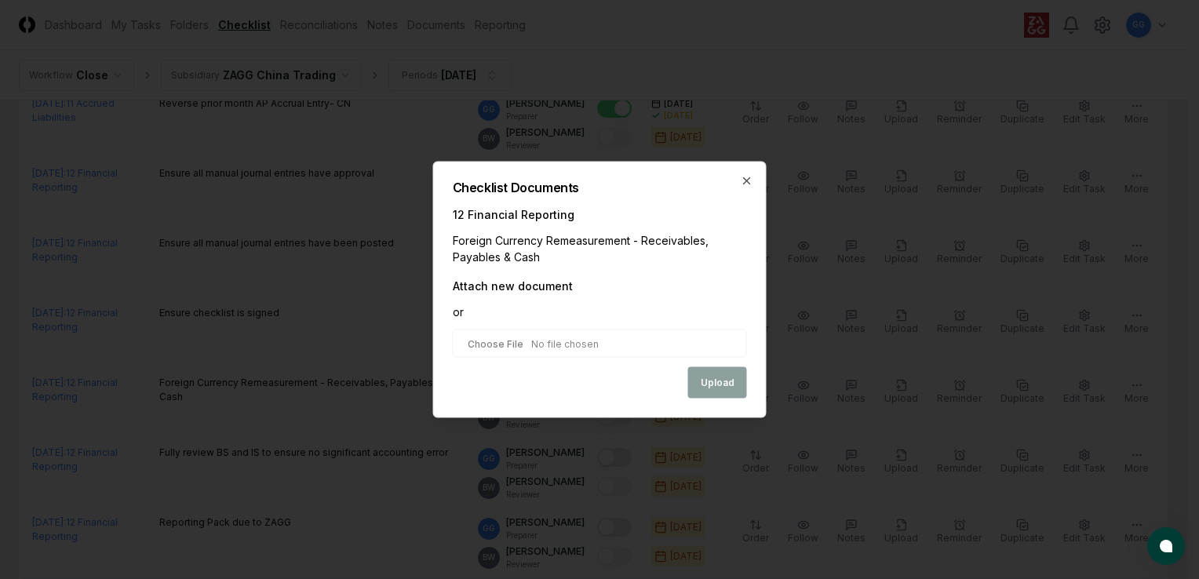
click at [516, 343] on input "file" at bounding box center [600, 344] width 294 height 28
type input "**********"
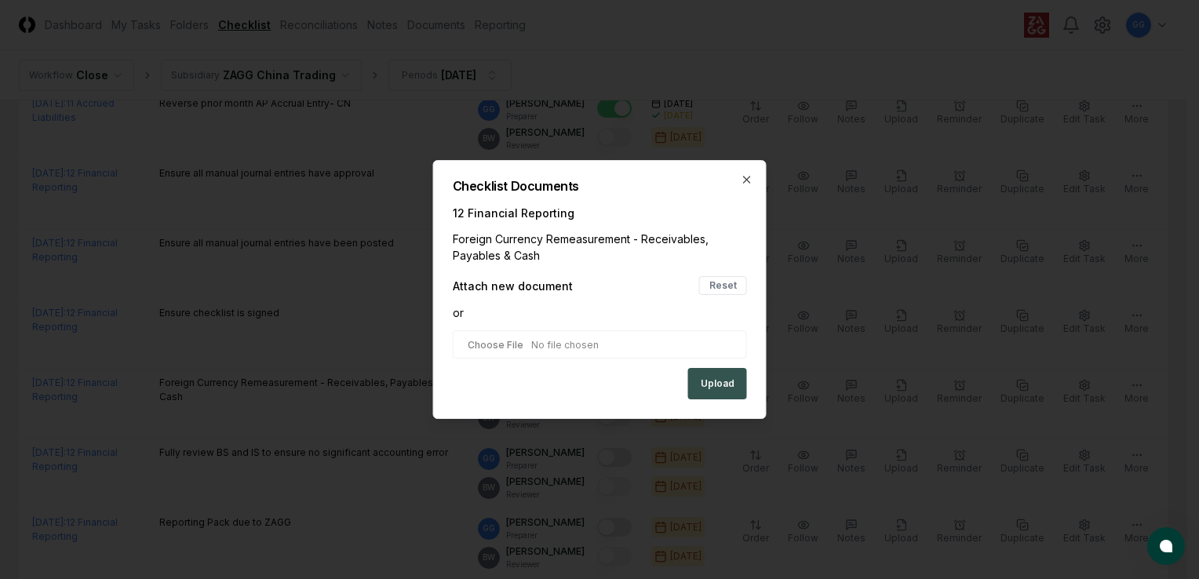
click at [718, 383] on button "Upload" at bounding box center [717, 383] width 59 height 31
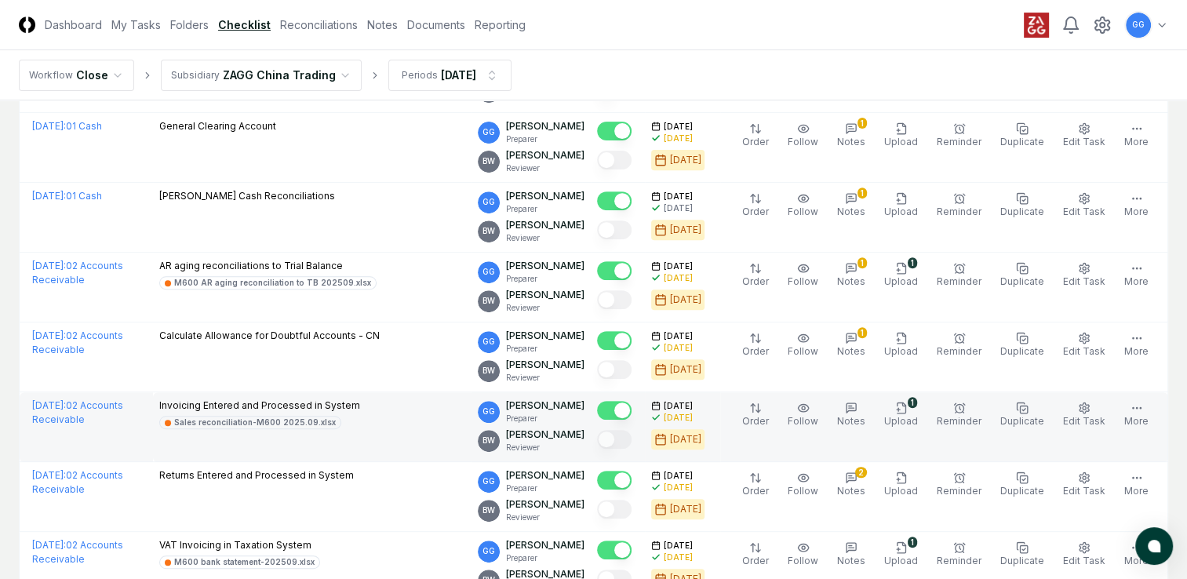
scroll to position [341, 0]
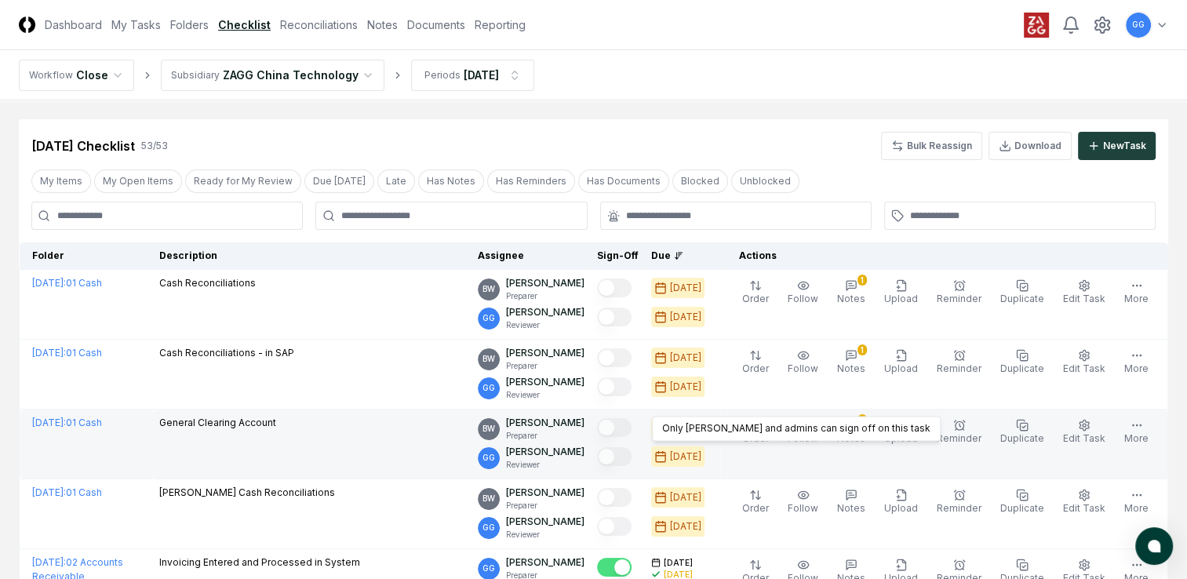
click at [629, 436] on div at bounding box center [614, 428] width 35 height 21
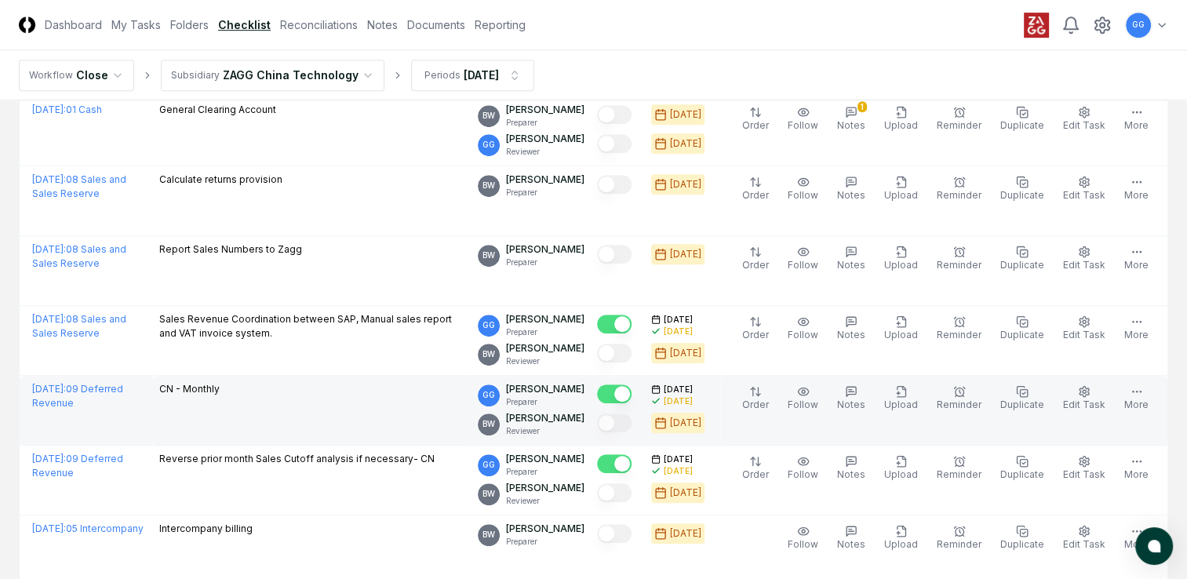
scroll to position [1020, 0]
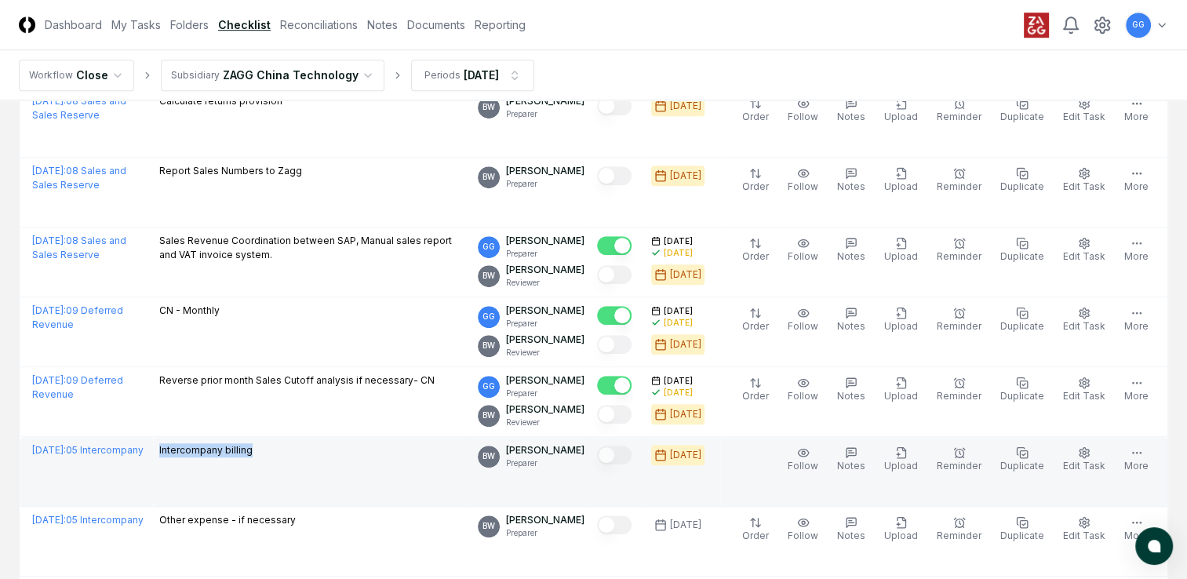
drag, startPoint x: 157, startPoint y: 446, endPoint x: 275, endPoint y: 444, distance: 117.7
click at [275, 444] on td "Intercompany billing" at bounding box center [312, 472] width 319 height 70
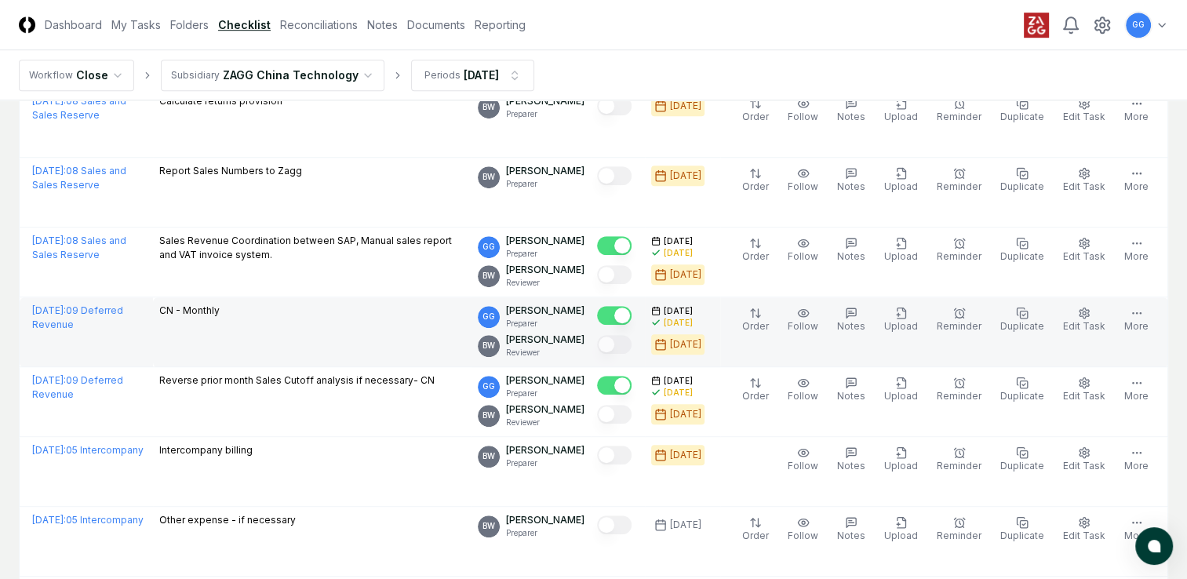
click at [392, 325] on td "CN - Monthly" at bounding box center [312, 332] width 319 height 70
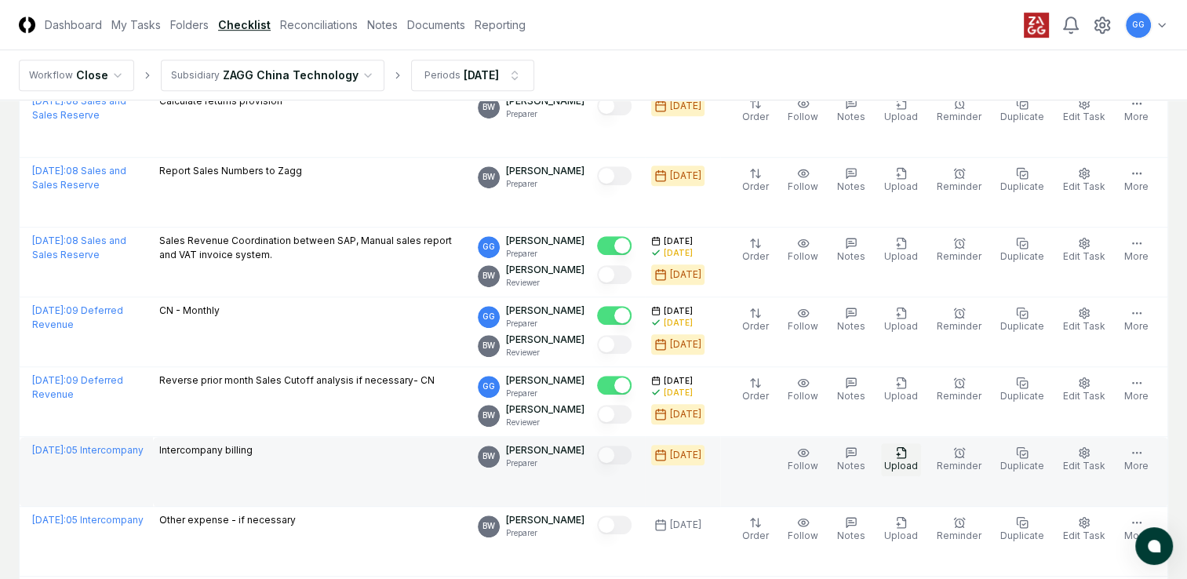
click at [908, 453] on icon "button" at bounding box center [901, 453] width 13 height 13
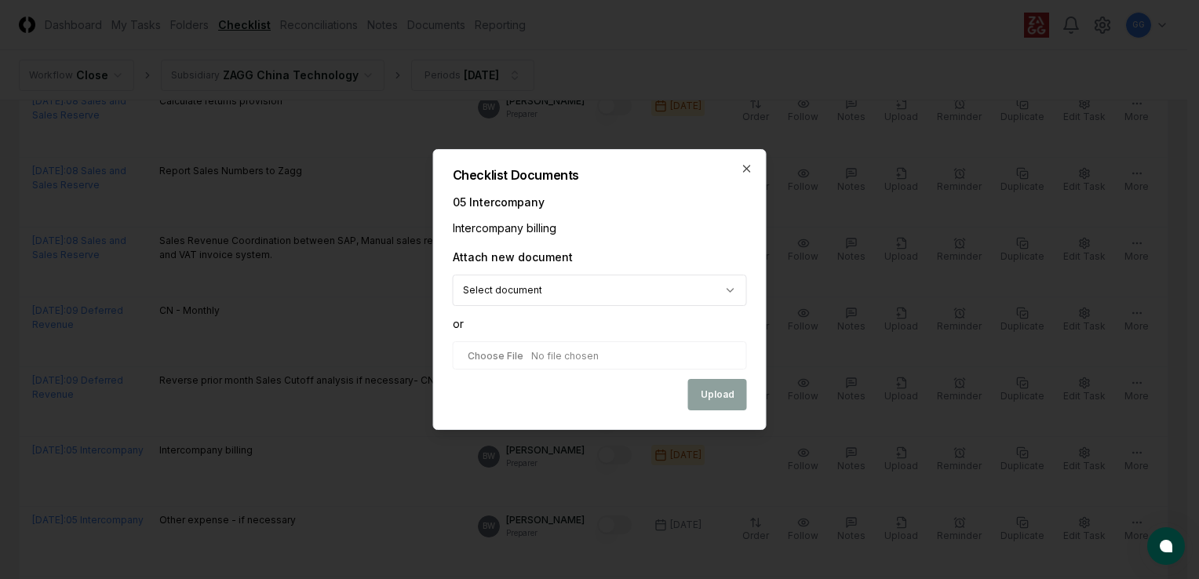
click at [523, 354] on input "file" at bounding box center [600, 355] width 294 height 28
type input "**********"
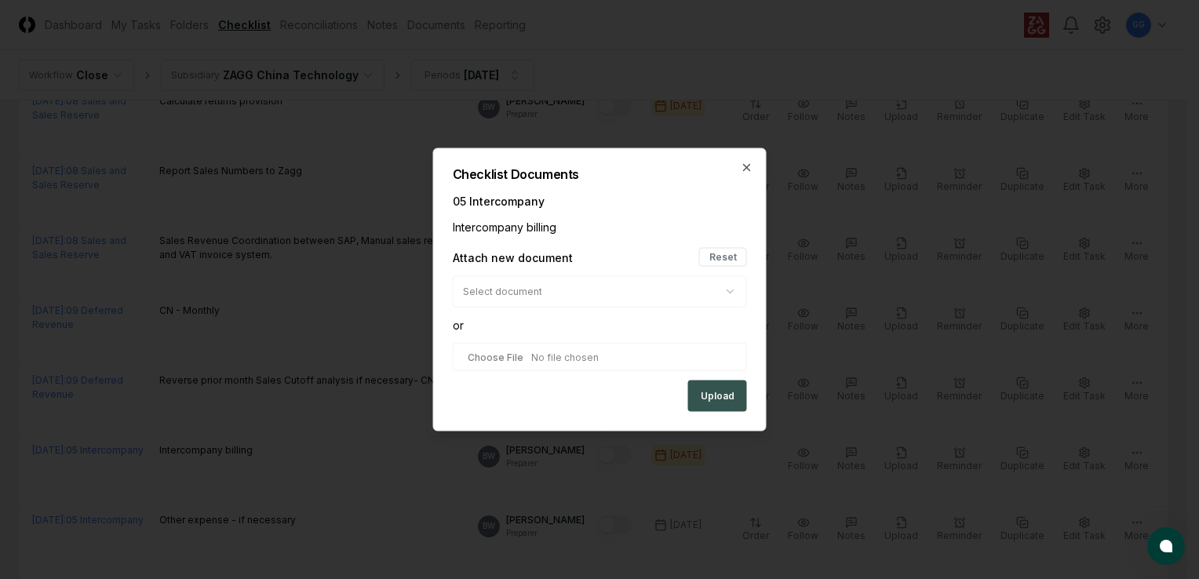
click at [721, 394] on button "Upload" at bounding box center [717, 396] width 59 height 31
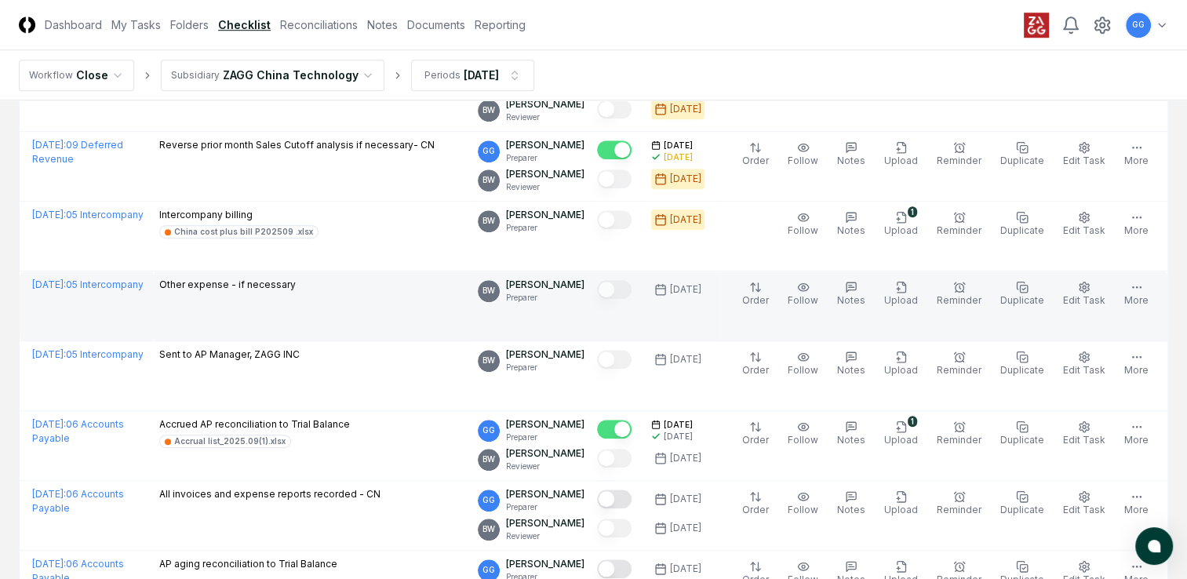
scroll to position [1334, 0]
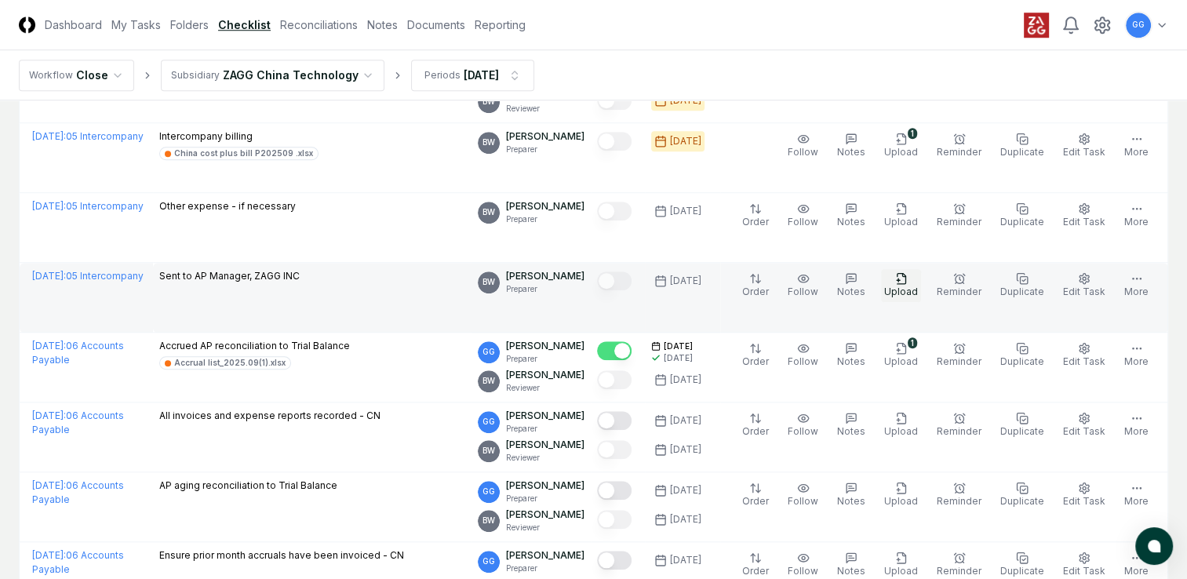
click at [906, 281] on icon "button" at bounding box center [901, 278] width 9 height 10
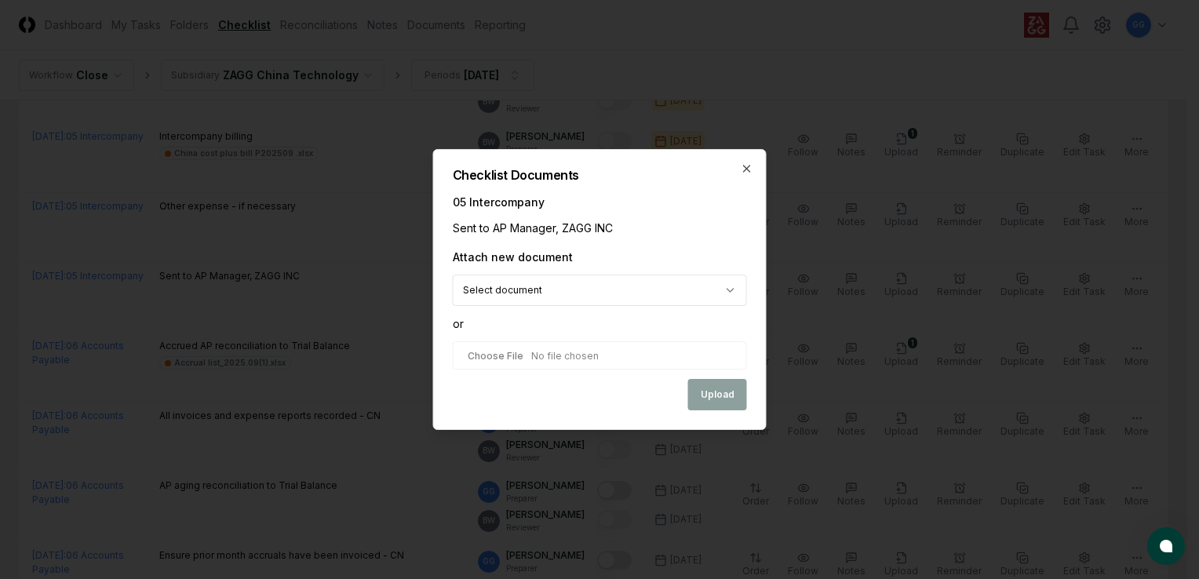
click at [560, 359] on input "file" at bounding box center [600, 355] width 294 height 28
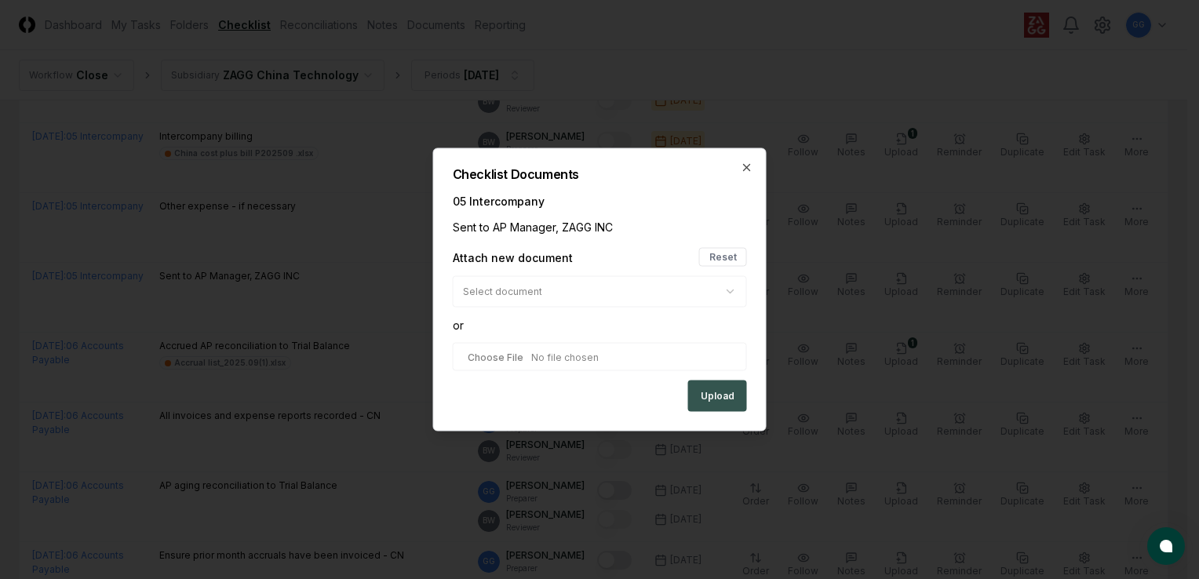
click at [713, 395] on button "Upload" at bounding box center [717, 396] width 59 height 31
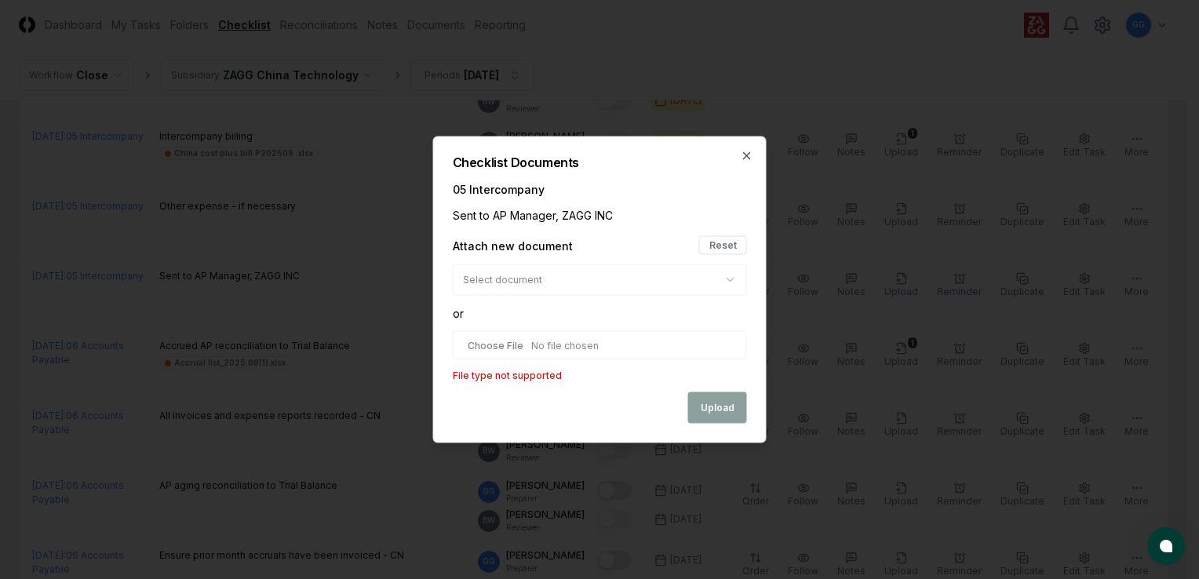
click at [697, 341] on input "file" at bounding box center [600, 345] width 294 height 28
type input "**********"
click at [711, 410] on div "Upload" at bounding box center [600, 407] width 294 height 31
click at [731, 244] on button "Reset" at bounding box center [723, 245] width 48 height 19
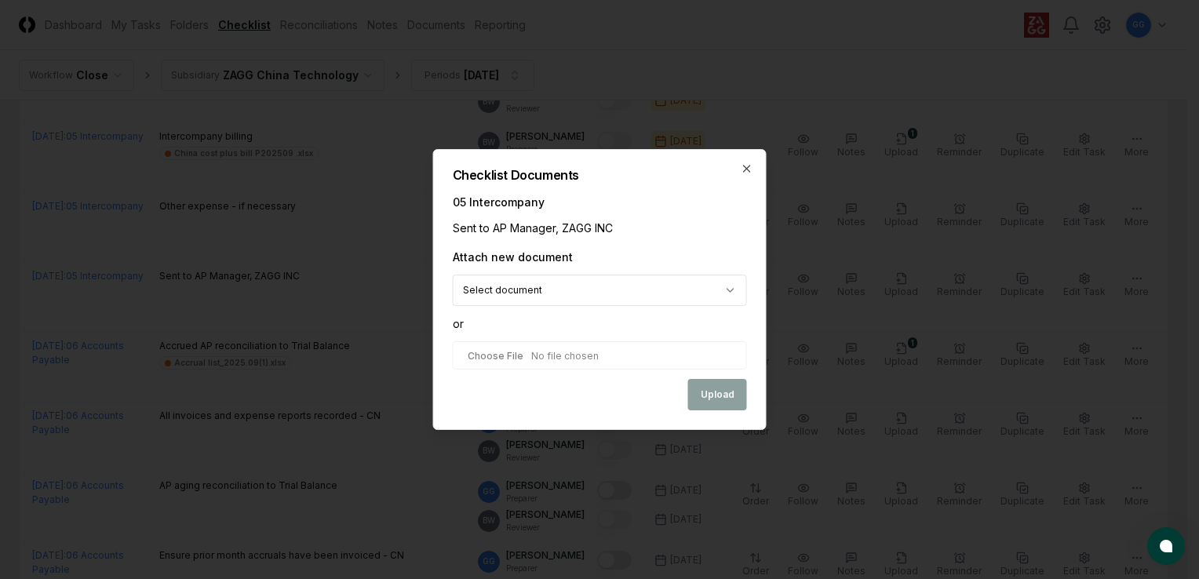
click at [568, 352] on input "file" at bounding box center [600, 355] width 294 height 28
type input "**********"
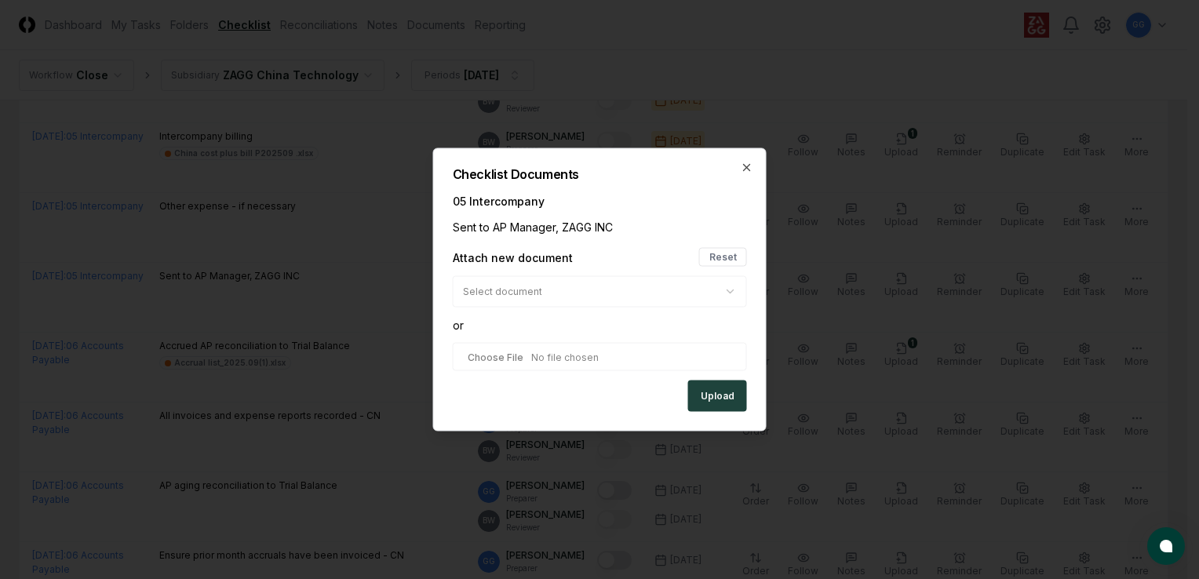
click at [713, 396] on button "Upload" at bounding box center [717, 396] width 59 height 31
